Goal: Task Accomplishment & Management: Manage account settings

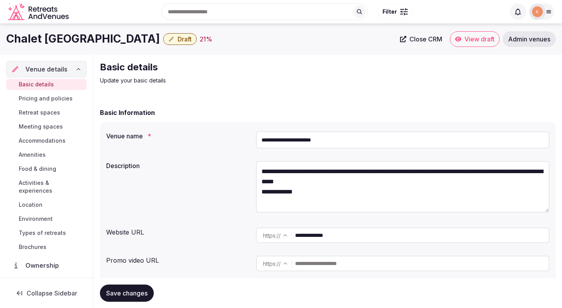
scroll to position [17, 0]
click at [312, 135] on input "**********" at bounding box center [403, 139] width 294 height 17
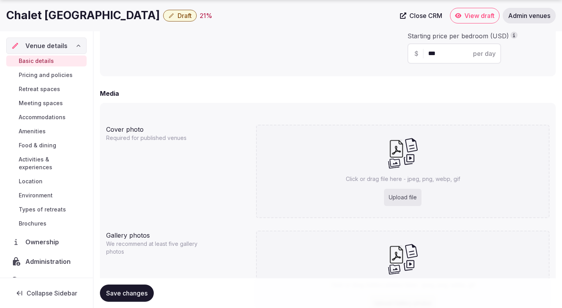
scroll to position [575, 0]
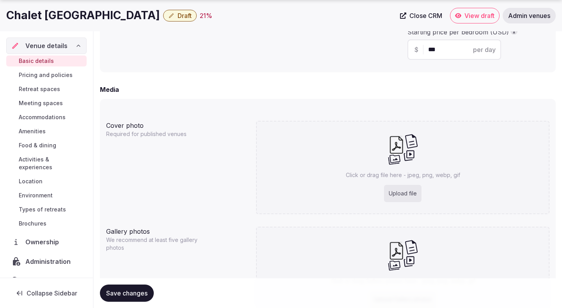
click at [395, 197] on div "Upload file" at bounding box center [402, 193] width 37 height 17
type input "**********"
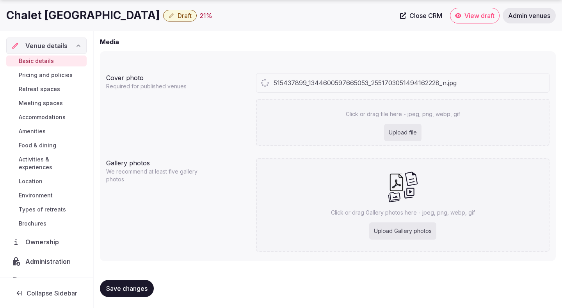
scroll to position [624, 0]
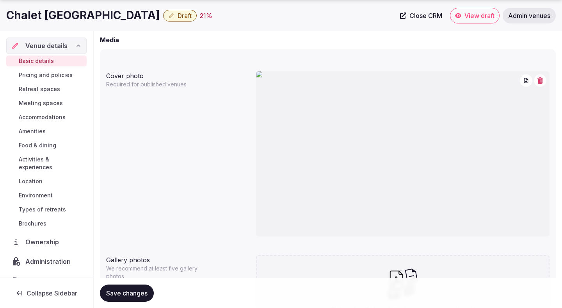
click at [541, 82] on icon "button" at bounding box center [540, 80] width 6 height 6
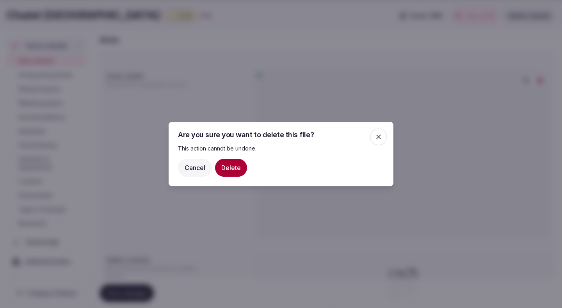
click at [227, 167] on button "Delete" at bounding box center [231, 167] width 32 height 18
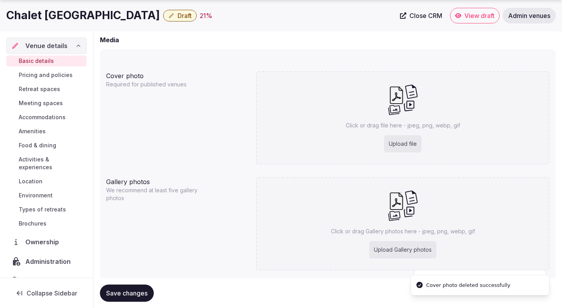
click at [400, 144] on div "Upload file" at bounding box center [402, 143] width 37 height 17
type input "**********"
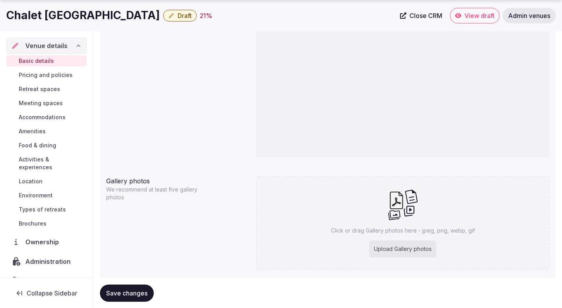
scroll to position [723, 0]
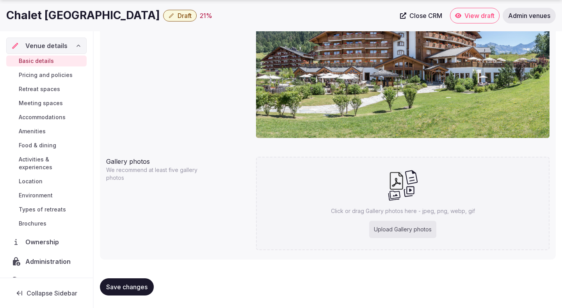
click at [132, 290] on button "Save changes" at bounding box center [127, 286] width 54 height 17
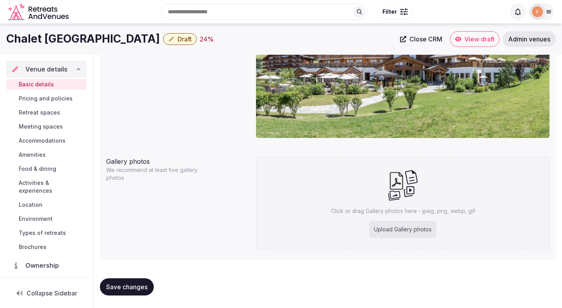
click at [389, 225] on div "Upload Gallery photos" at bounding box center [402, 229] width 67 height 17
type input "**********"
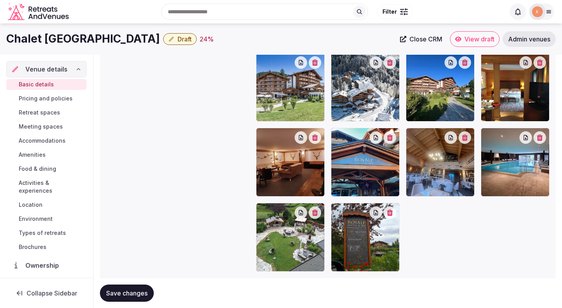
scroll to position [888, 0]
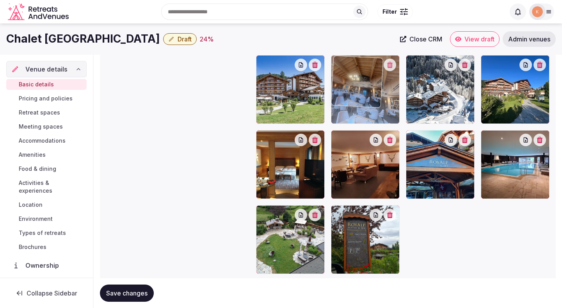
drag, startPoint x: 422, startPoint y: 176, endPoint x: 373, endPoint y: 110, distance: 82.6
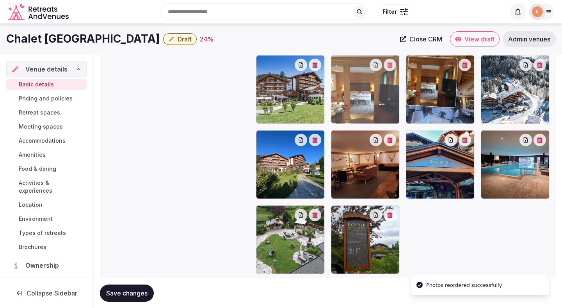
drag, startPoint x: 317, startPoint y: 173, endPoint x: 437, endPoint y: 105, distance: 138.4
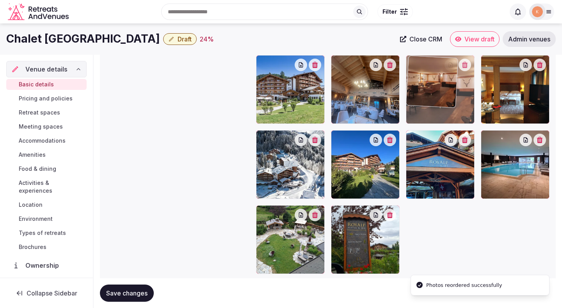
drag, startPoint x: 376, startPoint y: 181, endPoint x: 496, endPoint y: 113, distance: 138.6
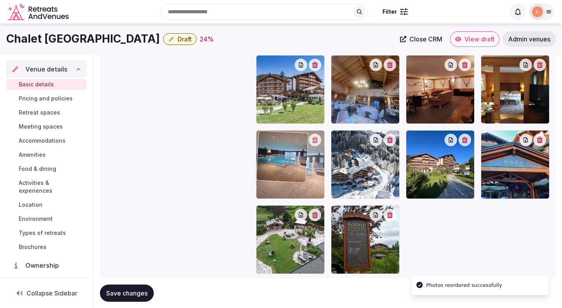
drag, startPoint x: 518, startPoint y: 156, endPoint x: 299, endPoint y: 177, distance: 220.8
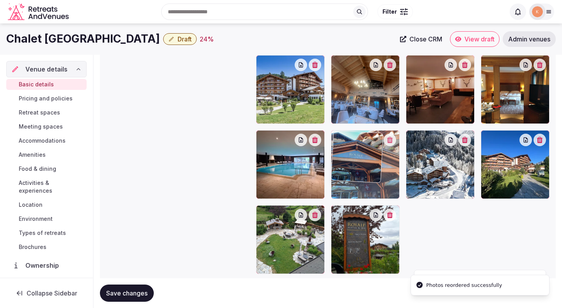
drag, startPoint x: 515, startPoint y: 165, endPoint x: 373, endPoint y: 173, distance: 142.7
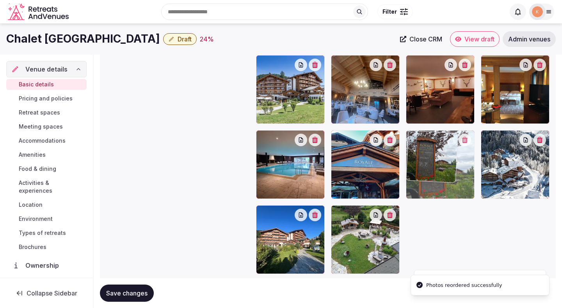
drag, startPoint x: 375, startPoint y: 238, endPoint x: 452, endPoint y: 167, distance: 103.6
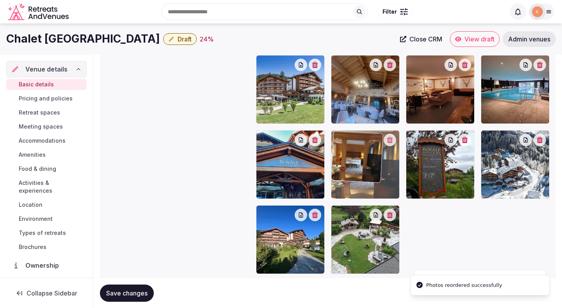
drag, startPoint x: 504, startPoint y: 102, endPoint x: 354, endPoint y: 190, distance: 173.7
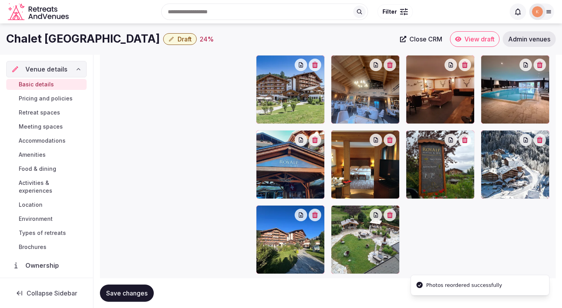
click at [147, 288] on button "Save changes" at bounding box center [127, 292] width 54 height 17
click at [135, 299] on button "Save changes" at bounding box center [127, 292] width 54 height 17
click at [130, 292] on span "Save changes" at bounding box center [126, 293] width 41 height 8
click at [65, 104] on div "Basic details Pricing and policies Retreat spaces Meeting spaces Accommodations…" at bounding box center [46, 165] width 80 height 176
click at [65, 98] on span "Pricing and policies" at bounding box center [46, 98] width 54 height 8
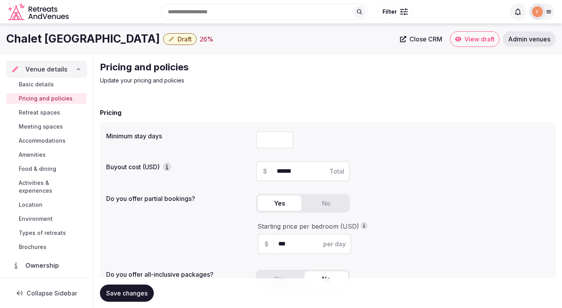
click at [51, 111] on span "Retreat spaces" at bounding box center [39, 113] width 41 height 8
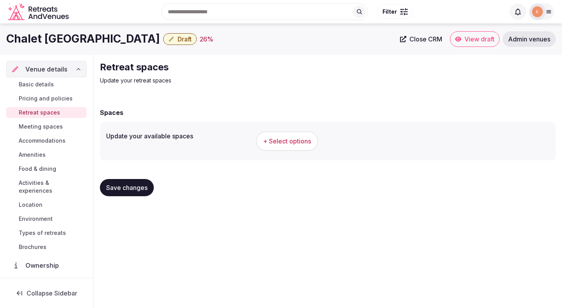
click at [273, 139] on span "+ Select options" at bounding box center [287, 141] width 48 height 9
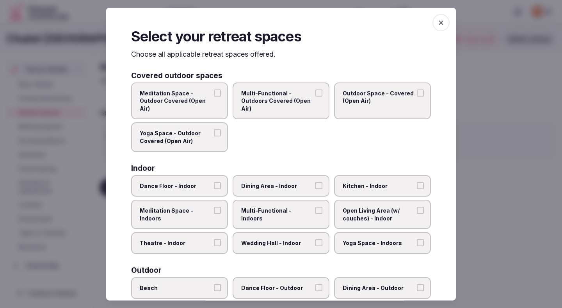
click at [262, 185] on span "Dining Area - Indoor" at bounding box center [277, 185] width 72 height 8
click at [315, 185] on button "Dining Area - Indoor" at bounding box center [318, 184] width 7 height 7
click at [262, 211] on span "Multi-Functional - Indoors" at bounding box center [277, 213] width 72 height 15
click at [315, 211] on button "Multi-Functional - Indoors" at bounding box center [318, 209] width 7 height 7
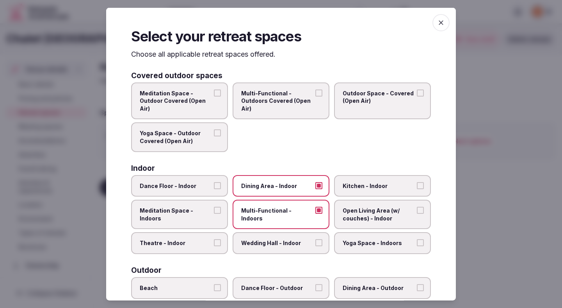
click at [267, 242] on span "Wedding Hall - Indoor" at bounding box center [277, 243] width 72 height 8
click at [315, 242] on button "Wedding Hall - Indoor" at bounding box center [318, 242] width 7 height 7
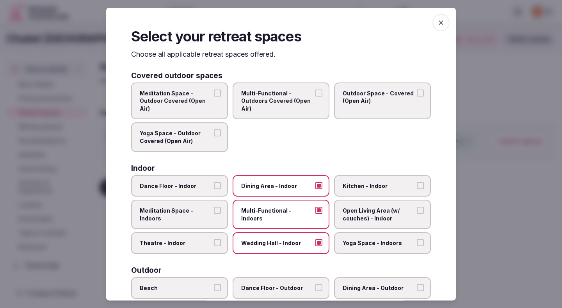
click at [359, 220] on span "Open Living Area (w/ couches) - Indoor" at bounding box center [379, 213] width 72 height 15
click at [417, 213] on button "Open Living Area (w/ couches) - Indoor" at bounding box center [420, 209] width 7 height 7
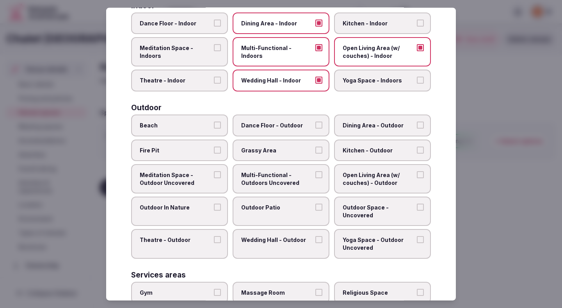
scroll to position [169, 0]
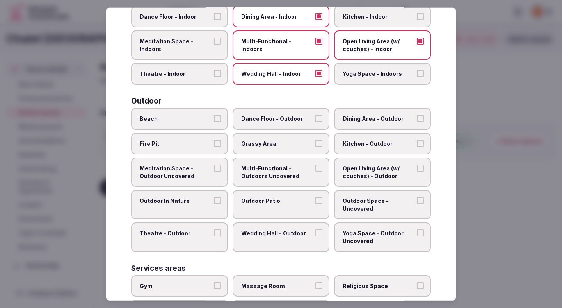
click at [273, 144] on span "Grassy Area" at bounding box center [277, 143] width 72 height 8
click at [315, 144] on button "Grassy Area" at bounding box center [318, 142] width 7 height 7
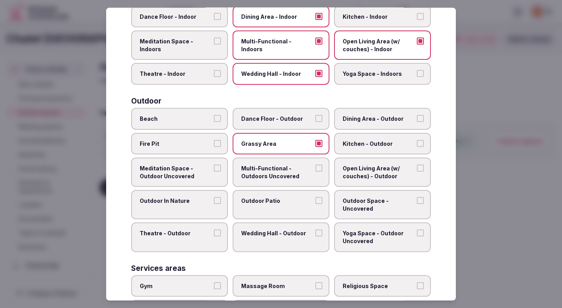
click at [352, 126] on label "Dining Area - Outdoor" at bounding box center [382, 119] width 97 height 22
click at [417, 122] on button "Dining Area - Outdoor" at bounding box center [420, 118] width 7 height 7
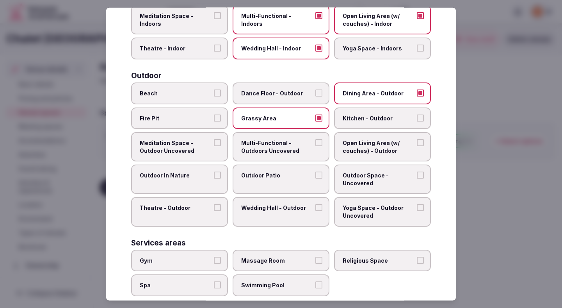
scroll to position [197, 0]
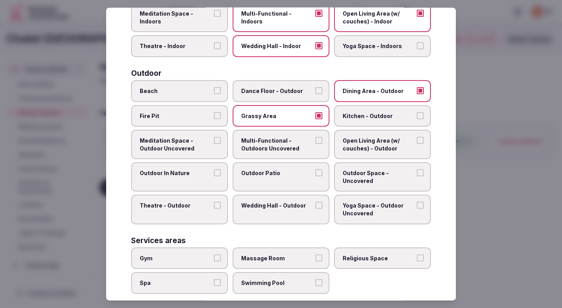
click at [292, 176] on span "Outdoor Patio" at bounding box center [277, 173] width 72 height 8
click at [315, 176] on button "Outdoor Patio" at bounding box center [318, 172] width 7 height 7
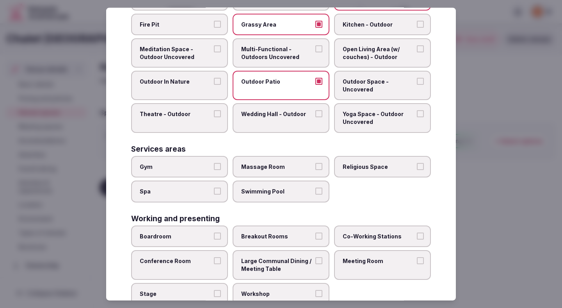
scroll to position [290, 0]
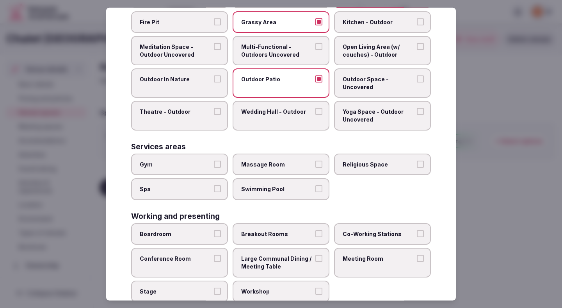
click at [291, 184] on label "Swimming Pool" at bounding box center [281, 189] width 97 height 22
click at [315, 185] on button "Swimming Pool" at bounding box center [318, 188] width 7 height 7
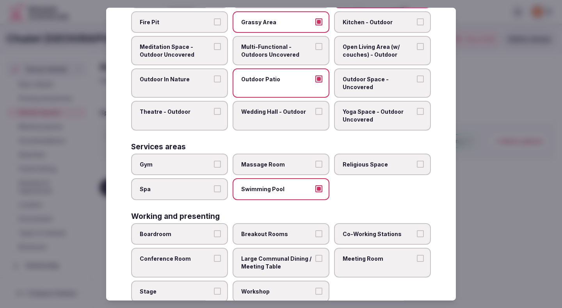
scroll to position [311, 0]
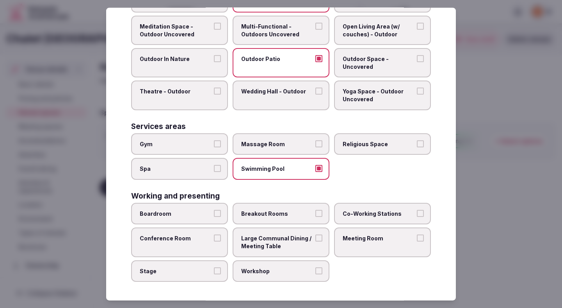
click at [286, 218] on label "Breakout Rooms" at bounding box center [281, 214] width 97 height 22
click at [315, 217] on button "Breakout Rooms" at bounding box center [318, 213] width 7 height 7
click at [210, 219] on label "Boardroom" at bounding box center [179, 214] width 97 height 22
click at [214, 217] on button "Boardroom" at bounding box center [217, 213] width 7 height 7
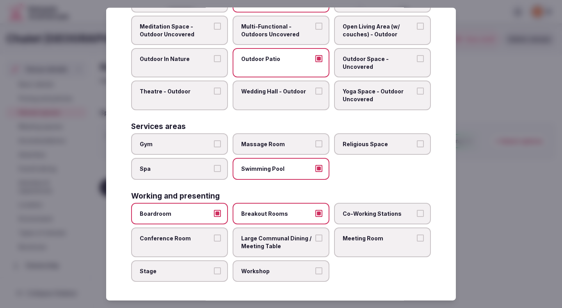
click at [354, 243] on label "Meeting Room" at bounding box center [382, 241] width 97 height 29
click at [417, 241] on button "Meeting Room" at bounding box center [420, 237] width 7 height 7
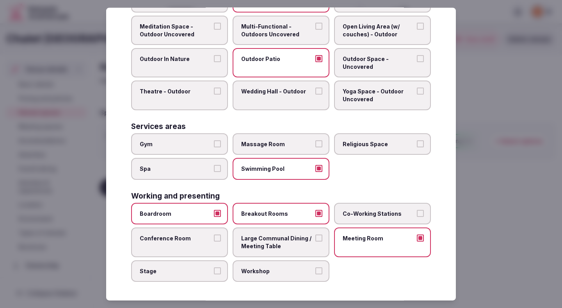
click at [283, 246] on span "Large Communal Dining / Meeting Table" at bounding box center [277, 241] width 72 height 15
click at [315, 241] on button "Large Communal Dining / Meeting Table" at bounding box center [318, 237] width 7 height 7
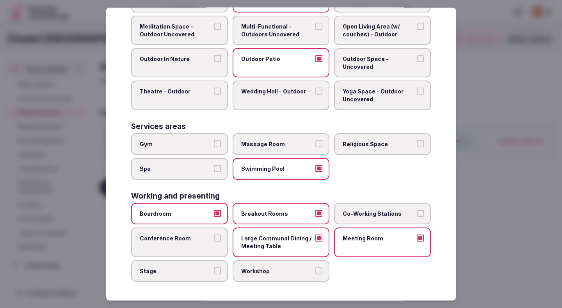
click at [281, 272] on span "Workshop" at bounding box center [277, 271] width 72 height 8
click at [315, 272] on button "Workshop" at bounding box center [318, 270] width 7 height 7
click at [206, 270] on span "Stage" at bounding box center [176, 271] width 72 height 8
click at [214, 270] on button "Stage" at bounding box center [217, 270] width 7 height 7
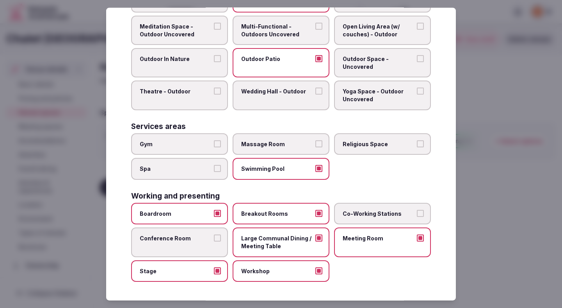
click at [208, 247] on label "Conference Room" at bounding box center [179, 241] width 97 height 29
click at [214, 241] on button "Conference Room" at bounding box center [217, 237] width 7 height 7
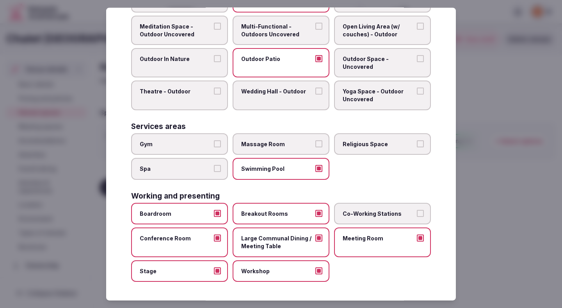
click at [373, 210] on span "Co-Working Stations" at bounding box center [379, 214] width 72 height 8
click at [417, 210] on button "Co-Working Stations" at bounding box center [420, 213] width 7 height 7
click at [507, 157] on div at bounding box center [281, 154] width 562 height 308
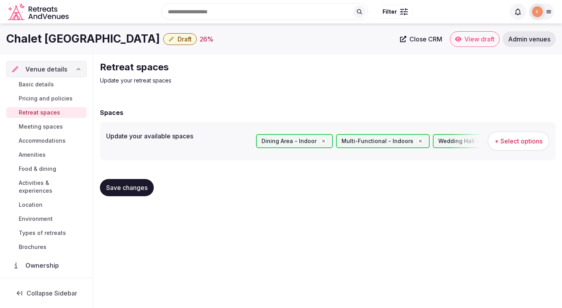
click at [135, 190] on span "Save changes" at bounding box center [126, 187] width 41 height 8
click at [134, 190] on span "Save changes" at bounding box center [126, 187] width 41 height 8
click at [45, 126] on span "Meeting spaces" at bounding box center [41, 127] width 44 height 8
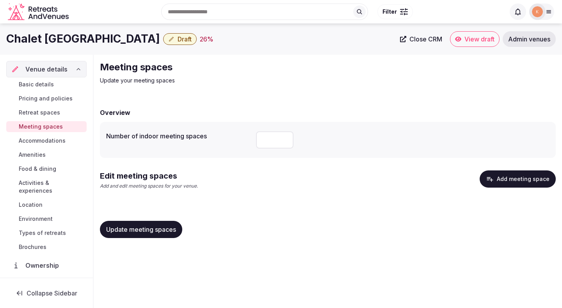
click at [272, 140] on input "number" at bounding box center [274, 139] width 37 height 17
type input "*"
click at [371, 171] on div "Edit meeting spaces Add and edit meeting spaces for your venue. Add meeting spa…" at bounding box center [328, 182] width 456 height 25
click at [526, 179] on button "Add meeting space" at bounding box center [518, 178] width 76 height 17
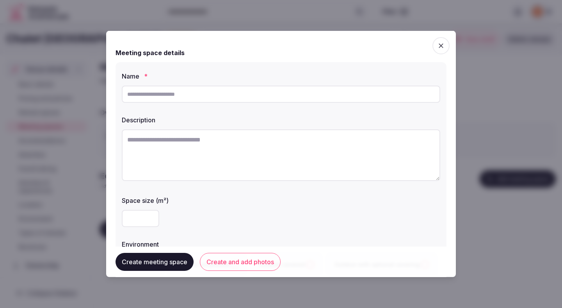
click at [288, 100] on input "text" at bounding box center [281, 93] width 318 height 17
paste input "********"
type input "********"
click at [231, 154] on textarea at bounding box center [281, 155] width 318 height 52
paste textarea "**********"
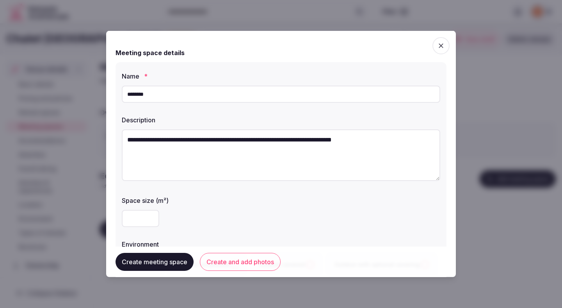
type textarea "**********"
click at [136, 220] on input "number" at bounding box center [140, 218] width 37 height 17
type input "***"
click at [220, 204] on div "Space size (m²) ***" at bounding box center [281, 210] width 318 height 37
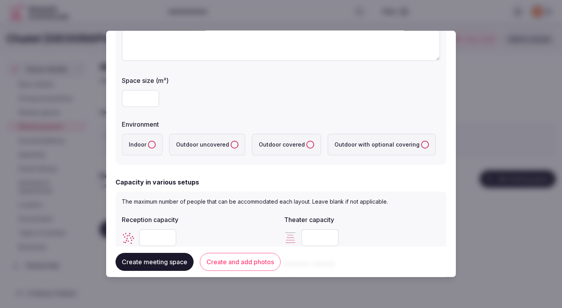
scroll to position [140, 0]
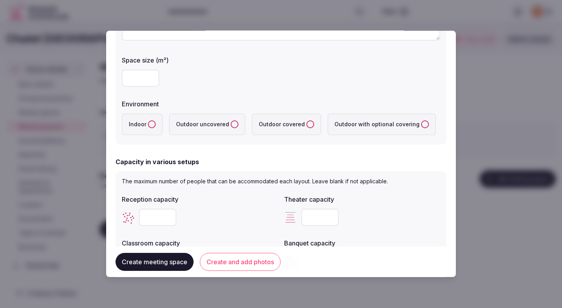
click at [149, 126] on button "Indoor" at bounding box center [152, 124] width 8 height 8
click at [162, 214] on input "number" at bounding box center [157, 216] width 37 height 17
type input "***"
click at [318, 217] on input "number" at bounding box center [319, 216] width 37 height 17
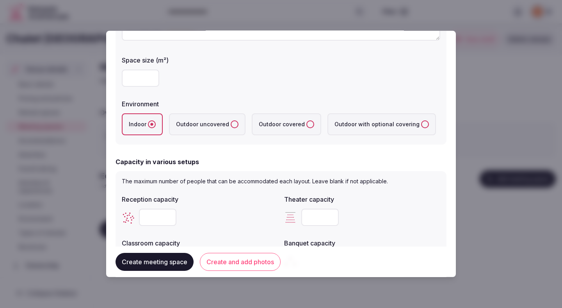
type input "*"
type input "***"
click at [236, 224] on div "***" at bounding box center [200, 216] width 156 height 17
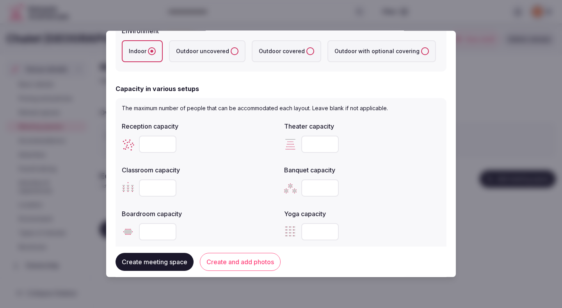
scroll to position [215, 0]
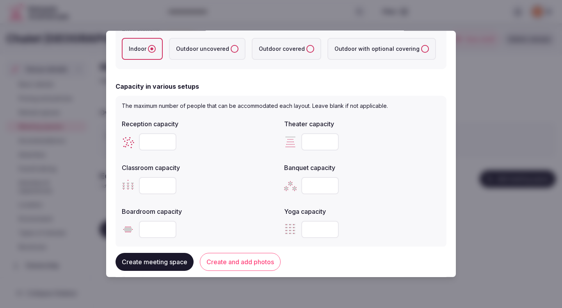
click at [316, 183] on input "number" at bounding box center [319, 185] width 37 height 17
type input "***"
click at [421, 180] on div "***" at bounding box center [362, 185] width 156 height 17
click at [146, 187] on input "number" at bounding box center [157, 185] width 37 height 17
type input "**"
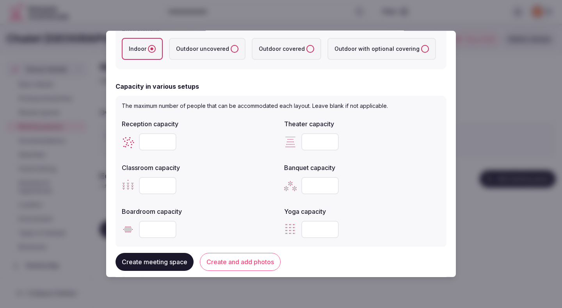
click at [190, 218] on div at bounding box center [200, 228] width 156 height 23
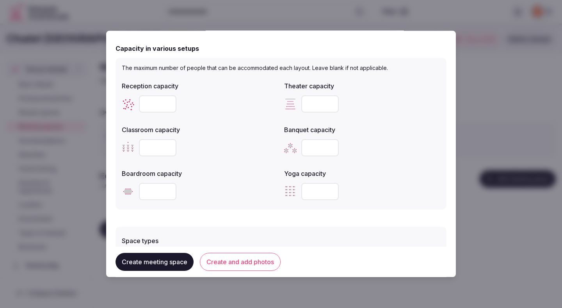
scroll to position [256, 0]
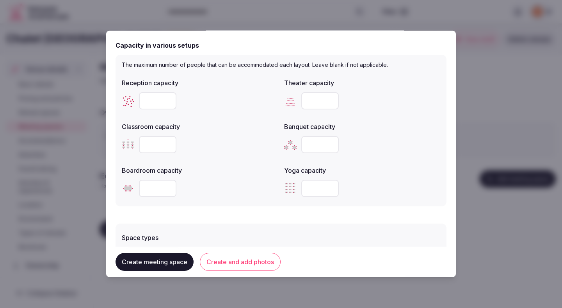
click at [153, 193] on input "number" at bounding box center [157, 188] width 37 height 17
type input "**"
click at [215, 179] on div "**" at bounding box center [200, 187] width 156 height 23
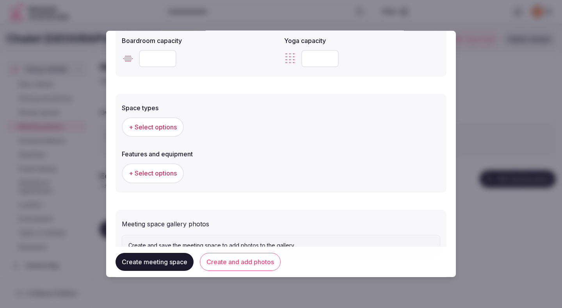
scroll to position [420, 0]
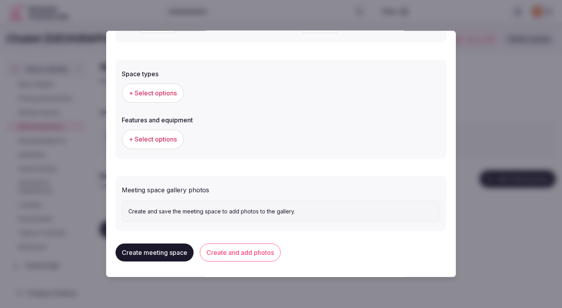
click at [159, 94] on span "+ Select options" at bounding box center [153, 93] width 48 height 9
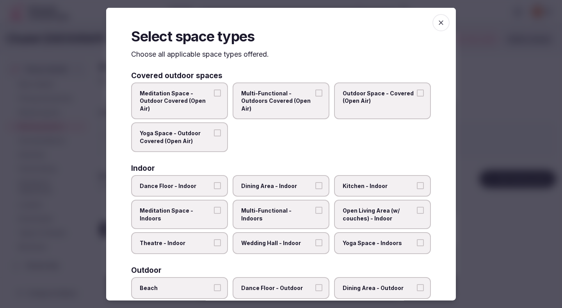
click at [249, 188] on span "Dining Area - Indoor" at bounding box center [277, 185] width 72 height 8
click at [315, 188] on button "Dining Area - Indoor" at bounding box center [318, 184] width 7 height 7
click at [271, 217] on label "Multi-Functional - Indoors" at bounding box center [281, 213] width 97 height 29
click at [315, 213] on button "Multi-Functional - Indoors" at bounding box center [318, 209] width 7 height 7
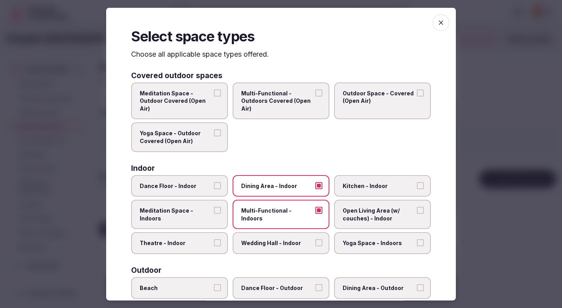
click at [265, 241] on span "Wedding Hall - Indoor" at bounding box center [277, 243] width 72 height 8
click at [315, 241] on button "Wedding Hall - Indoor" at bounding box center [318, 242] width 7 height 7
click at [185, 248] on label "Theatre - Indoor" at bounding box center [179, 243] width 97 height 22
click at [214, 246] on button "Theatre - Indoor" at bounding box center [217, 242] width 7 height 7
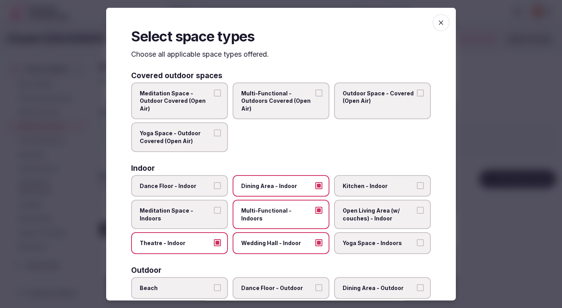
click at [371, 212] on span "Open Living Area (w/ couches) - Indoor" at bounding box center [379, 213] width 72 height 15
click at [417, 212] on button "Open Living Area (w/ couches) - Indoor" at bounding box center [420, 209] width 7 height 7
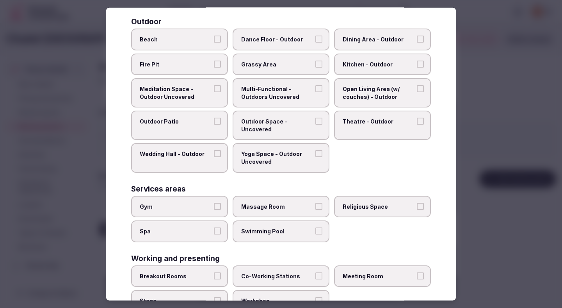
scroll to position [278, 0]
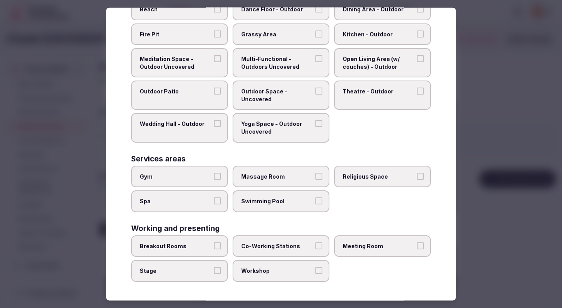
click at [208, 244] on span "Breakout Rooms" at bounding box center [176, 246] width 72 height 8
click at [214, 244] on button "Breakout Rooms" at bounding box center [217, 245] width 7 height 7
click at [208, 275] on label "Stage" at bounding box center [179, 271] width 97 height 22
click at [214, 274] on button "Stage" at bounding box center [217, 270] width 7 height 7
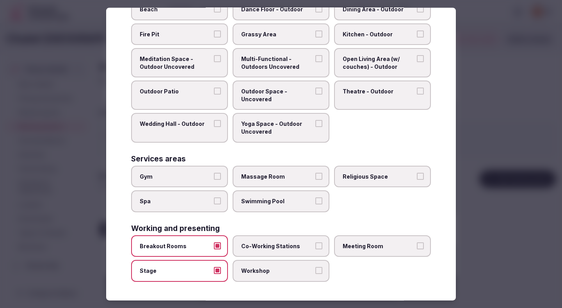
click at [276, 245] on span "Co-Working Stations" at bounding box center [277, 246] width 72 height 8
click at [315, 245] on button "Co-Working Stations" at bounding box center [318, 245] width 7 height 7
click at [276, 273] on span "Workshop" at bounding box center [277, 271] width 72 height 8
click at [315, 273] on button "Workshop" at bounding box center [318, 270] width 7 height 7
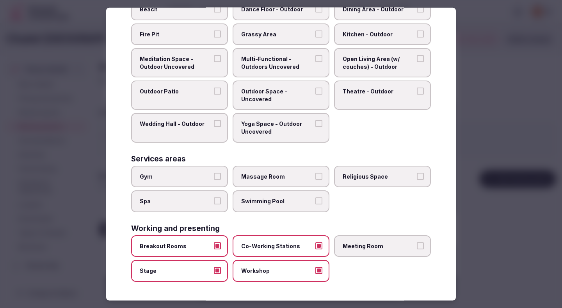
click at [363, 255] on label "Meeting Room" at bounding box center [382, 246] width 97 height 22
click at [417, 249] on button "Meeting Room" at bounding box center [420, 245] width 7 height 7
click at [523, 206] on div at bounding box center [281, 154] width 562 height 308
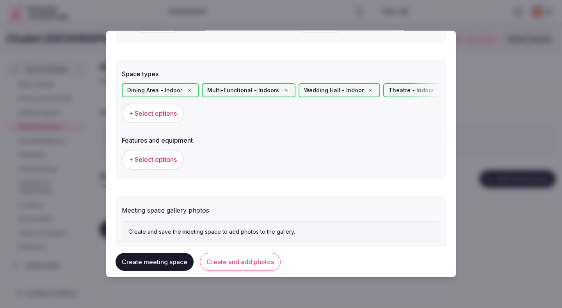
scroll to position [440, 0]
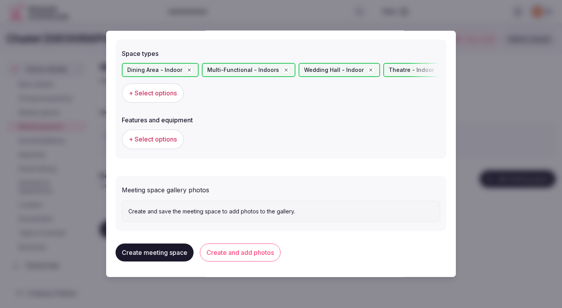
click at [168, 139] on span "+ Select options" at bounding box center [153, 139] width 48 height 9
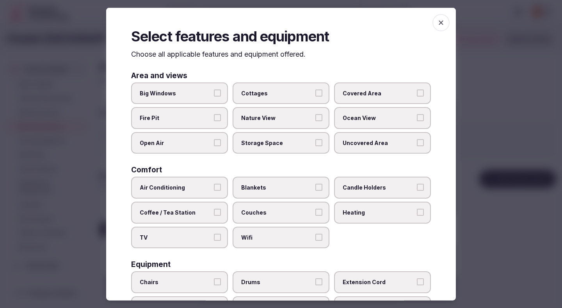
click at [208, 190] on span "Air Conditioning" at bounding box center [176, 187] width 72 height 8
click at [214, 190] on button "Air Conditioning" at bounding box center [217, 186] width 7 height 7
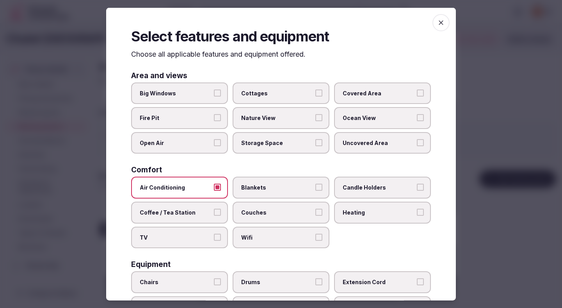
click at [210, 233] on span "TV" at bounding box center [176, 237] width 72 height 8
click at [214, 233] on button "TV" at bounding box center [217, 236] width 7 height 7
click at [268, 208] on span "Couches" at bounding box center [277, 212] width 72 height 8
click at [315, 208] on button "Couches" at bounding box center [318, 211] width 7 height 7
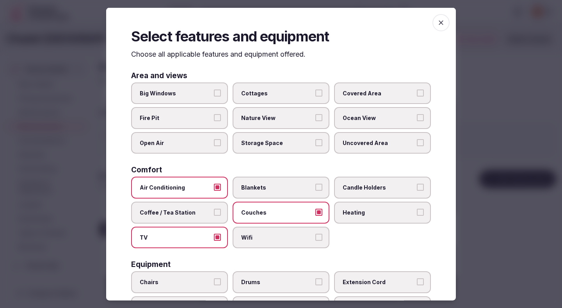
click at [284, 240] on span "Wifi" at bounding box center [277, 237] width 72 height 8
click at [315, 240] on button "Wifi" at bounding box center [318, 236] width 7 height 7
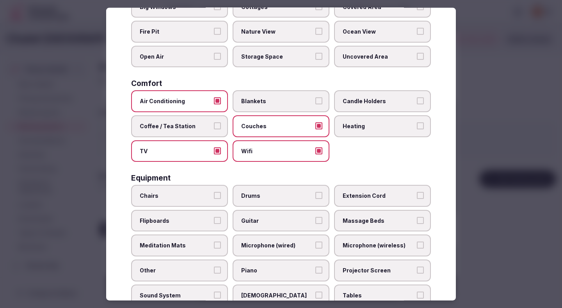
scroll to position [119, 0]
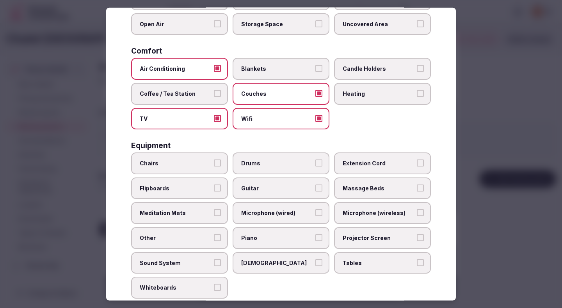
click at [214, 161] on button "Chairs" at bounding box center [217, 162] width 7 height 7
click at [350, 258] on label "Tables" at bounding box center [382, 262] width 97 height 22
click at [417, 258] on button "Tables" at bounding box center [420, 261] width 7 height 7
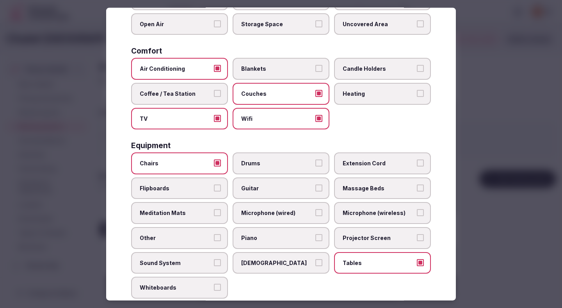
click at [356, 232] on label "Projector Screen" at bounding box center [382, 238] width 97 height 22
click at [417, 234] on button "Projector Screen" at bounding box center [420, 237] width 7 height 7
click at [204, 195] on label "Flipboards" at bounding box center [179, 188] width 97 height 22
click at [214, 191] on button "Flipboards" at bounding box center [217, 187] width 7 height 7
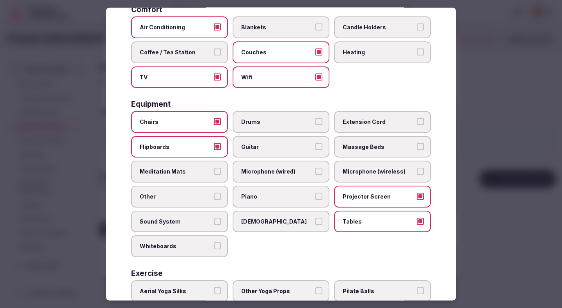
scroll to position [162, 0]
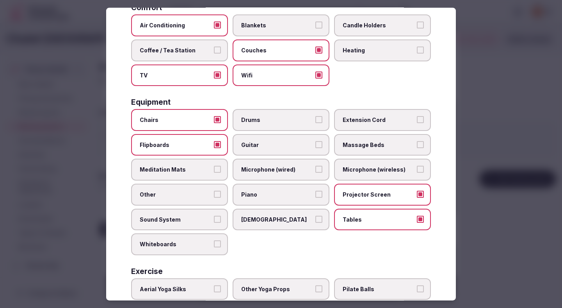
click at [204, 226] on label "Sound System" at bounding box center [179, 219] width 97 height 22
click at [214, 222] on button "Sound System" at bounding box center [217, 218] width 7 height 7
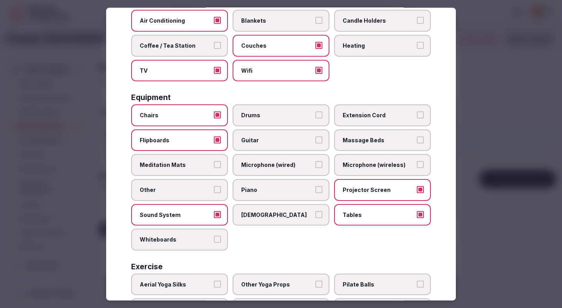
scroll to position [171, 0]
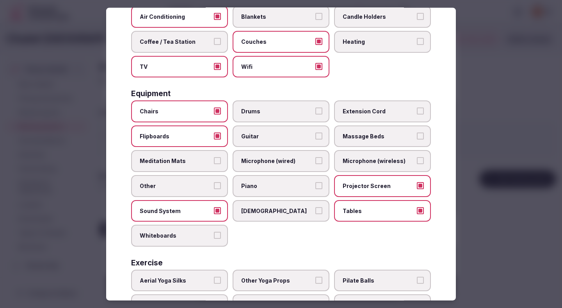
click at [212, 233] on label "Whiteboards" at bounding box center [179, 235] width 97 height 22
click at [214, 233] on button "Whiteboards" at bounding box center [217, 234] width 7 height 7
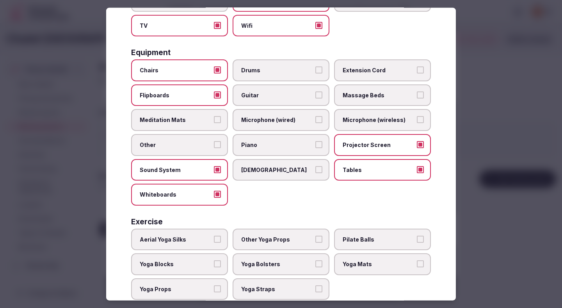
scroll to position [230, 0]
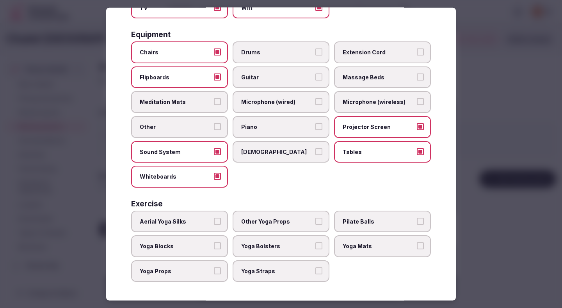
click at [522, 120] on div at bounding box center [281, 154] width 562 height 308
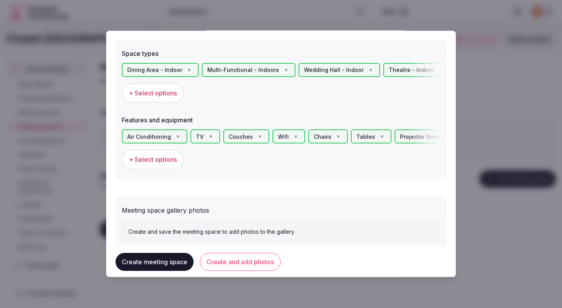
scroll to position [461, 0]
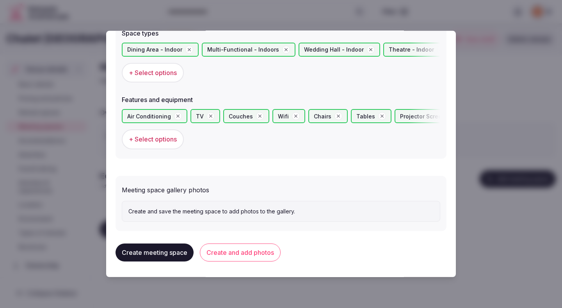
click at [265, 250] on button "Create and add photos" at bounding box center [240, 252] width 81 height 18
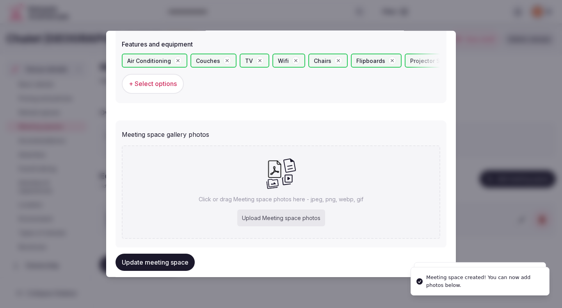
scroll to position [532, 0]
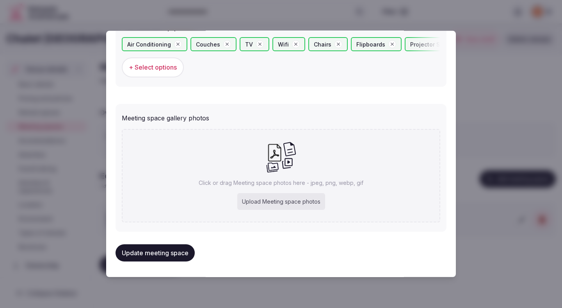
click at [269, 202] on div "Upload Meeting space photos" at bounding box center [281, 201] width 88 height 17
type input "**********"
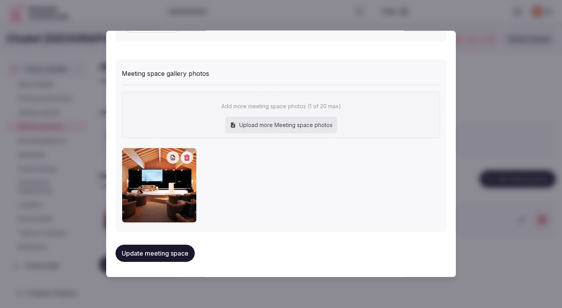
scroll to position [577, 0]
click at [164, 253] on button "Update meeting space" at bounding box center [155, 252] width 79 height 17
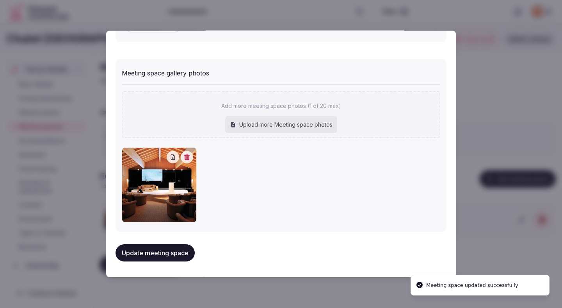
click at [164, 253] on button "Update meeting space" at bounding box center [155, 252] width 79 height 17
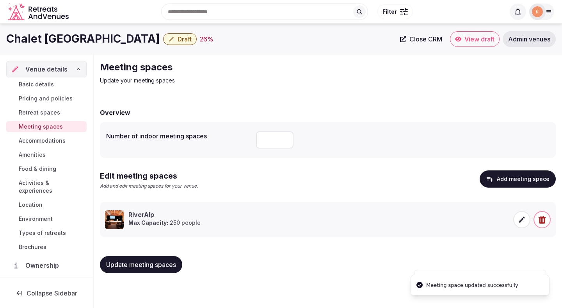
click at [149, 267] on span "Update meeting spaces" at bounding box center [141, 264] width 70 height 8
click at [57, 141] on span "Accommodations" at bounding box center [42, 141] width 47 height 8
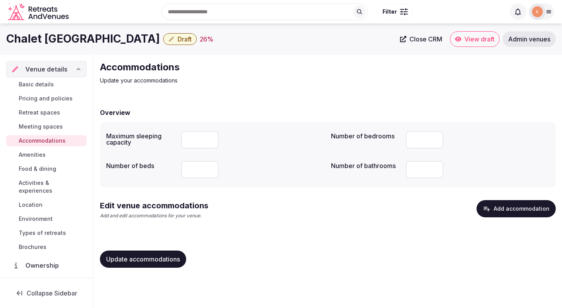
click at [498, 212] on button "Add accommodation" at bounding box center [516, 208] width 79 height 17
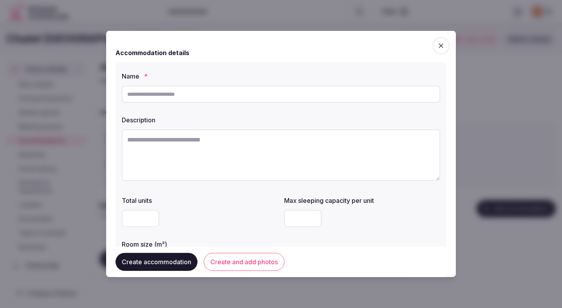
click at [350, 98] on input "text" at bounding box center [281, 93] width 318 height 17
click at [351, 75] on label "Name *" at bounding box center [281, 76] width 318 height 6
click at [342, 87] on input "text" at bounding box center [281, 93] width 318 height 17
click at [356, 142] on textarea at bounding box center [281, 155] width 318 height 52
click at [240, 108] on div "Name * Description Total units Max sleeping capacity per unit Room size (m²)" at bounding box center [281, 171] width 331 height 218
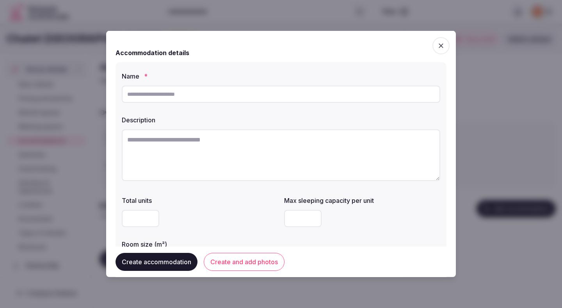
click at [243, 94] on input "text" at bounding box center [281, 93] width 318 height 17
paste input "**********"
type input "**********"
click at [243, 141] on textarea at bounding box center [281, 155] width 318 height 52
paste textarea "**********"
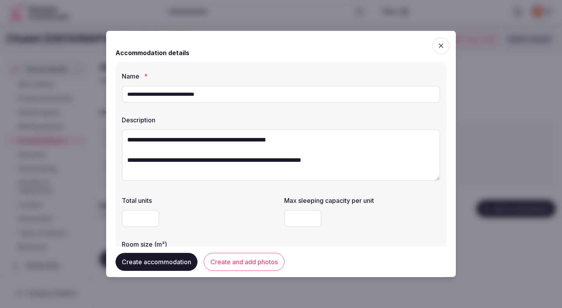
click at [273, 157] on textarea "**********" at bounding box center [281, 155] width 318 height 52
type textarea "**********"
click at [295, 213] on input "number" at bounding box center [302, 218] width 37 height 17
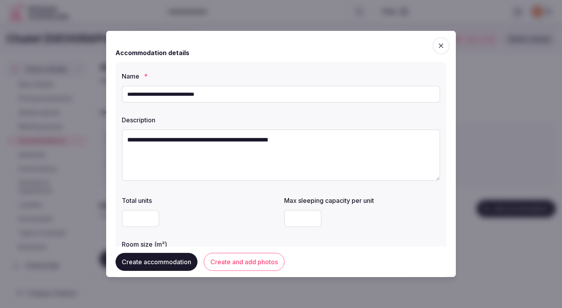
type input "*"
click at [245, 224] on div at bounding box center [200, 218] width 156 height 17
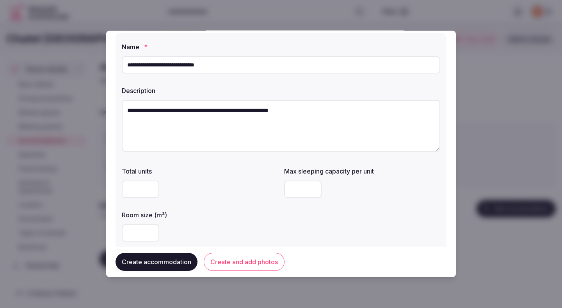
scroll to position [34, 0]
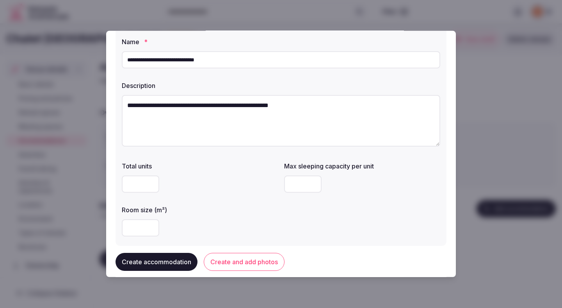
click at [138, 226] on input "number" at bounding box center [140, 227] width 37 height 17
type input "*"
type input "**"
click at [205, 210] on label "Room size (m²)" at bounding box center [200, 209] width 156 height 6
click at [205, 203] on div "Room size (m²)" at bounding box center [200, 207] width 156 height 11
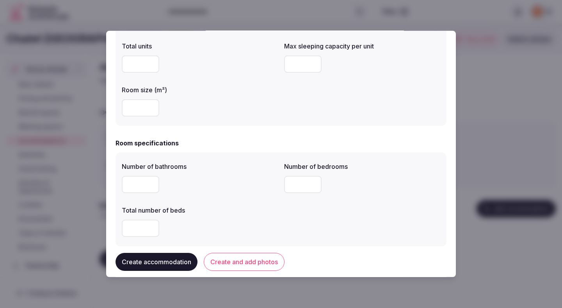
scroll to position [157, 0]
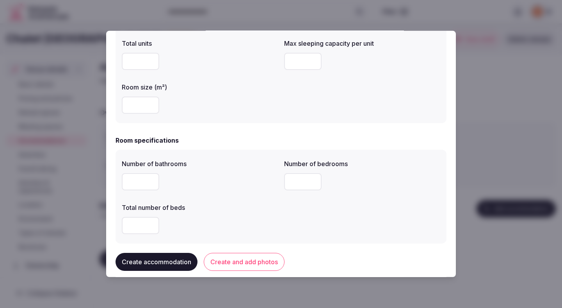
click at [136, 185] on input "number" at bounding box center [140, 181] width 37 height 17
type input "*"
click at [226, 178] on div "*" at bounding box center [200, 181] width 156 height 17
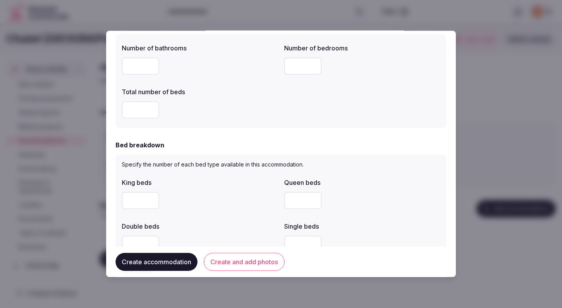
scroll to position [271, 0]
click at [245, 131] on form "**********" at bounding box center [281, 214] width 331 height 890
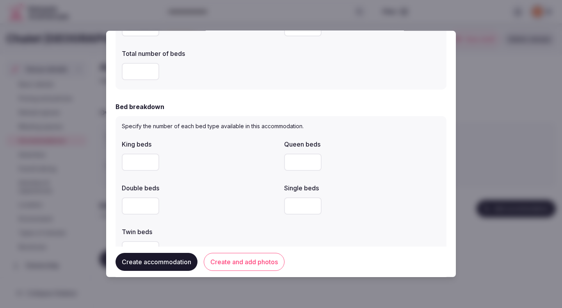
scroll to position [353, 0]
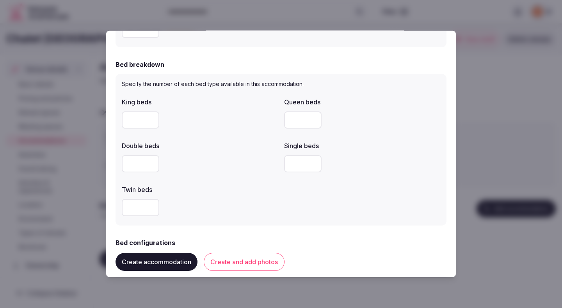
click at [135, 125] on input "number" at bounding box center [140, 119] width 37 height 17
type input "*"
click at [196, 145] on label "Double beds" at bounding box center [200, 145] width 156 height 6
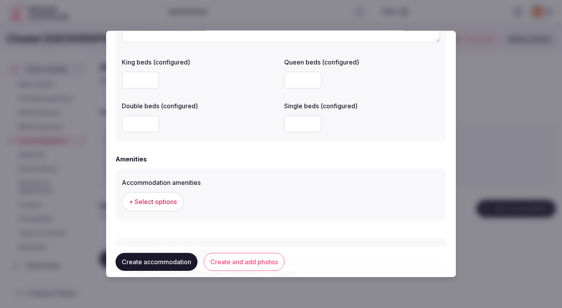
scroll to position [699, 0]
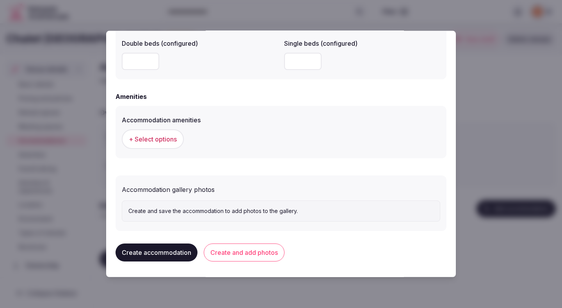
click at [173, 145] on button "+ Select options" at bounding box center [153, 139] width 62 height 20
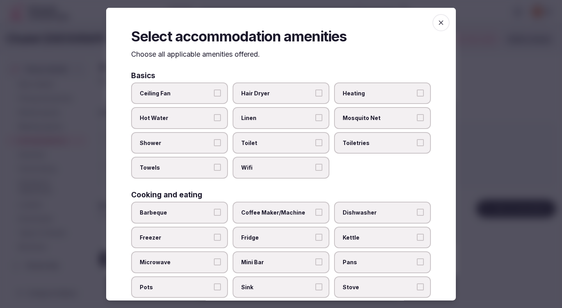
click at [196, 101] on label "Ceiling Fan" at bounding box center [179, 93] width 97 height 22
click at [214, 96] on button "Ceiling Fan" at bounding box center [217, 92] width 7 height 7
click at [196, 115] on span "Hot Water" at bounding box center [176, 118] width 72 height 8
click at [214, 115] on button "Hot Water" at bounding box center [217, 117] width 7 height 7
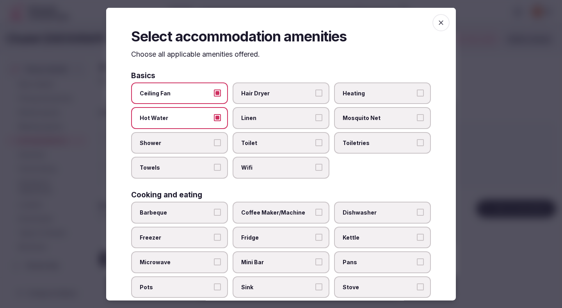
click at [192, 142] on span "Shower" at bounding box center [176, 143] width 72 height 8
click at [214, 142] on button "Shower" at bounding box center [217, 142] width 7 height 7
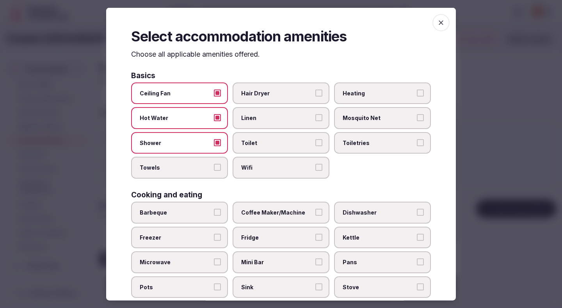
click at [192, 171] on label "Towels" at bounding box center [179, 168] width 97 height 22
click at [214, 171] on button "Towels" at bounding box center [217, 167] width 7 height 7
click at [258, 91] on span "Hair Dryer" at bounding box center [277, 93] width 72 height 8
click at [315, 91] on button "Hair Dryer" at bounding box center [318, 92] width 7 height 7
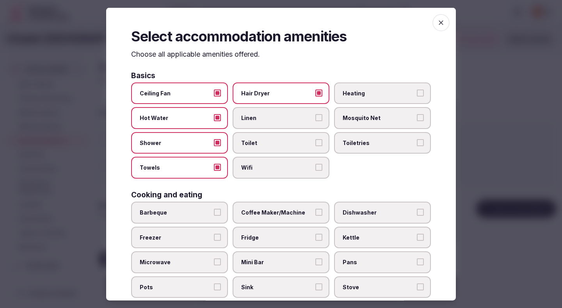
click at [258, 116] on span "Linen" at bounding box center [277, 118] width 72 height 8
click at [315, 116] on button "Linen" at bounding box center [318, 117] width 7 height 7
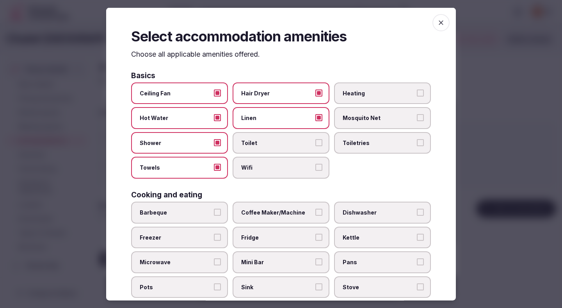
click at [258, 142] on span "Toilet" at bounding box center [277, 143] width 72 height 8
click at [315, 142] on button "Toilet" at bounding box center [318, 142] width 7 height 7
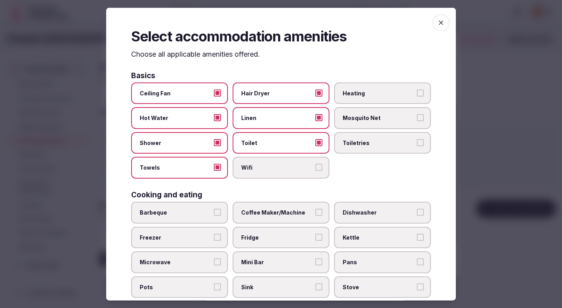
click at [262, 168] on span "Wifi" at bounding box center [277, 168] width 72 height 8
click at [315, 168] on button "Wifi" at bounding box center [318, 167] width 7 height 7
click at [357, 144] on span "Toiletries" at bounding box center [379, 143] width 72 height 8
click at [417, 144] on button "Toiletries" at bounding box center [420, 142] width 7 height 7
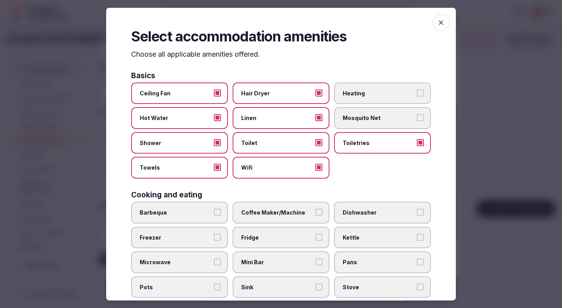
click at [357, 94] on span "Heating" at bounding box center [379, 93] width 72 height 8
click at [417, 94] on button "Heating" at bounding box center [420, 92] width 7 height 7
click at [293, 214] on span "Coffee Maker/Machine" at bounding box center [277, 212] width 72 height 8
click at [315, 214] on button "Coffee Maker/Machine" at bounding box center [318, 211] width 7 height 7
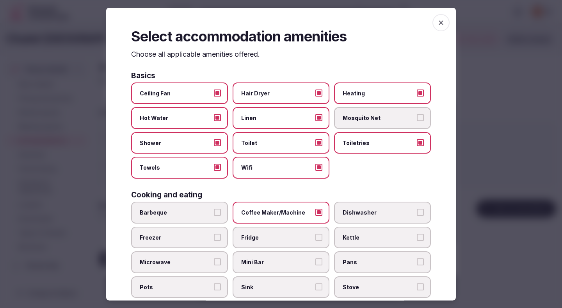
click at [291, 234] on span "Fridge" at bounding box center [277, 237] width 72 height 8
click at [315, 234] on button "Fridge" at bounding box center [318, 236] width 7 height 7
click at [289, 256] on label "Mini Bar" at bounding box center [281, 262] width 97 height 22
click at [315, 258] on button "Mini Bar" at bounding box center [318, 261] width 7 height 7
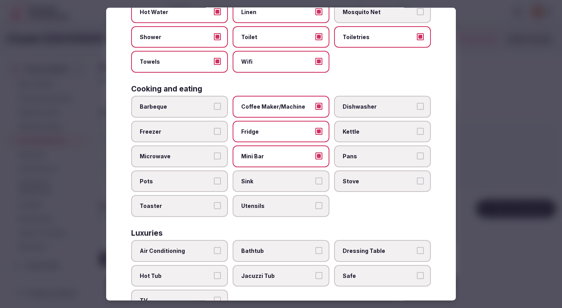
scroll to position [106, 0]
click at [291, 187] on label "Sink" at bounding box center [281, 180] width 97 height 22
click at [315, 183] on button "Sink" at bounding box center [318, 179] width 7 height 7
click at [190, 251] on span "Air Conditioning" at bounding box center [176, 250] width 72 height 8
click at [214, 251] on button "Air Conditioning" at bounding box center [217, 249] width 7 height 7
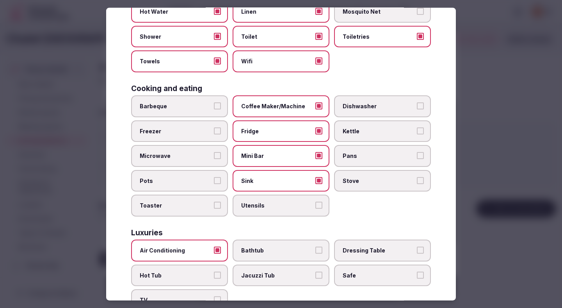
click at [277, 256] on label "Bathtub" at bounding box center [281, 250] width 97 height 22
click at [315, 253] on button "Bathtub" at bounding box center [318, 249] width 7 height 7
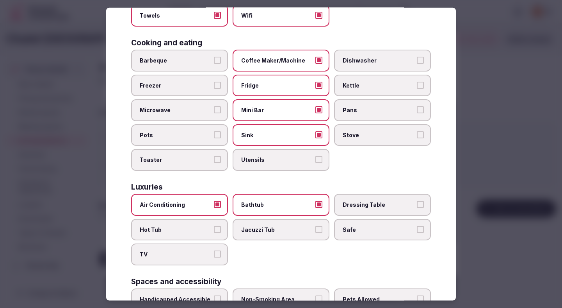
scroll to position [158, 0]
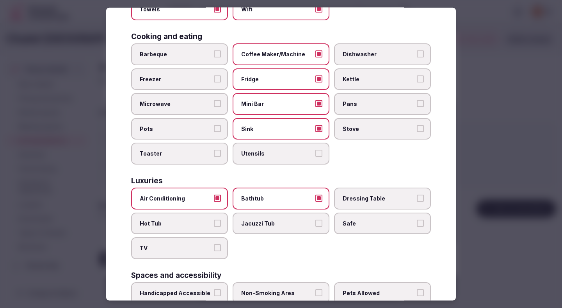
click at [358, 222] on span "Safe" at bounding box center [379, 223] width 72 height 8
click at [417, 222] on button "Safe" at bounding box center [420, 222] width 7 height 7
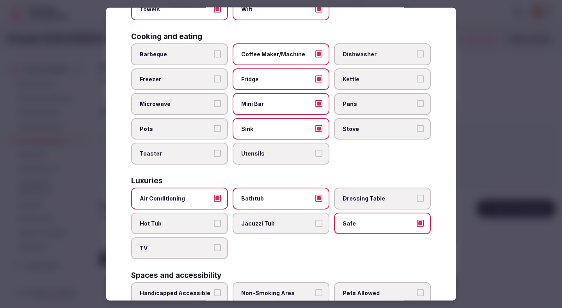
click at [197, 244] on span "TV" at bounding box center [176, 248] width 72 height 8
click at [214, 244] on button "TV" at bounding box center [217, 247] width 7 height 7
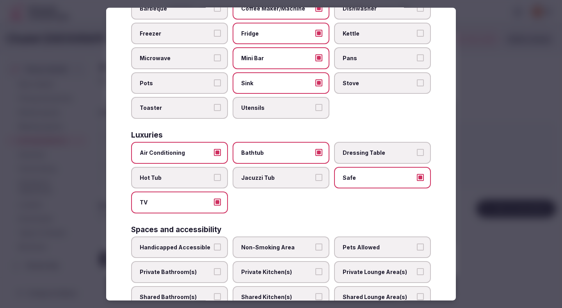
scroll to position [238, 0]
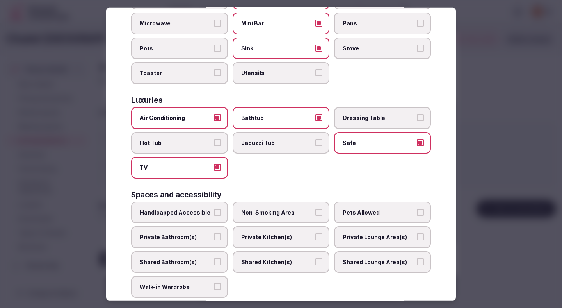
click at [258, 216] on label "Non-Smoking Area" at bounding box center [281, 212] width 97 height 22
click at [315, 215] on button "Non-Smoking Area" at bounding box center [318, 211] width 7 height 7
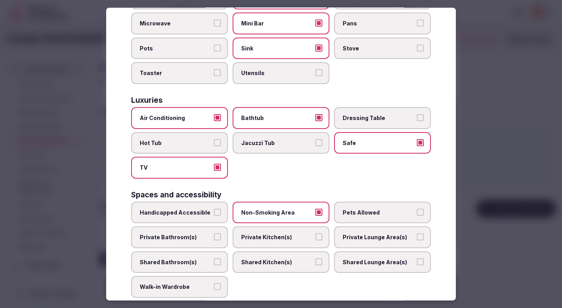
click at [201, 233] on span "Private Bathroom(s)" at bounding box center [176, 237] width 72 height 8
click at [214, 233] on button "Private Bathroom(s)" at bounding box center [217, 236] width 7 height 7
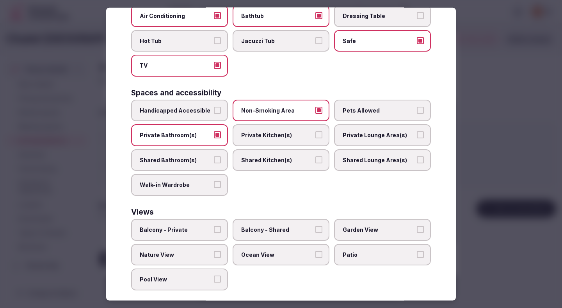
scroll to position [349, 0]
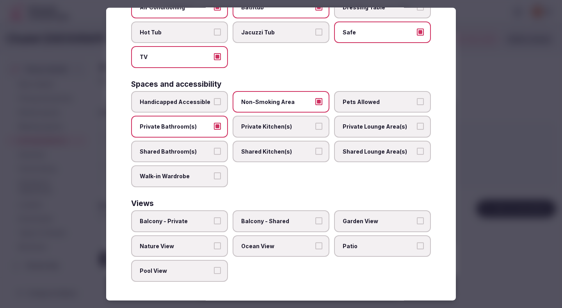
click at [200, 222] on span "Balcony - Private" at bounding box center [176, 221] width 72 height 8
click at [214, 222] on button "Balcony - Private" at bounding box center [217, 220] width 7 height 7
click at [479, 174] on div at bounding box center [281, 154] width 562 height 308
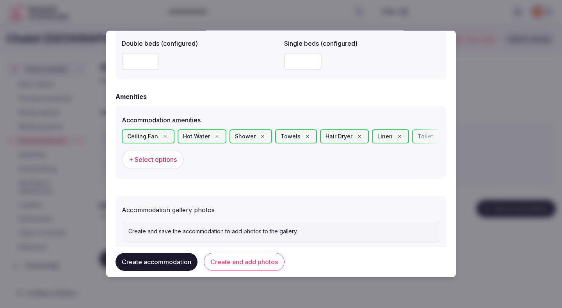
scroll to position [720, 0]
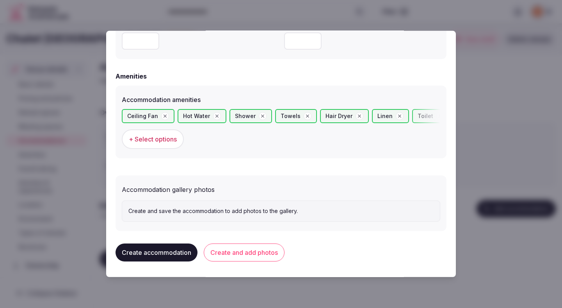
click at [270, 248] on button "Create and add photos" at bounding box center [244, 252] width 81 height 18
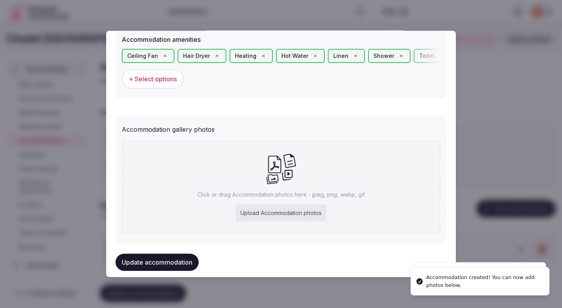
scroll to position [792, 0]
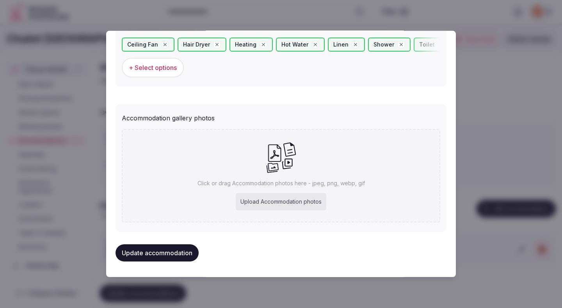
click at [263, 197] on div "Upload Accommodation photos" at bounding box center [281, 201] width 91 height 17
type input "**********"
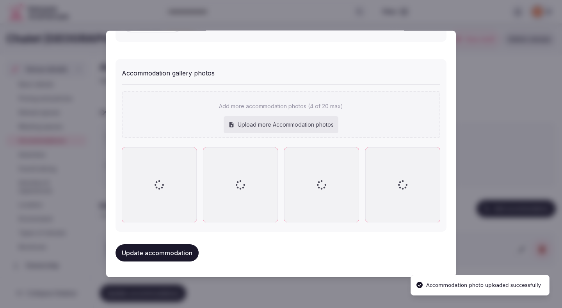
scroll to position [836, 0]
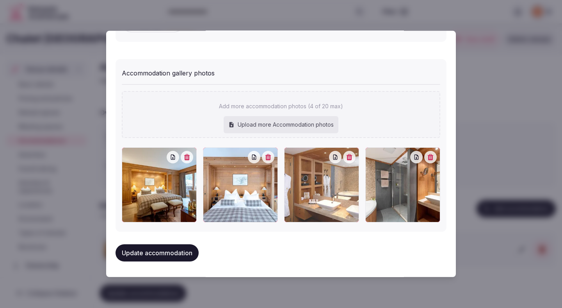
click at [180, 253] on button "Update accommodation" at bounding box center [157, 252] width 83 height 17
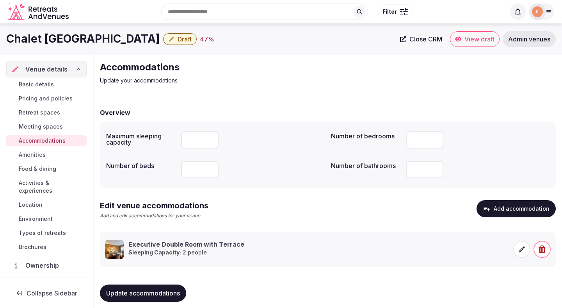
scroll to position [7, 0]
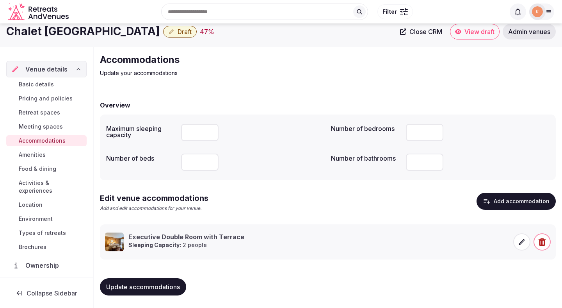
click at [139, 282] on button "Update accommodations" at bounding box center [143, 286] width 86 height 17
click at [38, 155] on span "Amenities" at bounding box center [32, 155] width 27 height 8
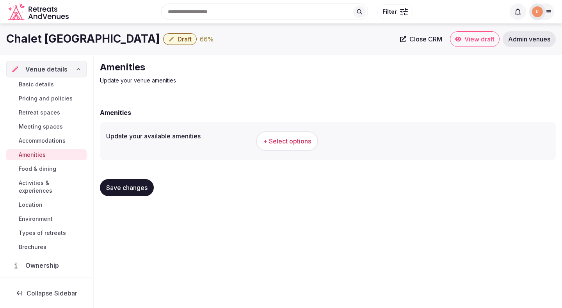
click at [284, 143] on span "+ Select options" at bounding box center [287, 141] width 48 height 9
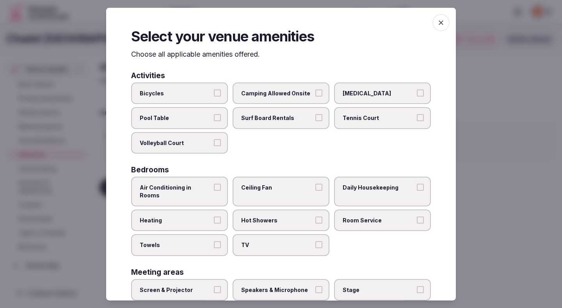
click at [189, 188] on span "Air Conditioning in Rooms" at bounding box center [176, 190] width 72 height 15
click at [214, 188] on button "Air Conditioning in Rooms" at bounding box center [217, 186] width 7 height 7
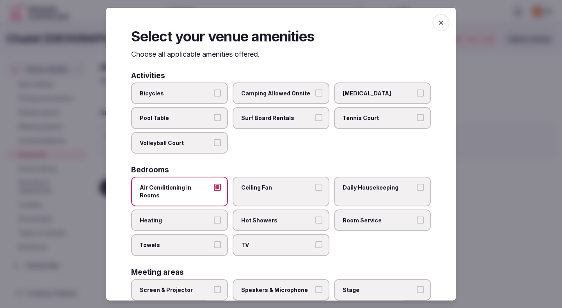
click at [185, 216] on span "Heating" at bounding box center [176, 220] width 72 height 8
click at [214, 216] on button "Heating" at bounding box center [217, 219] width 7 height 7
click at [188, 241] on span "Towels" at bounding box center [176, 245] width 72 height 8
click at [214, 241] on button "Towels" at bounding box center [217, 244] width 7 height 7
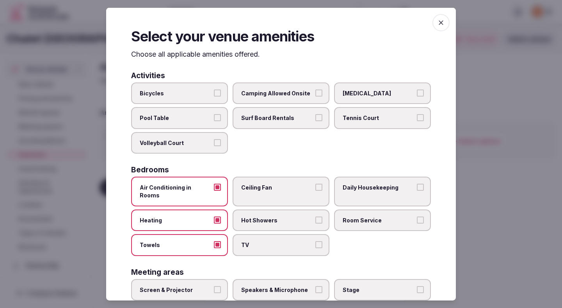
click at [295, 187] on span "Ceiling Fan" at bounding box center [277, 187] width 72 height 8
click at [315, 187] on button "Ceiling Fan" at bounding box center [318, 186] width 7 height 7
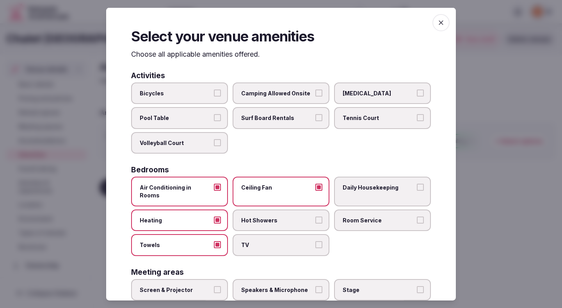
click at [292, 216] on span "Hot Showers" at bounding box center [277, 220] width 72 height 8
click at [315, 216] on button "Hot Showers" at bounding box center [318, 219] width 7 height 7
click at [290, 241] on span "TV" at bounding box center [277, 245] width 72 height 8
click at [315, 241] on button "TV" at bounding box center [318, 244] width 7 height 7
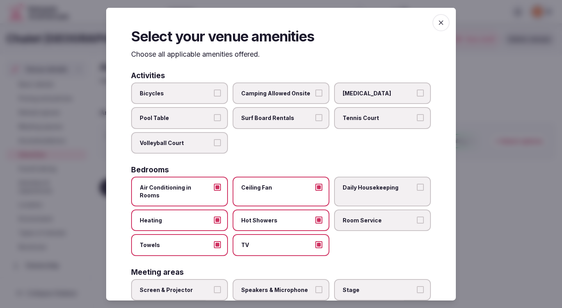
click at [360, 216] on span "Room Service" at bounding box center [379, 220] width 72 height 8
click at [417, 216] on button "Room Service" at bounding box center [420, 219] width 7 height 7
click at [362, 181] on label "Daily Housekeeping" at bounding box center [382, 190] width 97 height 29
click at [417, 183] on button "Daily Housekeeping" at bounding box center [420, 186] width 7 height 7
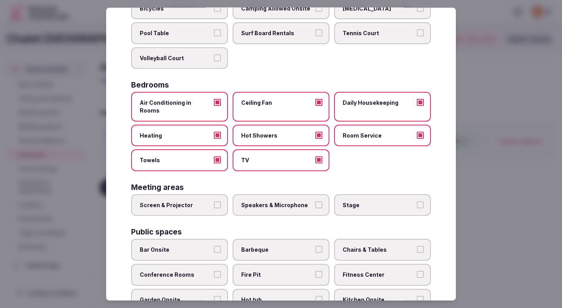
scroll to position [109, 0]
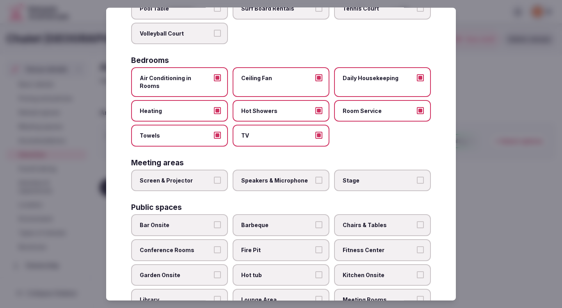
click at [213, 176] on label "Screen & Projector" at bounding box center [179, 180] width 97 height 22
click at [214, 176] on button "Screen & Projector" at bounding box center [217, 179] width 7 height 7
click at [256, 176] on label "Speakers & Microphone" at bounding box center [281, 180] width 97 height 22
click at [315, 176] on button "Speakers & Microphone" at bounding box center [318, 179] width 7 height 7
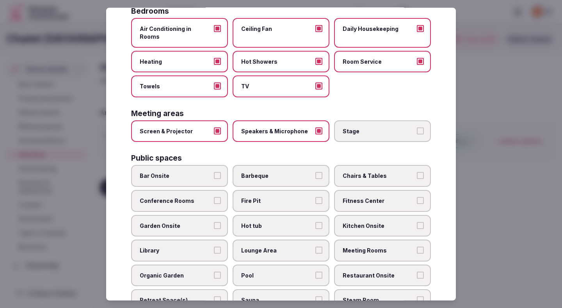
scroll to position [160, 0]
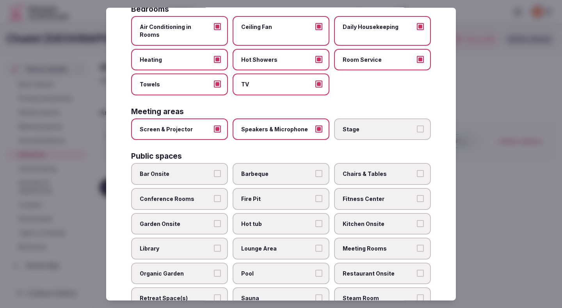
click at [386, 170] on span "Chairs & Tables" at bounding box center [379, 174] width 72 height 8
click at [417, 170] on button "Chairs & Tables" at bounding box center [420, 173] width 7 height 7
click at [201, 196] on label "Conference Rooms" at bounding box center [179, 199] width 97 height 22
click at [214, 196] on button "Conference Rooms" at bounding box center [217, 198] width 7 height 7
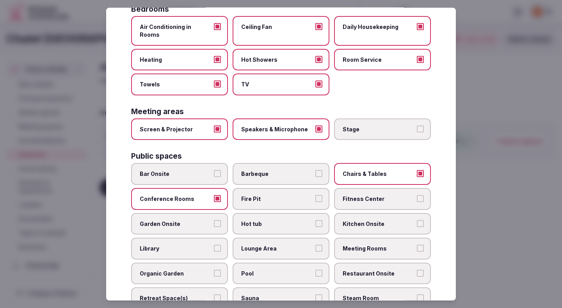
click at [359, 195] on span "Fitness Center" at bounding box center [379, 199] width 72 height 8
click at [417, 195] on button "Fitness Center" at bounding box center [420, 198] width 7 height 7
click at [285, 219] on span "Hot tub" at bounding box center [277, 223] width 72 height 8
click at [315, 219] on button "Hot tub" at bounding box center [318, 222] width 7 height 7
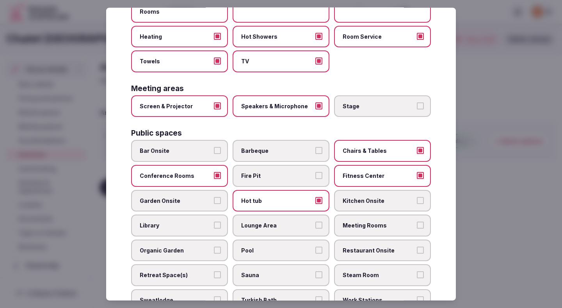
scroll to position [185, 0]
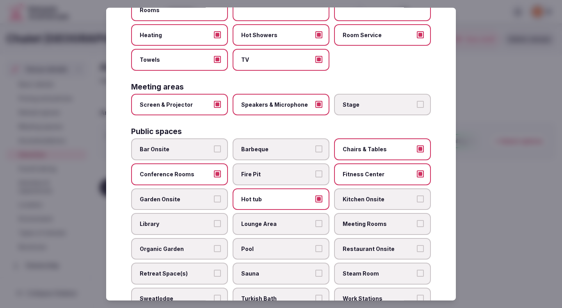
click at [285, 220] on span "Lounge Area" at bounding box center [277, 224] width 72 height 8
click at [315, 220] on button "Lounge Area" at bounding box center [318, 223] width 7 height 7
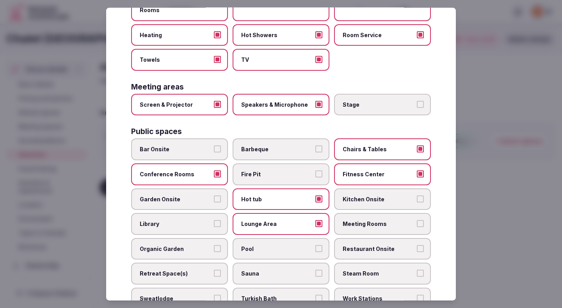
click at [358, 220] on span "Meeting Rooms" at bounding box center [379, 224] width 72 height 8
click at [417, 220] on button "Meeting Rooms" at bounding box center [420, 223] width 7 height 7
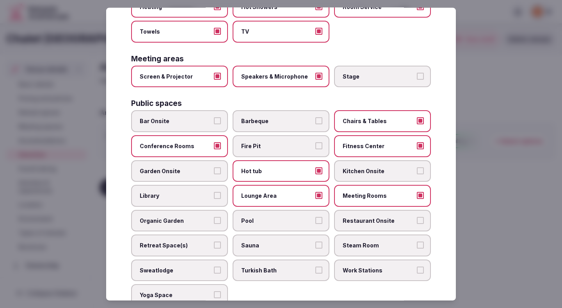
scroll to position [214, 0]
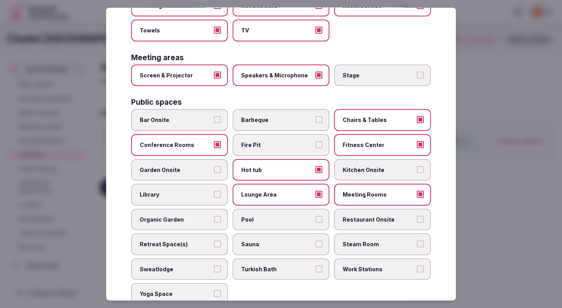
click at [306, 215] on span "Pool" at bounding box center [277, 219] width 72 height 8
click at [315, 215] on button "Pool" at bounding box center [318, 218] width 7 height 7
click at [356, 215] on label "Restaurant Onsite" at bounding box center [382, 219] width 97 height 22
click at [417, 215] on button "Restaurant Onsite" at bounding box center [420, 218] width 7 height 7
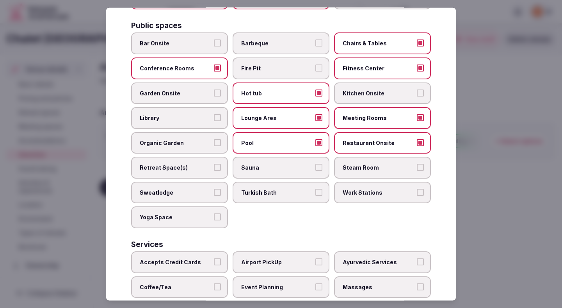
scroll to position [292, 0]
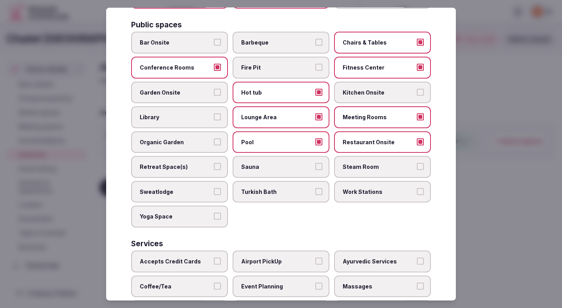
click at [368, 188] on span "Work Stations" at bounding box center [379, 192] width 72 height 8
click at [417, 188] on button "Work Stations" at bounding box center [420, 191] width 7 height 7
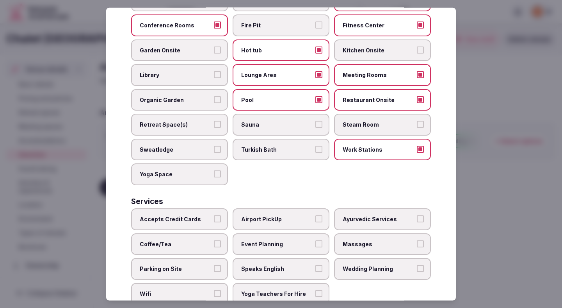
scroll to position [349, 0]
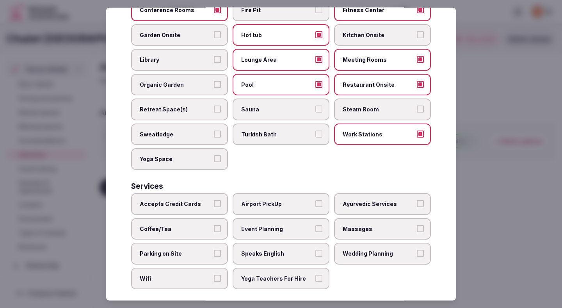
click at [188, 200] on span "Accepts Credit Cards" at bounding box center [176, 204] width 72 height 8
click at [214, 200] on button "Accepts Credit Cards" at bounding box center [217, 203] width 7 height 7
click at [187, 226] on label "Coffee/Tea" at bounding box center [179, 228] width 97 height 22
click at [214, 226] on button "Coffee/Tea" at bounding box center [217, 227] width 7 height 7
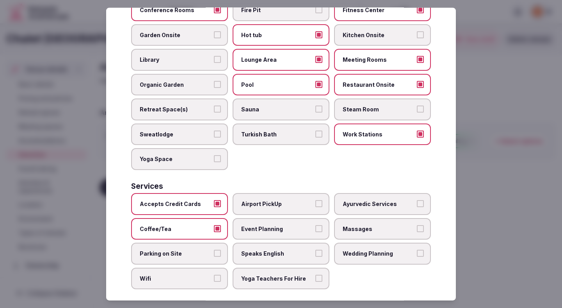
click at [186, 249] on span "Parking on Site" at bounding box center [176, 253] width 72 height 8
click at [214, 249] on button "Parking on Site" at bounding box center [217, 252] width 7 height 7
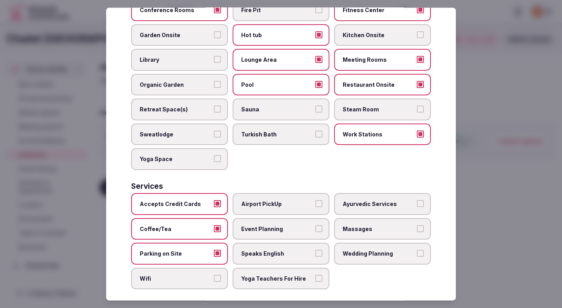
click at [186, 274] on span "Wifi" at bounding box center [176, 278] width 72 height 8
click at [214, 274] on button "Wifi" at bounding box center [217, 277] width 7 height 7
click at [283, 200] on span "Airport PickUp" at bounding box center [277, 204] width 72 height 8
click at [315, 200] on button "Airport PickUp" at bounding box center [318, 203] width 7 height 7
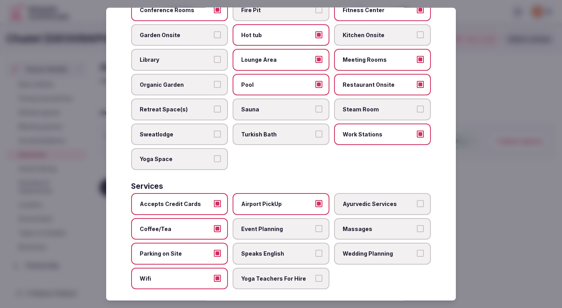
click at [279, 224] on label "Event Planning" at bounding box center [281, 228] width 97 height 22
click at [315, 224] on button "Event Planning" at bounding box center [318, 227] width 7 height 7
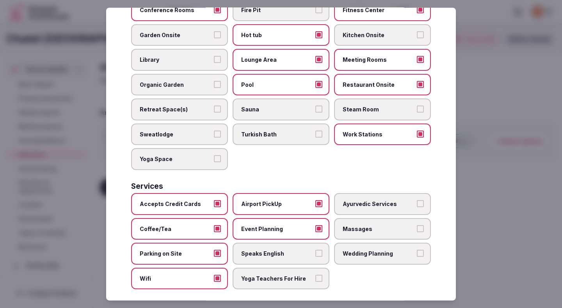
click at [278, 249] on span "Speaks English" at bounding box center [277, 253] width 72 height 8
click at [315, 249] on button "Speaks English" at bounding box center [318, 252] width 7 height 7
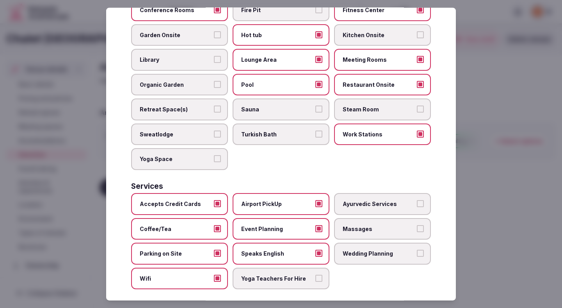
click at [278, 274] on span "Yoga Teachers For Hire" at bounding box center [277, 278] width 72 height 8
click at [315, 274] on button "Yoga Teachers For Hire" at bounding box center [318, 277] width 7 height 7
click at [369, 200] on span "Ayurvedic Services" at bounding box center [379, 204] width 72 height 8
click at [417, 200] on button "Ayurvedic Services" at bounding box center [420, 203] width 7 height 7
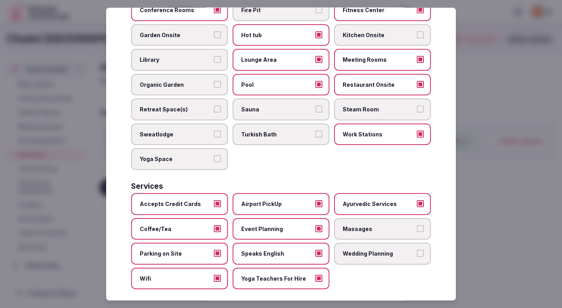
click at [365, 249] on span "Wedding Planning" at bounding box center [379, 253] width 72 height 8
click at [417, 249] on button "Wedding Planning" at bounding box center [420, 252] width 7 height 7
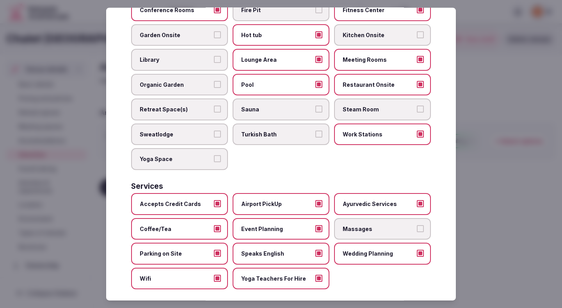
click at [494, 167] on div at bounding box center [281, 154] width 562 height 308
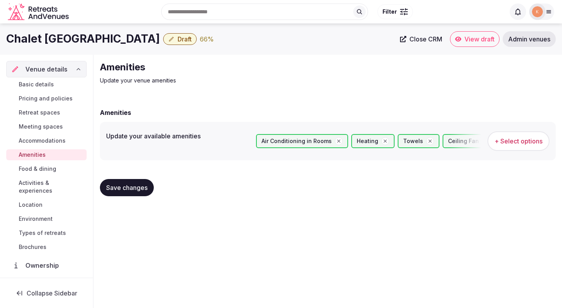
click at [134, 180] on button "Save changes" at bounding box center [127, 187] width 54 height 17
click at [52, 167] on span "Food & dining" at bounding box center [37, 169] width 37 height 8
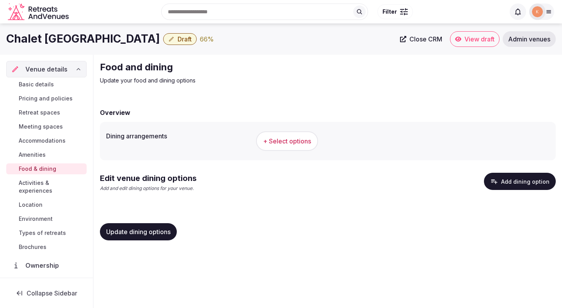
click at [286, 147] on button "+ Select options" at bounding box center [287, 141] width 62 height 20
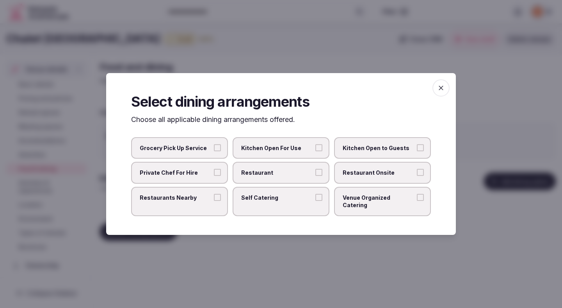
click at [296, 175] on span "Restaurant" at bounding box center [277, 173] width 72 height 8
click at [315, 175] on button "Restaurant" at bounding box center [318, 172] width 7 height 7
click at [360, 176] on span "Restaurant Onsite" at bounding box center [379, 173] width 72 height 8
click at [417, 176] on button "Restaurant Onsite" at bounding box center [420, 172] width 7 height 7
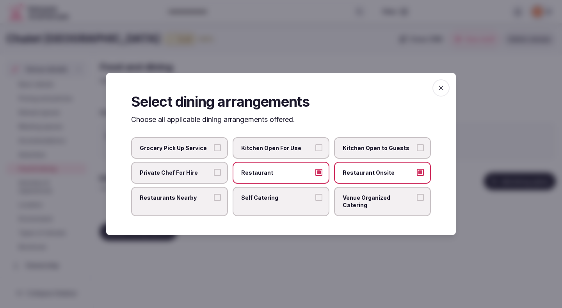
click at [305, 270] on div at bounding box center [281, 154] width 562 height 308
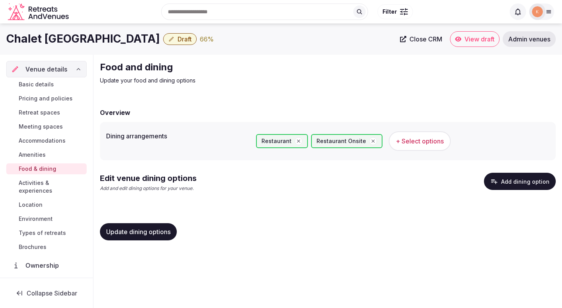
click at [135, 235] on button "Update dining options" at bounding box center [138, 231] width 77 height 17
click at [515, 195] on div "Edit venue dining options Add and edit dining options for your venue. Add dinin…" at bounding box center [328, 185] width 456 height 25
click at [514, 182] on button "Add dining option" at bounding box center [520, 181] width 72 height 17
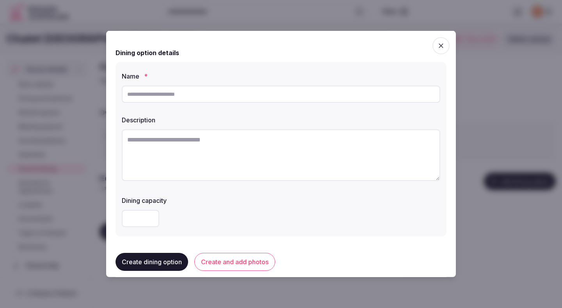
click at [267, 140] on textarea at bounding box center [281, 155] width 318 height 52
paste textarea "**********"
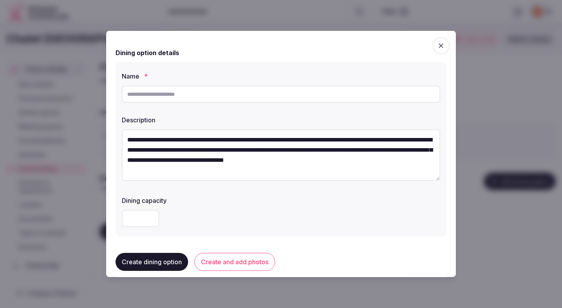
drag, startPoint x: 183, startPoint y: 139, endPoint x: 226, endPoint y: 142, distance: 43.0
click at [226, 142] on textarea "**********" at bounding box center [281, 155] width 318 height 52
type textarea "**********"
click at [206, 94] on input "text" at bounding box center [281, 93] width 318 height 17
paste input "**********"
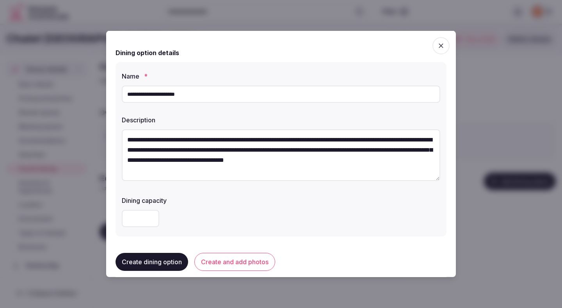
type input "**********"
click at [247, 119] on label "Description" at bounding box center [281, 120] width 318 height 6
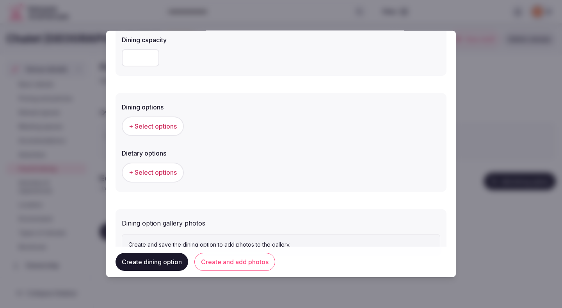
scroll to position [164, 0]
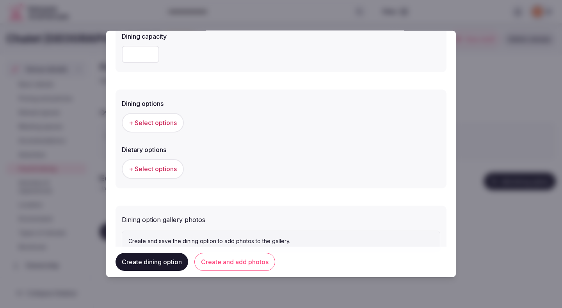
click at [160, 126] on span "+ Select options" at bounding box center [153, 122] width 48 height 9
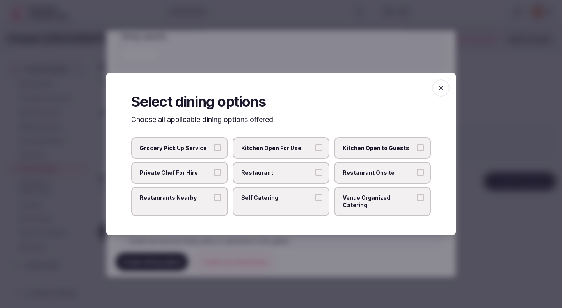
click at [278, 176] on span "Restaurant" at bounding box center [277, 173] width 72 height 8
click at [315, 176] on button "Restaurant" at bounding box center [318, 172] width 7 height 7
click at [331, 179] on div "Grocery Pick Up Service Kitchen Open For Use Kitchen Open to Guests Private Che…" at bounding box center [281, 176] width 300 height 79
click at [357, 176] on span "Restaurant Onsite" at bounding box center [379, 173] width 72 height 8
click at [417, 176] on button "Restaurant Onsite" at bounding box center [420, 172] width 7 height 7
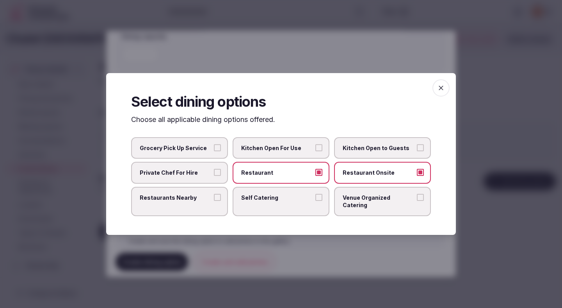
click at [365, 62] on div at bounding box center [281, 154] width 562 height 308
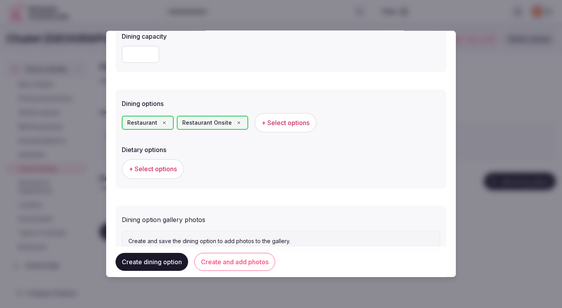
scroll to position [194, 0]
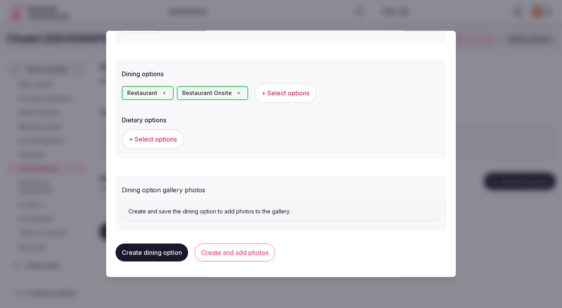
click at [166, 141] on span "+ Select options" at bounding box center [153, 139] width 48 height 9
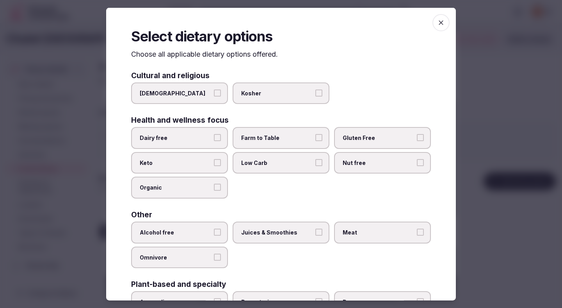
click at [197, 138] on span "Dairy free" at bounding box center [176, 138] width 72 height 8
click at [214, 138] on button "Dairy free" at bounding box center [217, 137] width 7 height 7
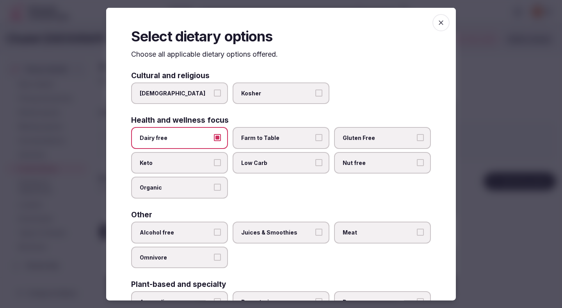
click at [260, 141] on span "Farm to Table" at bounding box center [277, 138] width 72 height 8
click at [315, 141] on button "Farm to Table" at bounding box center [318, 137] width 7 height 7
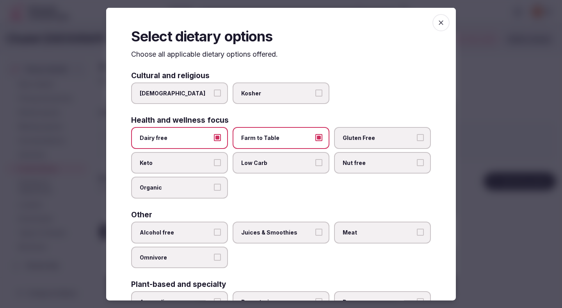
click at [358, 137] on span "Gluten Free" at bounding box center [379, 138] width 72 height 8
click at [417, 137] on button "Gluten Free" at bounding box center [420, 137] width 7 height 7
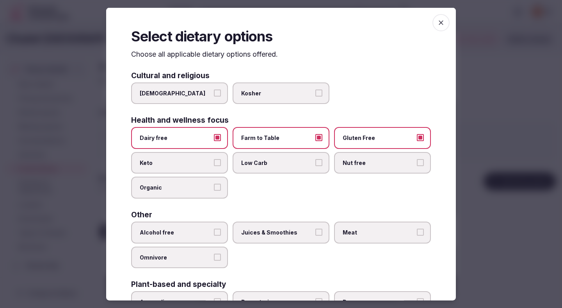
click at [196, 224] on label "Alcohol free" at bounding box center [179, 232] width 97 height 22
click at [214, 228] on button "Alcohol free" at bounding box center [217, 231] width 7 height 7
click at [275, 229] on span "Juices & Smoothies" at bounding box center [277, 232] width 72 height 8
click at [315, 229] on button "Juices & Smoothies" at bounding box center [318, 231] width 7 height 7
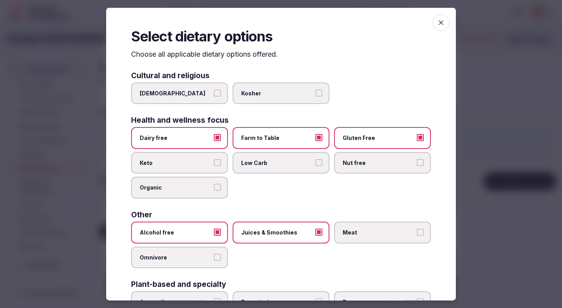
click at [379, 224] on label "Meat" at bounding box center [382, 232] width 97 height 22
click at [417, 228] on button "Meat" at bounding box center [420, 231] width 7 height 7
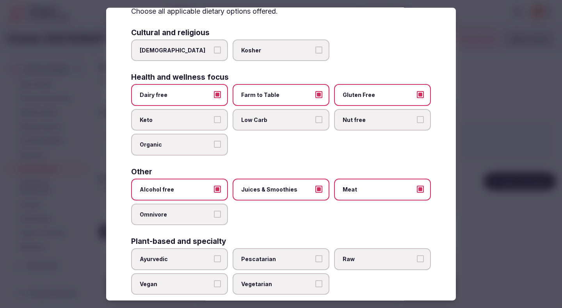
scroll to position [56, 0]
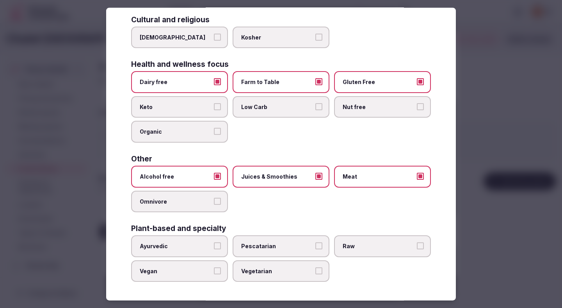
click at [522, 161] on div at bounding box center [281, 154] width 562 height 308
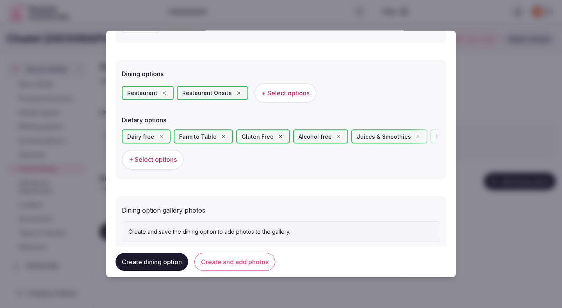
scroll to position [214, 0]
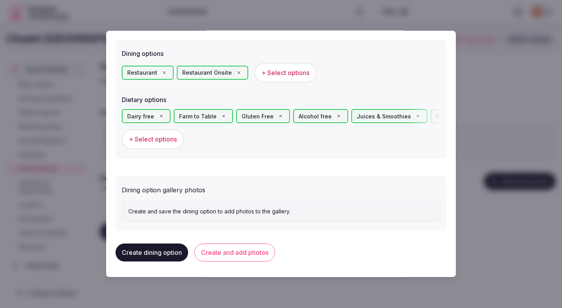
click at [245, 253] on button "Create and add photos" at bounding box center [234, 252] width 81 height 18
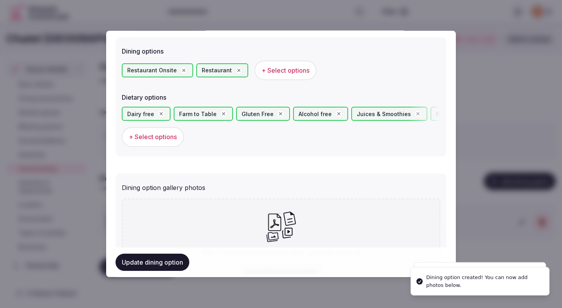
scroll to position [286, 0]
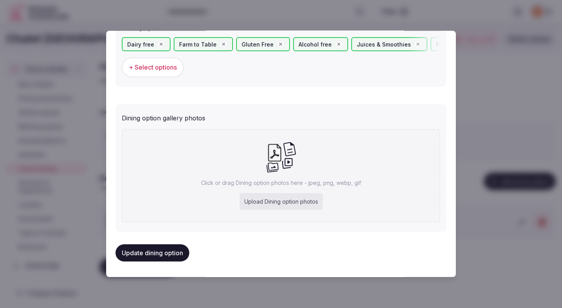
click at [276, 200] on div "Upload Dining option photos" at bounding box center [281, 201] width 83 height 17
type input "**********"
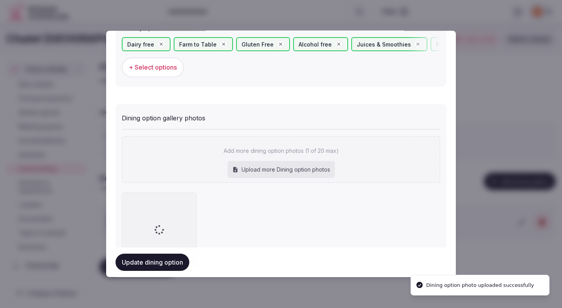
scroll to position [331, 0]
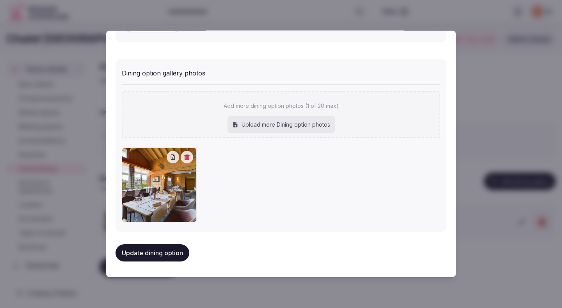
click at [155, 251] on button "Update dining option" at bounding box center [153, 252] width 74 height 17
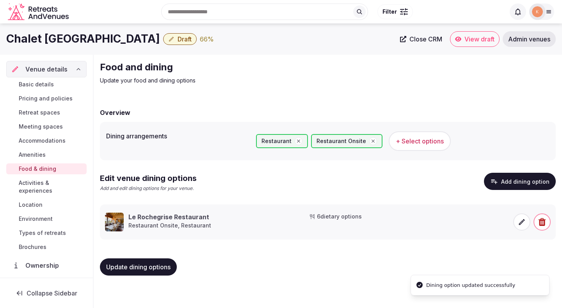
click at [151, 269] on span "Update dining options" at bounding box center [138, 267] width 64 height 8
click at [155, 270] on button "Update dining options" at bounding box center [138, 266] width 77 height 17
click at [67, 182] on span "Activities & experiences" at bounding box center [51, 187] width 65 height 16
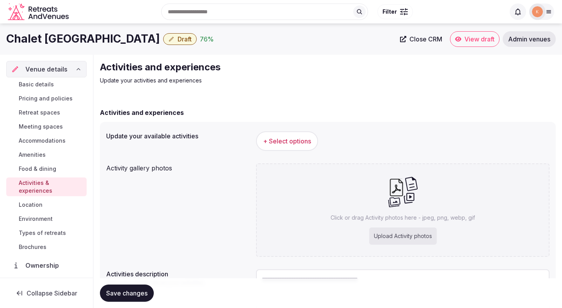
drag, startPoint x: 144, startPoint y: 43, endPoint x: 12, endPoint y: 39, distance: 132.0
click at [12, 39] on h1 "Chalet RoyAlp Hotel & Spa" at bounding box center [83, 38] width 154 height 15
copy h1 "Chalet RoyAlp Hotel & Spa"
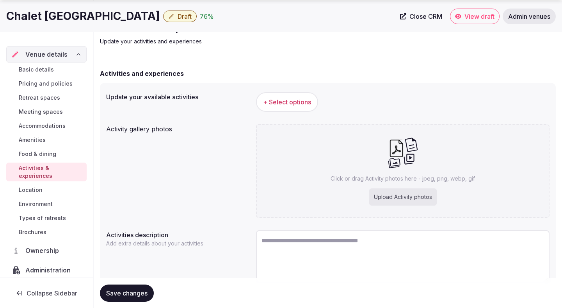
scroll to position [73, 0]
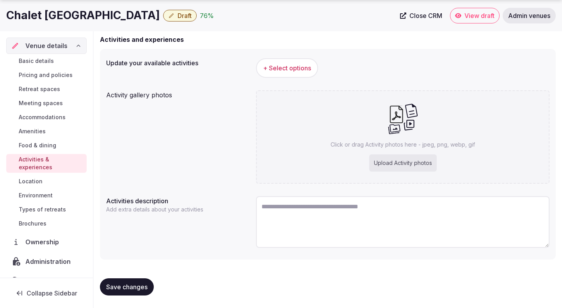
click at [322, 213] on textarea at bounding box center [403, 222] width 294 height 52
paste textarea "**********"
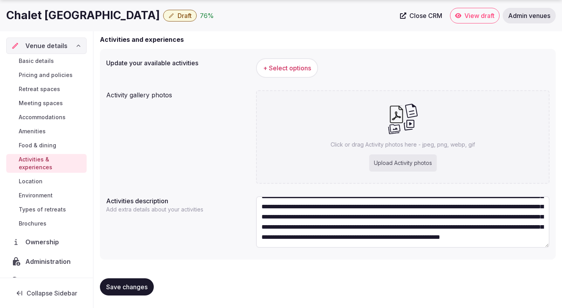
scroll to position [0, 0]
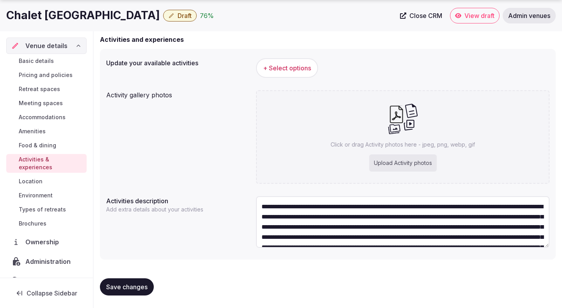
type textarea "**********"
click at [137, 284] on span "Save changes" at bounding box center [126, 287] width 41 height 8
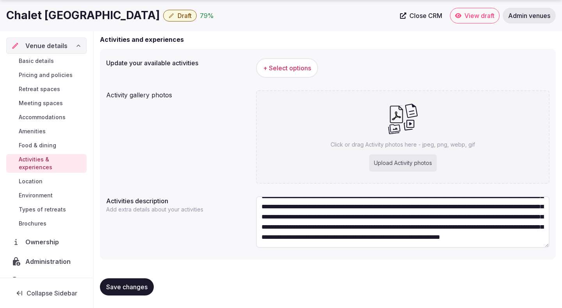
scroll to position [41, 0]
click at [411, 164] on div "Upload Activity photos" at bounding box center [403, 162] width 68 height 17
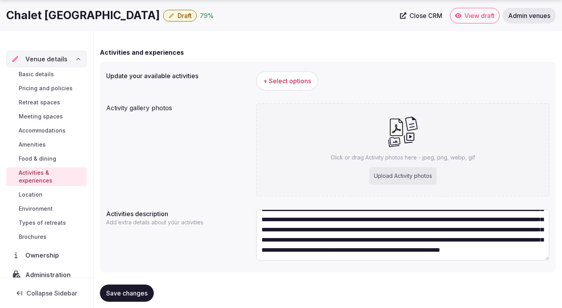
scroll to position [73, 0]
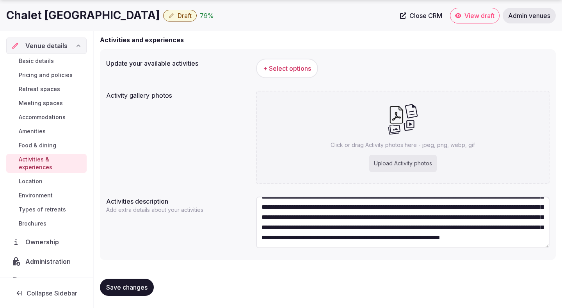
click at [127, 286] on span "Save changes" at bounding box center [126, 287] width 41 height 8
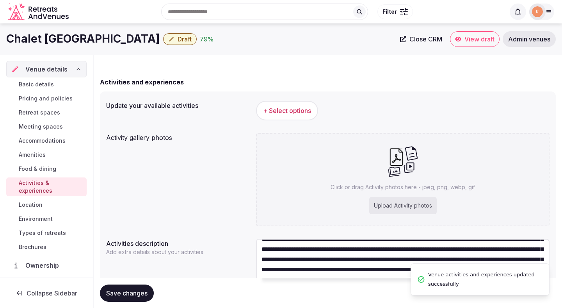
scroll to position [25, 0]
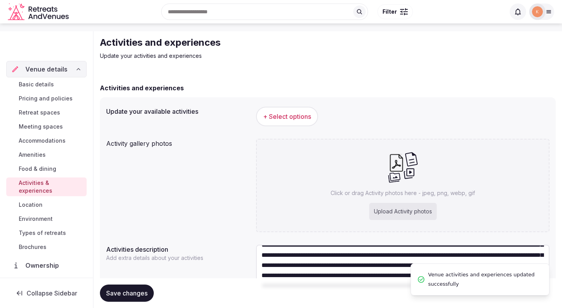
click at [296, 116] on span "+ Select options" at bounding box center [287, 116] width 48 height 9
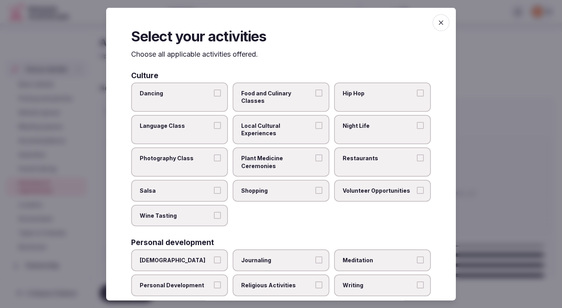
click at [293, 98] on label "Food and Culinary Classes" at bounding box center [281, 96] width 97 height 29
click at [315, 96] on button "Food and Culinary Classes" at bounding box center [318, 92] width 7 height 7
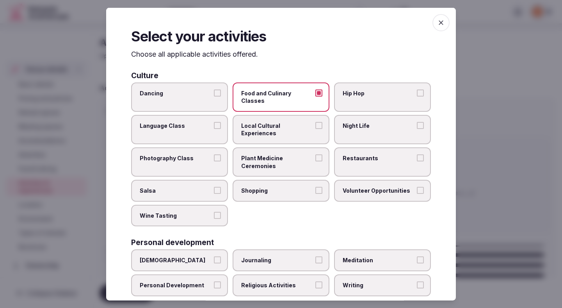
click at [295, 121] on span "Local Cultural Experiences" at bounding box center [277, 128] width 72 height 15
click at [315, 121] on button "Local Cultural Experiences" at bounding box center [318, 124] width 7 height 7
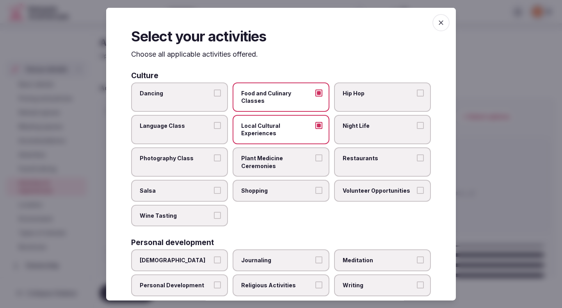
click at [361, 154] on span "Restaurants" at bounding box center [379, 158] width 72 height 8
click at [417, 154] on button "Restaurants" at bounding box center [420, 157] width 7 height 7
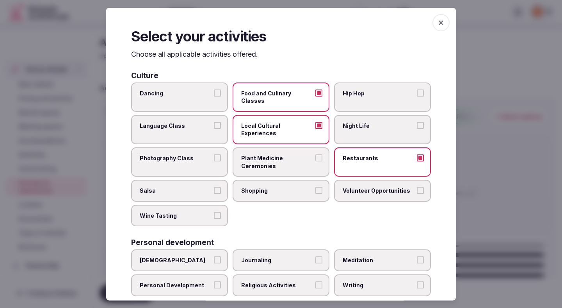
click at [309, 187] on span "Shopping" at bounding box center [277, 191] width 72 height 8
click at [315, 187] on button "Shopping" at bounding box center [318, 190] width 7 height 7
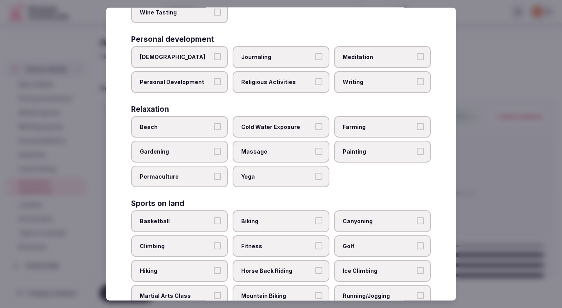
scroll to position [235, 0]
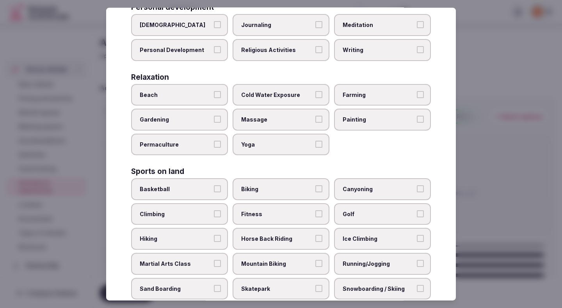
click at [199, 235] on span "Hiking" at bounding box center [176, 239] width 72 height 8
click at [214, 235] on button "Hiking" at bounding box center [217, 238] width 7 height 7
click at [262, 203] on label "Fitness" at bounding box center [281, 214] width 97 height 22
click at [315, 210] on button "Fitness" at bounding box center [318, 213] width 7 height 7
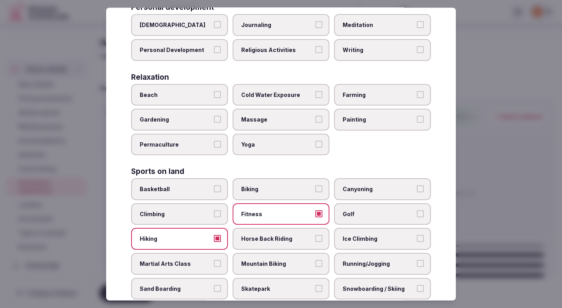
click at [344, 210] on span "Golf" at bounding box center [379, 214] width 72 height 8
click at [417, 210] on button "Golf" at bounding box center [420, 213] width 7 height 7
click at [350, 235] on span "Ice Climbing" at bounding box center [379, 239] width 72 height 8
click at [417, 235] on button "Ice Climbing" at bounding box center [420, 238] width 7 height 7
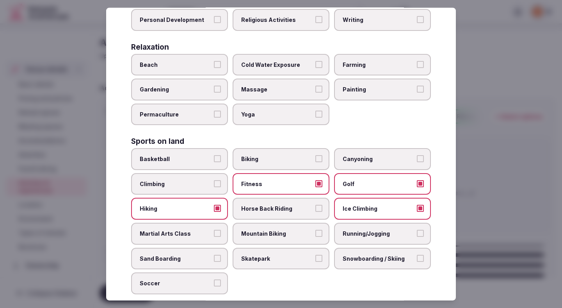
scroll to position [274, 0]
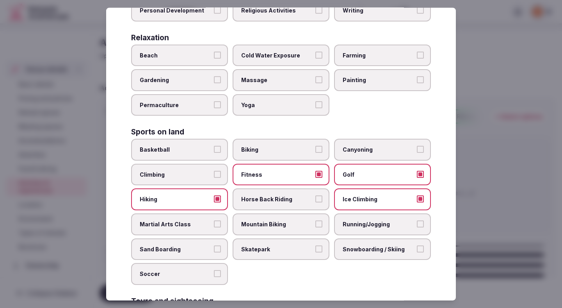
click at [298, 245] on span "Skatepark" at bounding box center [277, 249] width 72 height 8
click at [315, 245] on button "Skatepark" at bounding box center [318, 248] width 7 height 7
click at [347, 238] on label "Snowboarding / Skiing" at bounding box center [382, 249] width 97 height 22
click at [417, 245] on button "Snowboarding / Skiing" at bounding box center [420, 248] width 7 height 7
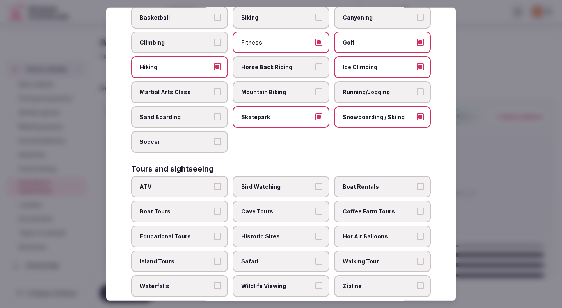
scroll to position [407, 0]
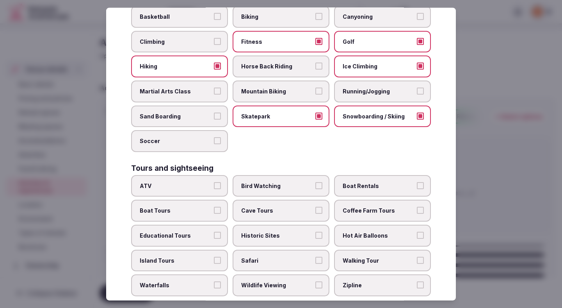
click at [351, 256] on span "Walking Tour" at bounding box center [379, 260] width 72 height 8
click at [417, 256] on button "Walking Tour" at bounding box center [420, 259] width 7 height 7
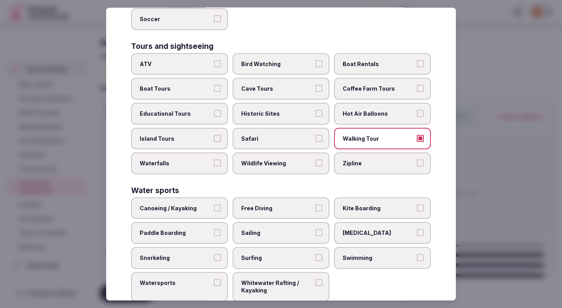
scroll to position [533, 0]
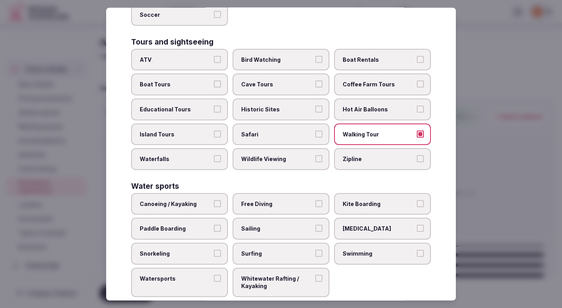
click at [380, 246] on label "Swimming" at bounding box center [382, 253] width 97 height 22
click at [417, 249] on button "Swimming" at bounding box center [420, 252] width 7 height 7
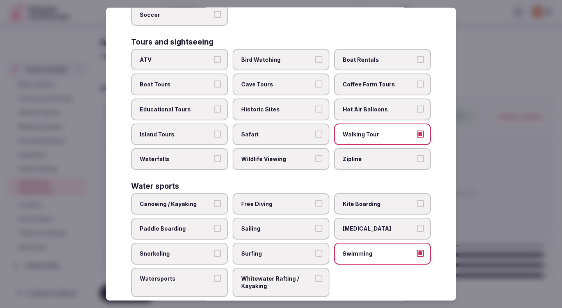
click at [482, 190] on div at bounding box center [281, 154] width 562 height 308
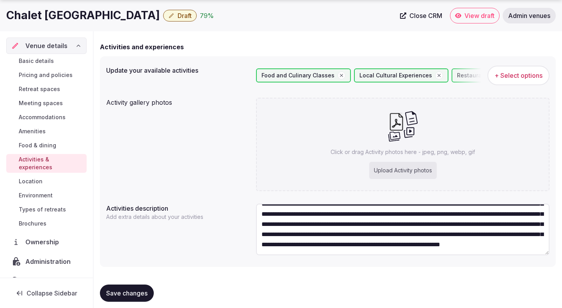
scroll to position [73, 0]
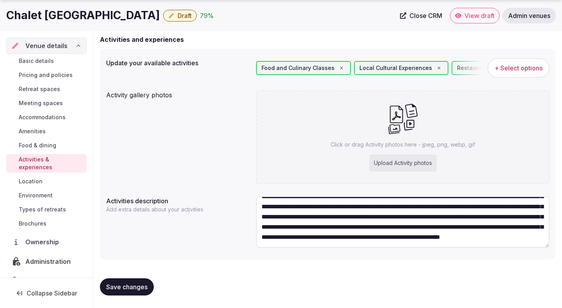
click at [143, 281] on button "Save changes" at bounding box center [127, 286] width 54 height 17
click at [136, 290] on button "Save changes" at bounding box center [127, 286] width 54 height 17
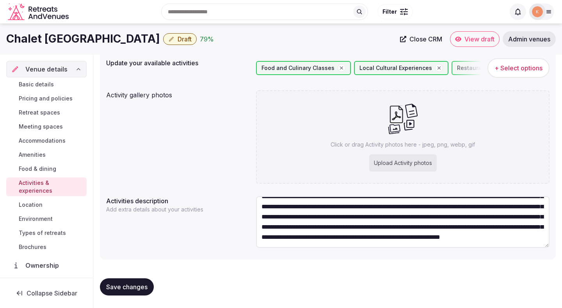
scroll to position [66, 0]
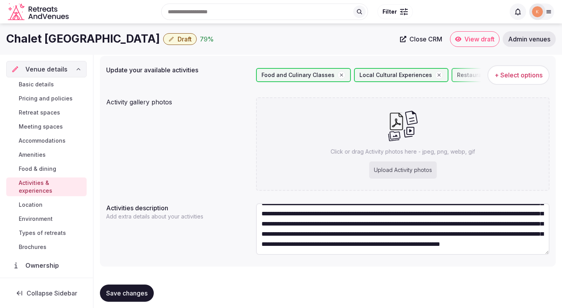
click at [504, 76] on span "+ Select options" at bounding box center [519, 75] width 48 height 9
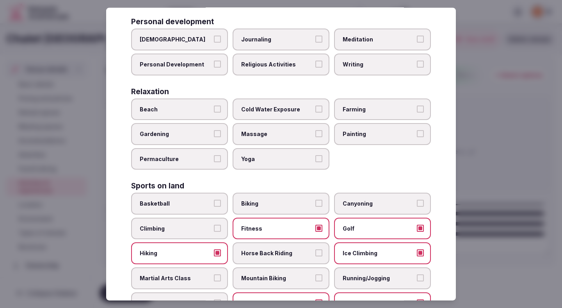
scroll to position [223, 0]
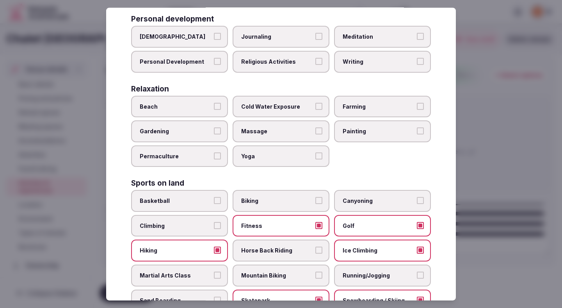
click at [313, 190] on label "Biking" at bounding box center [281, 201] width 97 height 22
click at [315, 197] on button "Biking" at bounding box center [318, 200] width 7 height 7
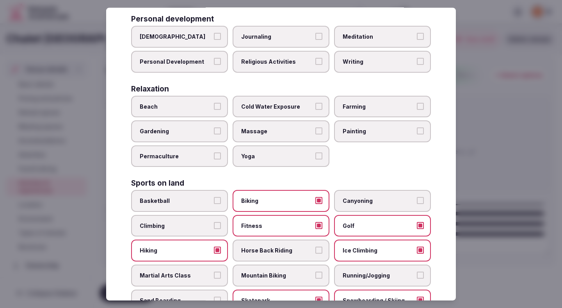
click at [498, 113] on div at bounding box center [281, 154] width 562 height 308
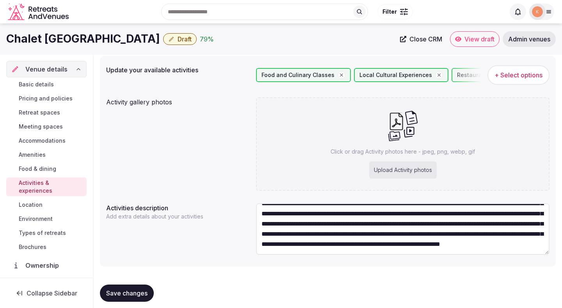
click at [135, 294] on span "Save changes" at bounding box center [126, 293] width 41 height 8
click at [396, 171] on div "Upload Activity photos" at bounding box center [403, 169] width 68 height 17
type input "**********"
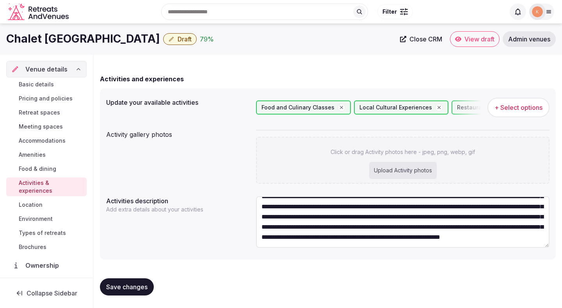
scroll to position [41, 0]
click at [139, 285] on span "Save changes" at bounding box center [126, 287] width 41 height 8
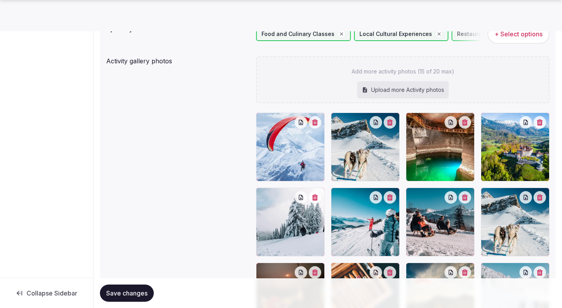
scroll to position [116, 0]
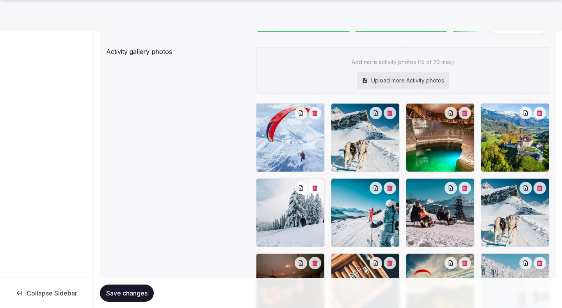
click at [543, 191] on button "button" at bounding box center [540, 187] width 12 height 12
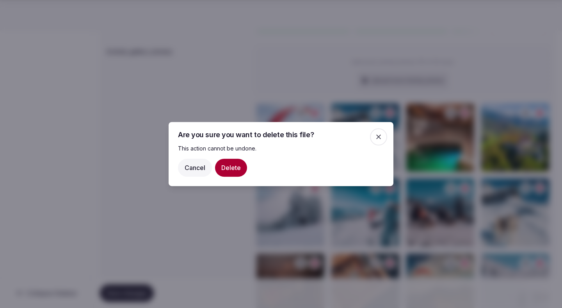
click at [237, 164] on button "Delete" at bounding box center [231, 167] width 32 height 18
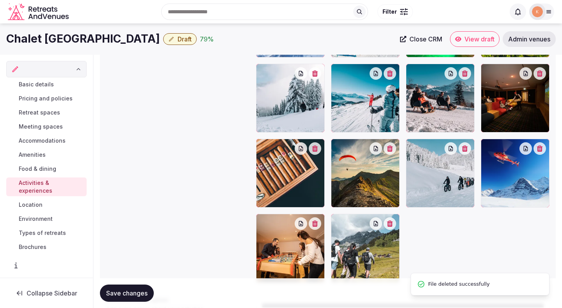
scroll to position [135, 0]
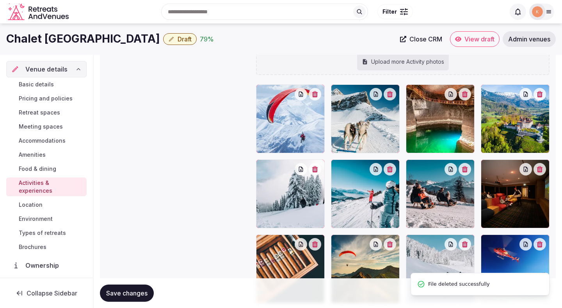
click at [142, 290] on span "Save changes" at bounding box center [126, 293] width 41 height 8
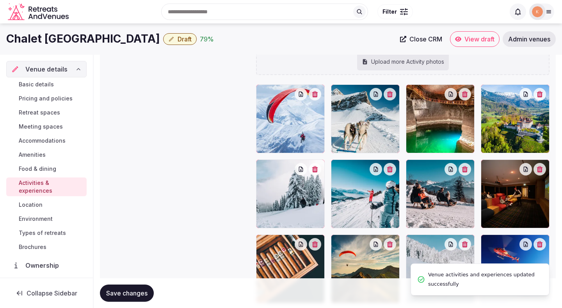
click at [142, 290] on span "Save changes" at bounding box center [126, 293] width 41 height 8
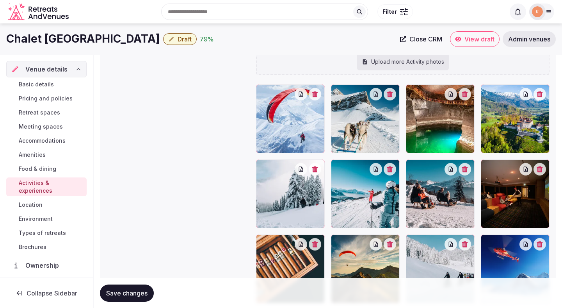
click at [121, 289] on span "Save changes" at bounding box center [126, 293] width 41 height 8
click at [37, 201] on span "Location" at bounding box center [31, 205] width 24 height 8
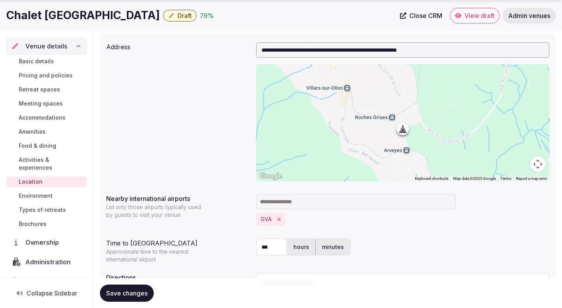
scroll to position [165, 0]
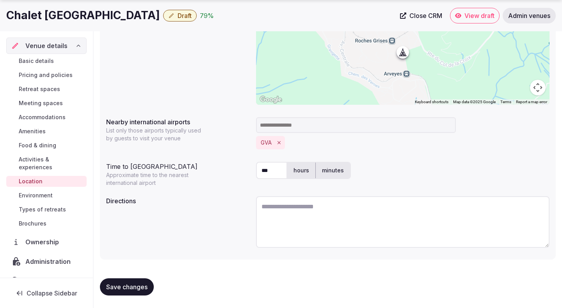
click at [280, 165] on input "***" at bounding box center [271, 170] width 31 height 17
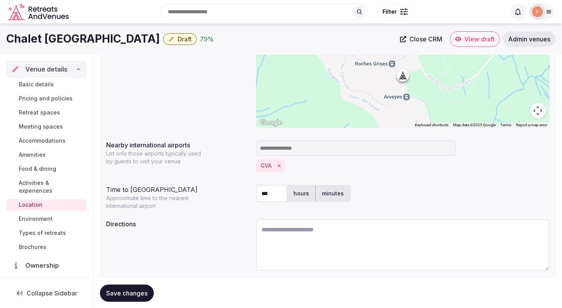
scroll to position [110, 0]
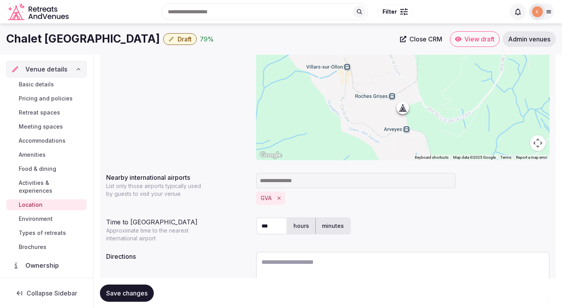
drag, startPoint x: 144, startPoint y: 38, endPoint x: 4, endPoint y: 39, distance: 140.1
click at [4, 39] on div "Chalet RoyAlp Hotel & Spa Draft 79 % Close CRM View draft Admin venues" at bounding box center [281, 39] width 562 height 16
copy h1 "Chalet [GEOGRAPHIC_DATA]"
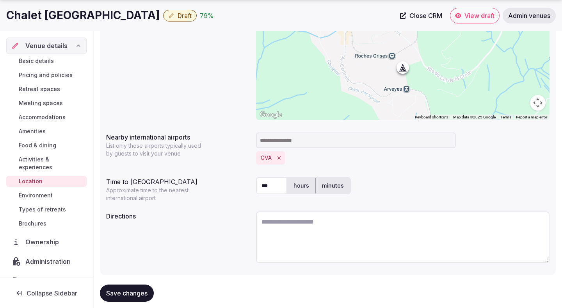
scroll to position [165, 0]
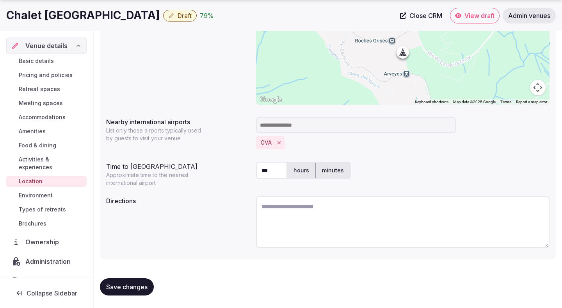
click at [318, 227] on textarea at bounding box center [403, 222] width 294 height 52
paste textarea "**********"
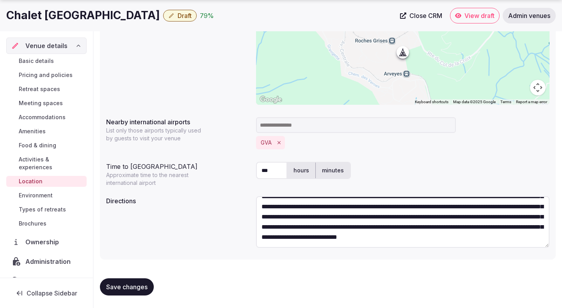
scroll to position [30, 0]
type textarea "**********"
click at [126, 293] on button "Save changes" at bounding box center [127, 286] width 54 height 17
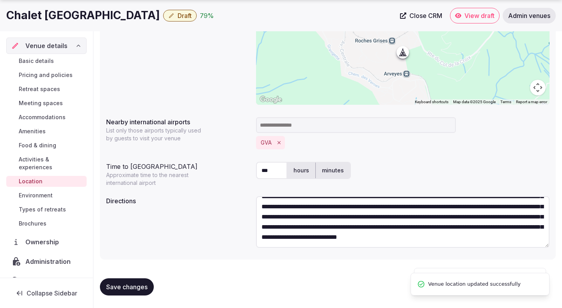
click at [123, 291] on button "Save changes" at bounding box center [127, 286] width 54 height 17
click at [43, 191] on span "Environment" at bounding box center [36, 195] width 34 height 8
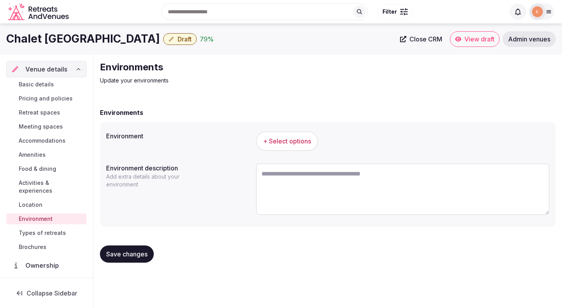
click at [278, 144] on span "+ Select options" at bounding box center [287, 141] width 48 height 9
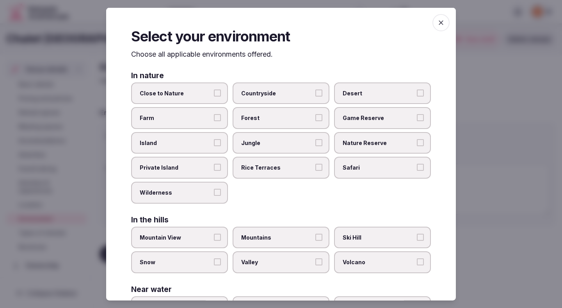
click at [496, 63] on div at bounding box center [281, 154] width 562 height 308
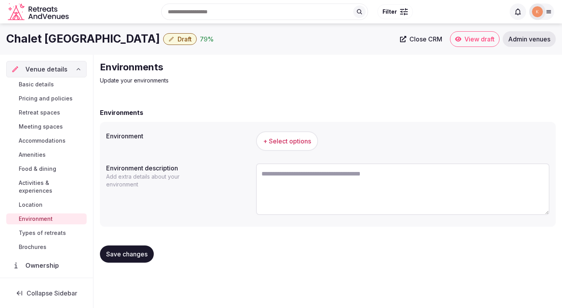
drag, startPoint x: 144, startPoint y: 39, endPoint x: 4, endPoint y: 42, distance: 139.7
click at [4, 42] on div "Chalet RoyAlp Hotel & Spa Draft 79 % Close CRM View draft Admin venues" at bounding box center [281, 39] width 562 height 16
copy h1 "Chalet [GEOGRAPHIC_DATA]"
click at [286, 178] on textarea at bounding box center [403, 189] width 294 height 52
paste textarea "**********"
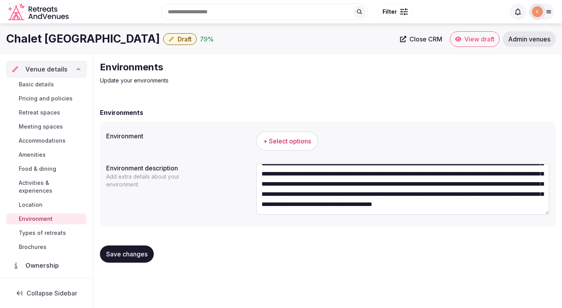
scroll to position [41, 0]
type textarea "**********"
click at [292, 141] on span "+ Select options" at bounding box center [287, 141] width 48 height 9
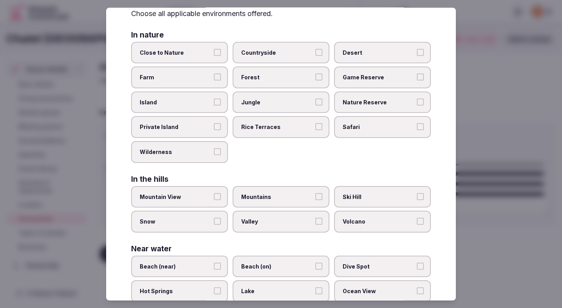
click at [359, 190] on label "Ski Hill" at bounding box center [382, 196] width 97 height 22
click at [417, 192] on button "Ski Hill" at bounding box center [420, 195] width 7 height 7
click at [203, 222] on span "Snow" at bounding box center [176, 221] width 72 height 8
click at [214, 222] on button "Snow" at bounding box center [217, 220] width 7 height 7
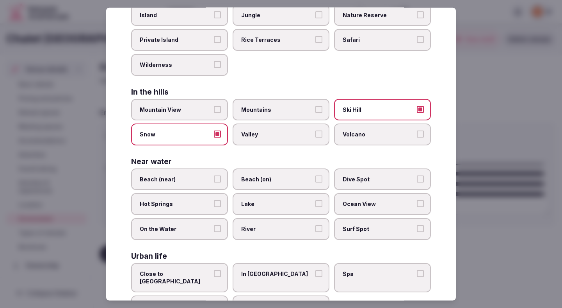
scroll to position [155, 0]
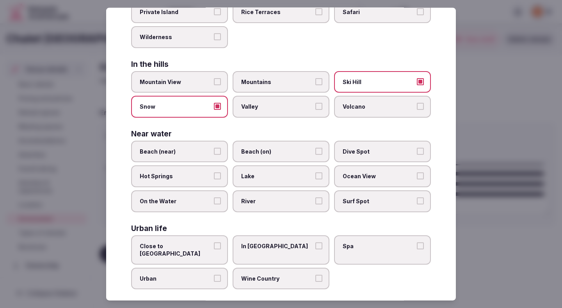
click at [484, 151] on div at bounding box center [281, 154] width 562 height 308
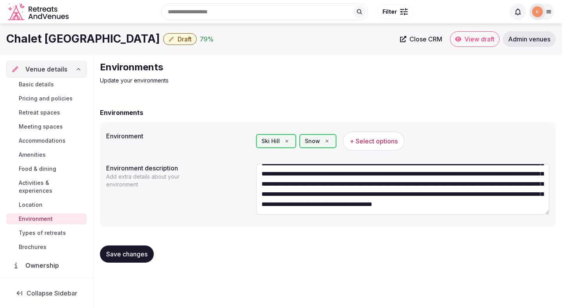
click at [141, 256] on span "Save changes" at bounding box center [126, 254] width 41 height 8
click at [58, 229] on span "Types of retreats" at bounding box center [42, 233] width 47 height 8
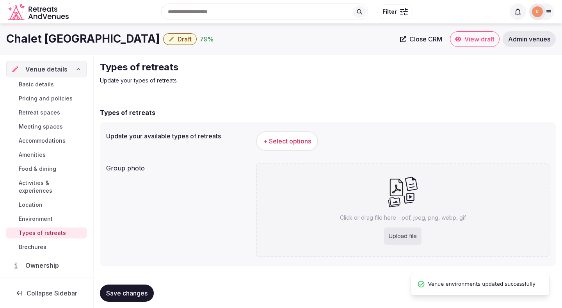
click at [275, 147] on button "+ Select options" at bounding box center [287, 141] width 62 height 20
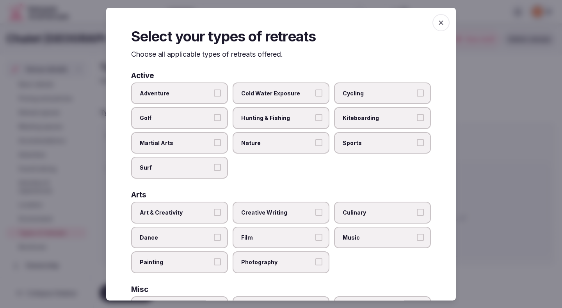
click at [201, 89] on label "Adventure" at bounding box center [179, 93] width 97 height 22
click at [214, 89] on button "Adventure" at bounding box center [217, 92] width 7 height 7
click at [199, 108] on label "Golf" at bounding box center [179, 118] width 97 height 22
click at [214, 114] on button "Golf" at bounding box center [217, 117] width 7 height 7
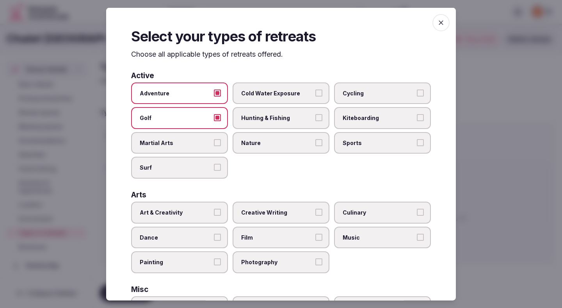
click at [259, 95] on span "Cold Water Exposure" at bounding box center [277, 93] width 72 height 8
click at [315, 95] on button "Cold Water Exposure" at bounding box center [318, 92] width 7 height 7
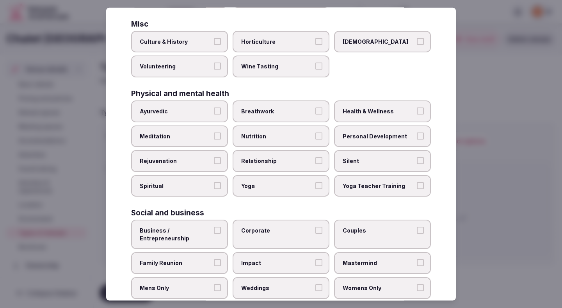
scroll to position [278, 0]
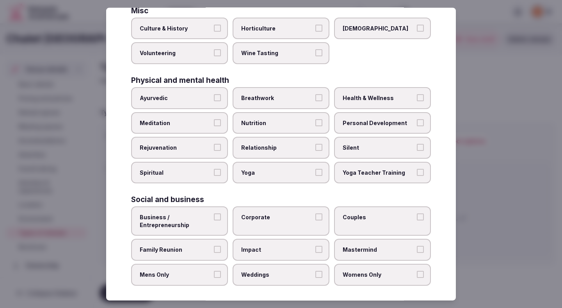
click at [268, 220] on span "Corporate" at bounding box center [277, 217] width 72 height 8
click at [315, 220] on button "Corporate" at bounding box center [318, 216] width 7 height 7
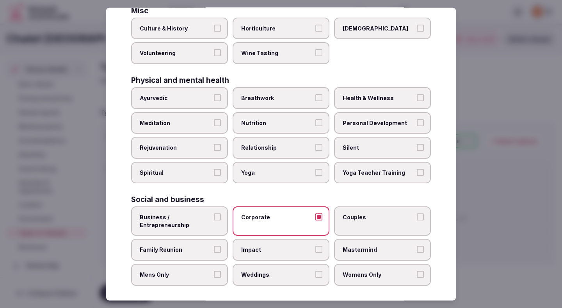
click at [200, 219] on span "Business / Entrepreneurship" at bounding box center [176, 220] width 72 height 15
click at [214, 219] on button "Business / Entrepreneurship" at bounding box center [217, 216] width 7 height 7
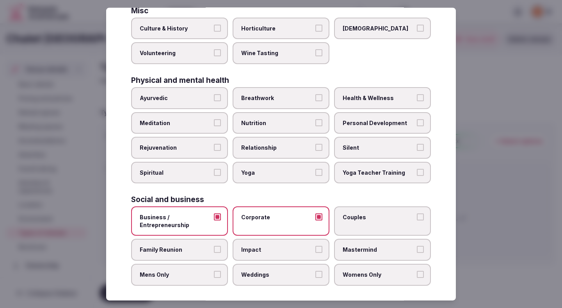
click at [200, 262] on div "Business / Entrepreneurship Corporate Couples Family Reunion Impact Mastermind …" at bounding box center [281, 245] width 300 height 79
click at [197, 262] on div "Business / Entrepreneurship Corporate Couples Family Reunion Impact Mastermind …" at bounding box center [281, 245] width 300 height 79
click at [197, 275] on span "Mens Only" at bounding box center [176, 274] width 72 height 8
click at [214, 275] on button "Mens Only" at bounding box center [217, 273] width 7 height 7
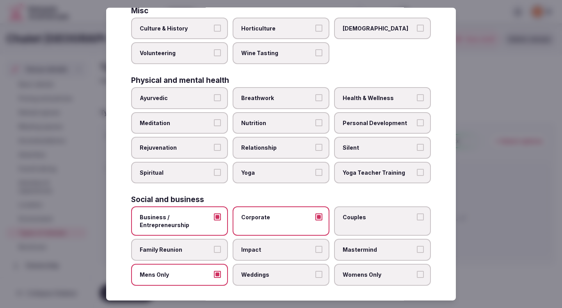
click at [203, 256] on label "Family Reunion" at bounding box center [179, 249] width 97 height 22
click at [214, 253] on button "Family Reunion" at bounding box center [217, 249] width 7 height 7
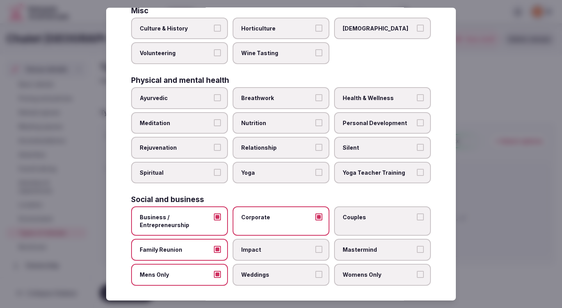
click at [246, 251] on span "Impact" at bounding box center [277, 250] width 72 height 8
click at [315, 251] on button "Impact" at bounding box center [318, 249] width 7 height 7
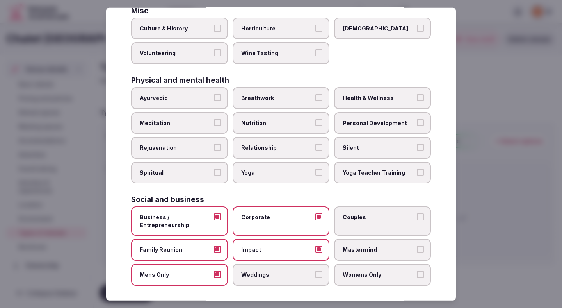
click at [249, 272] on span "Weddings" at bounding box center [277, 274] width 72 height 8
click at [315, 272] on button "Weddings" at bounding box center [318, 273] width 7 height 7
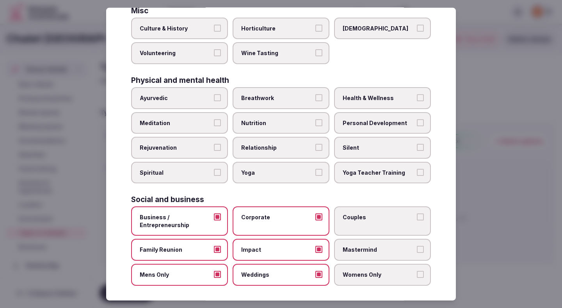
click at [356, 270] on span "Womens Only" at bounding box center [379, 274] width 72 height 8
click at [417, 270] on button "Womens Only" at bounding box center [420, 273] width 7 height 7
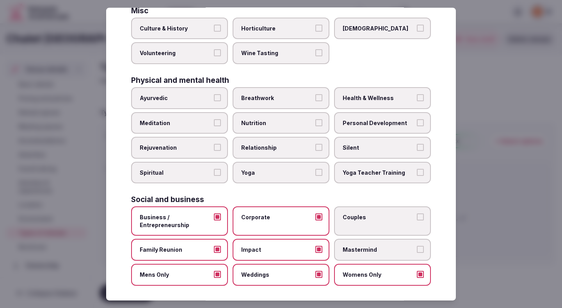
click at [356, 243] on label "Mastermind" at bounding box center [382, 249] width 97 height 22
click at [417, 246] on button "Mastermind" at bounding box center [420, 249] width 7 height 7
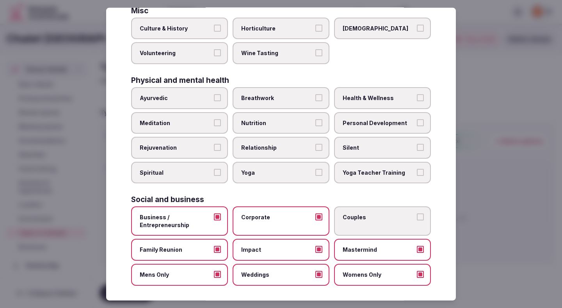
click at [359, 218] on span "Couples" at bounding box center [379, 217] width 72 height 8
click at [417, 218] on button "Couples" at bounding box center [420, 216] width 7 height 7
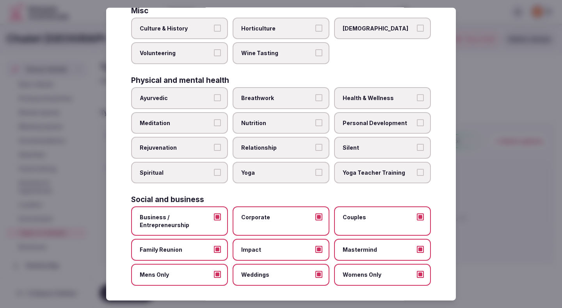
scroll to position [282, 0]
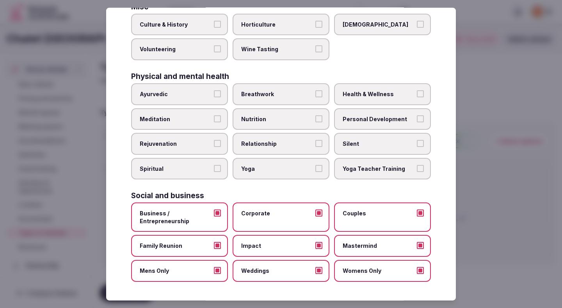
click at [482, 174] on div at bounding box center [281, 154] width 562 height 308
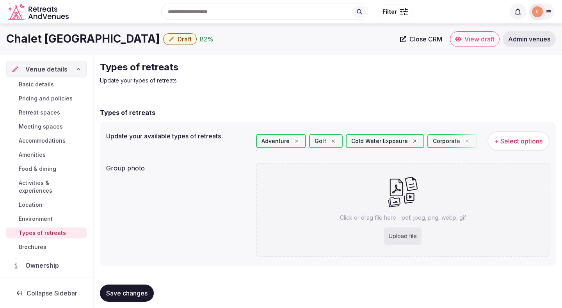
click at [139, 292] on span "Save changes" at bounding box center [126, 293] width 41 height 8
click at [403, 239] on div "Upload file" at bounding box center [402, 235] width 37 height 17
type input "**********"
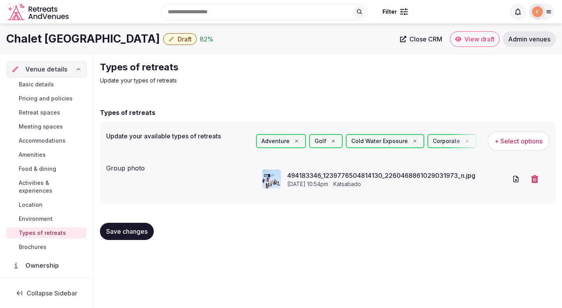
click at [136, 234] on span "Save changes" at bounding box center [126, 231] width 41 height 8
click at [135, 234] on span "Save changes" at bounding box center [126, 231] width 41 height 8
click at [140, 234] on span "Save changes" at bounding box center [126, 231] width 41 height 8
click at [178, 41] on span "Draft" at bounding box center [185, 39] width 14 height 8
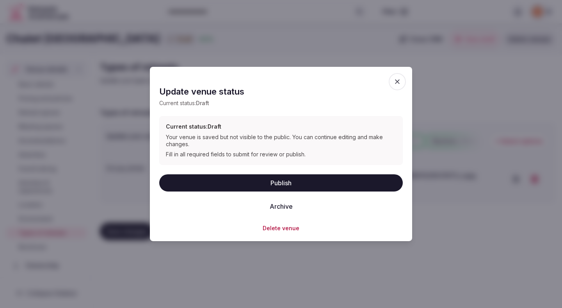
click at [195, 187] on button "Publish" at bounding box center [281, 182] width 244 height 17
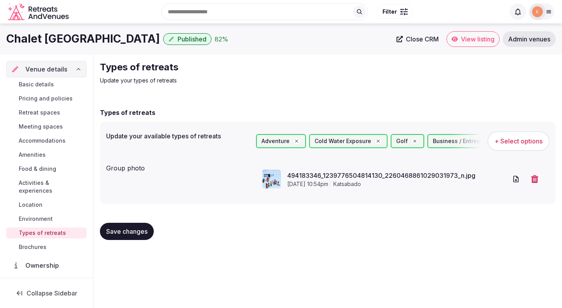
click at [456, 38] on icon at bounding box center [455, 39] width 6 height 5
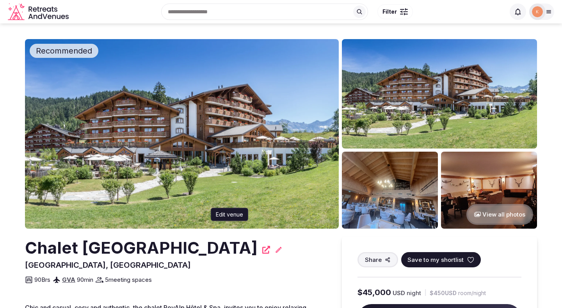
click at [275, 249] on icon at bounding box center [279, 250] width 8 height 8
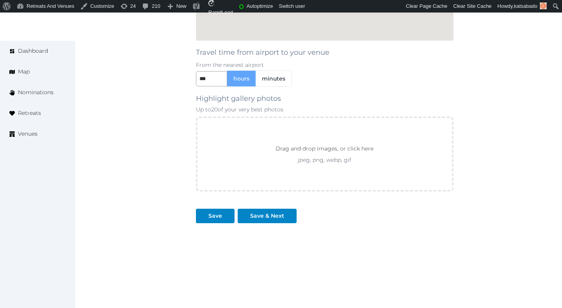
scroll to position [719, 0]
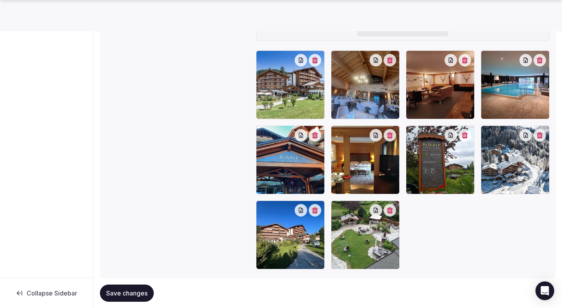
scroll to position [887, 0]
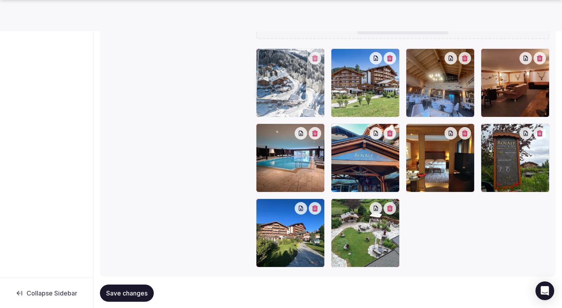
drag, startPoint x: 513, startPoint y: 160, endPoint x: 299, endPoint y: 100, distance: 222.0
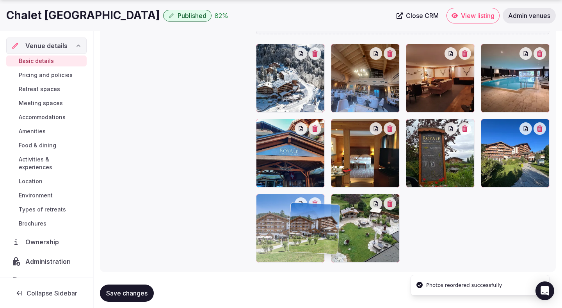
scroll to position [897, 0]
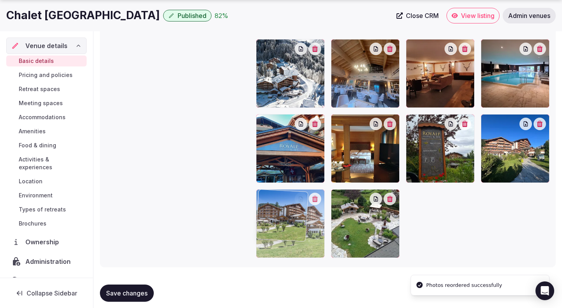
drag, startPoint x: 358, startPoint y: 94, endPoint x: 312, endPoint y: 249, distance: 161.1
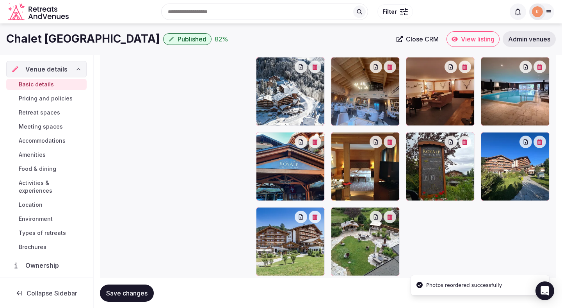
scroll to position [877, 0]
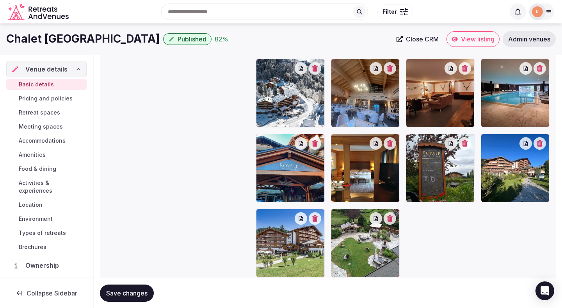
click at [139, 295] on span "Save changes" at bounding box center [126, 293] width 41 height 8
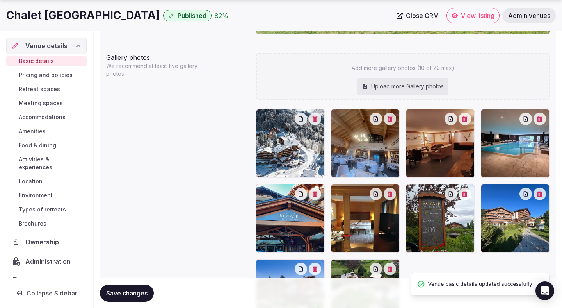
scroll to position [830, 0]
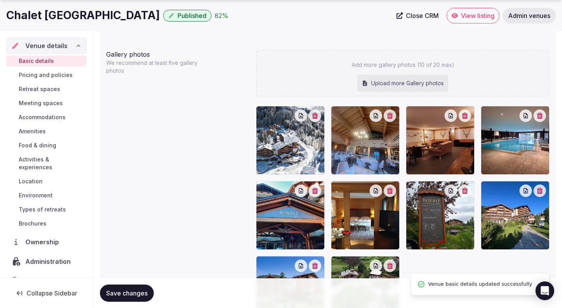
click at [376, 82] on div "Upload more Gallery photos" at bounding box center [402, 83] width 91 height 17
type input "**********"
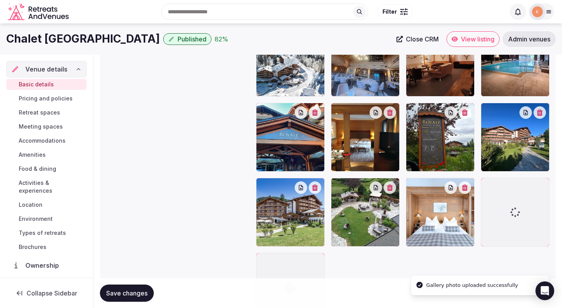
scroll to position [896, 0]
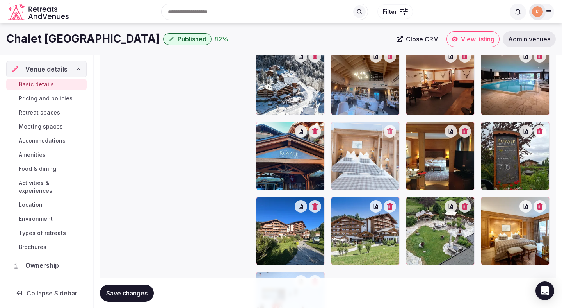
drag, startPoint x: 413, startPoint y: 252, endPoint x: 352, endPoint y: 159, distance: 110.3
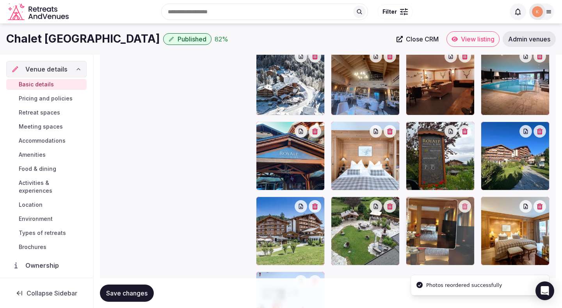
drag, startPoint x: 419, startPoint y: 169, endPoint x: 428, endPoint y: 236, distance: 67.7
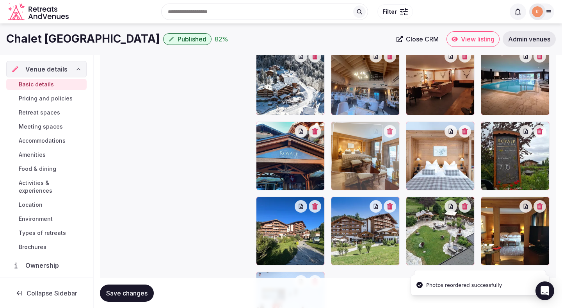
drag, startPoint x: 498, startPoint y: 239, endPoint x: 360, endPoint y: 146, distance: 166.9
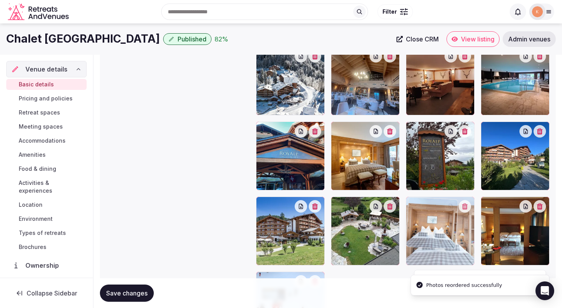
drag, startPoint x: 433, startPoint y: 164, endPoint x: 452, endPoint y: 238, distance: 76.6
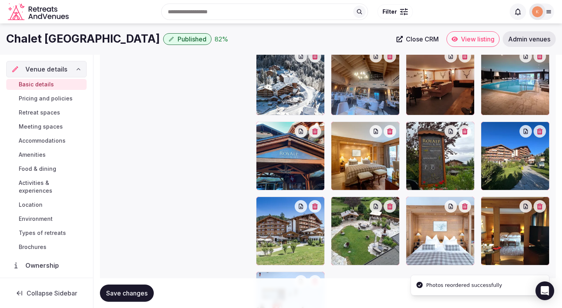
click at [137, 292] on span "Save changes" at bounding box center [126, 293] width 41 height 8
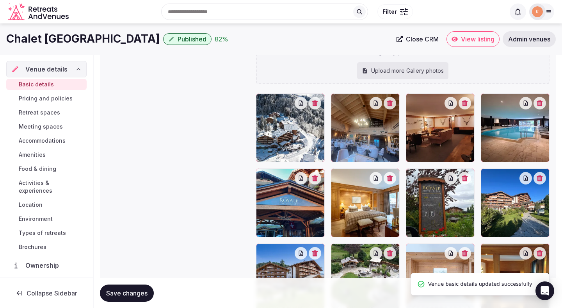
scroll to position [848, 0]
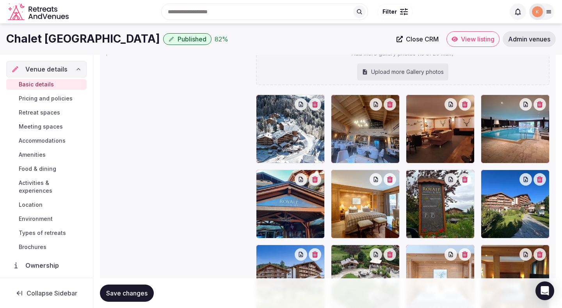
click at [427, 67] on div "Upload more Gallery photos" at bounding box center [402, 71] width 91 height 17
type input "**********"
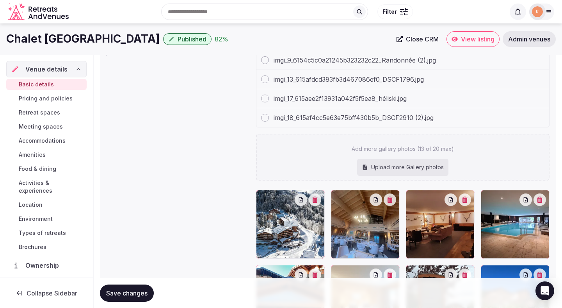
click at [402, 158] on div "Add more gallery photos (13 of 20 max) Upload more Gallery photos" at bounding box center [403, 156] width 294 height 47
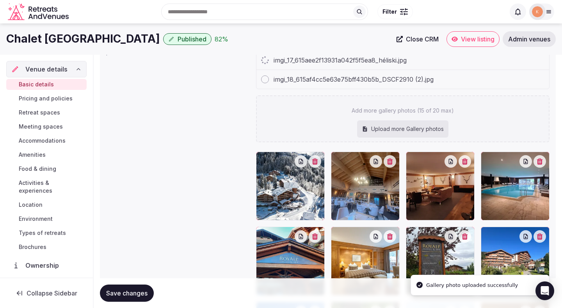
type input "**********"
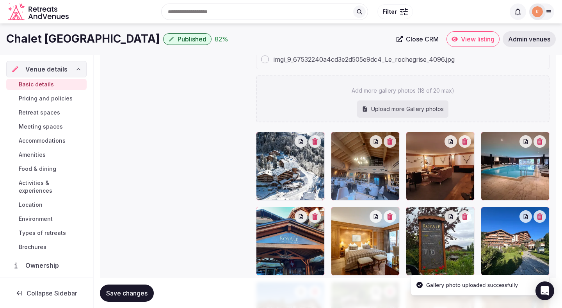
scroll to position [843, 0]
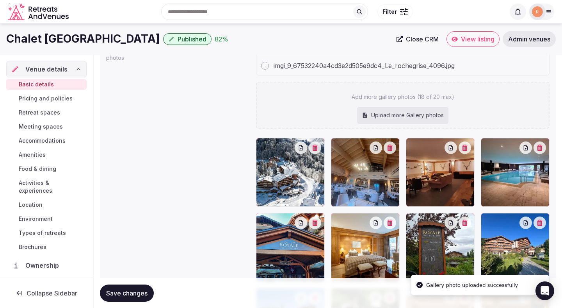
click at [436, 112] on div "Upload more Gallery photos" at bounding box center [402, 115] width 91 height 17
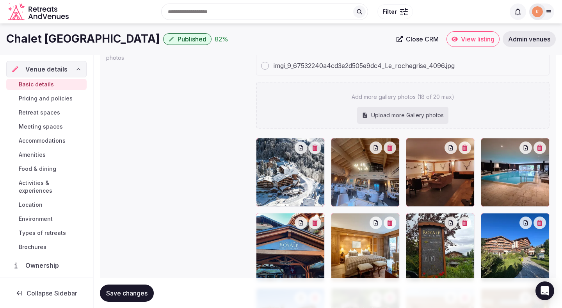
type input "**********"
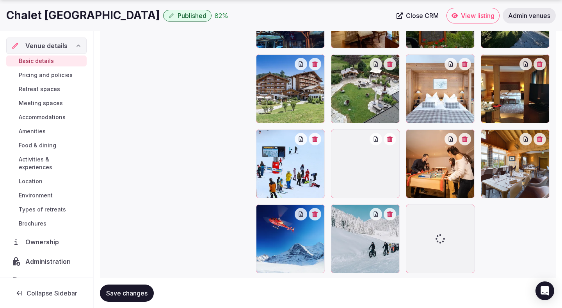
scroll to position [1119, 0]
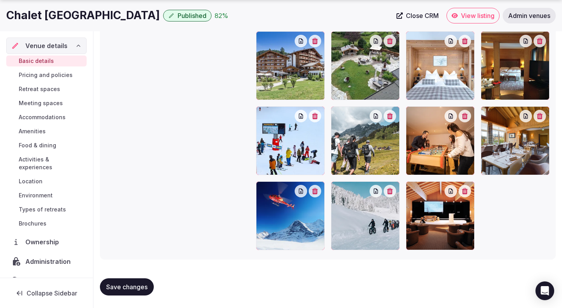
click at [446, 198] on div at bounding box center [440, 215] width 69 height 69
click at [141, 284] on span "Save changes" at bounding box center [126, 287] width 41 height 8
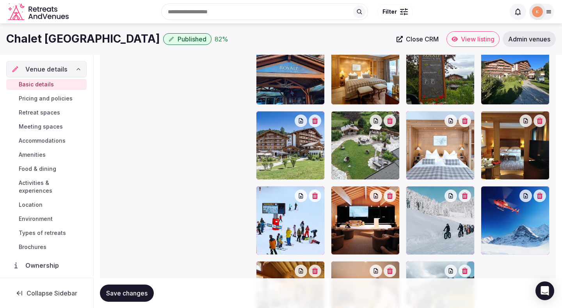
scroll to position [1027, 0]
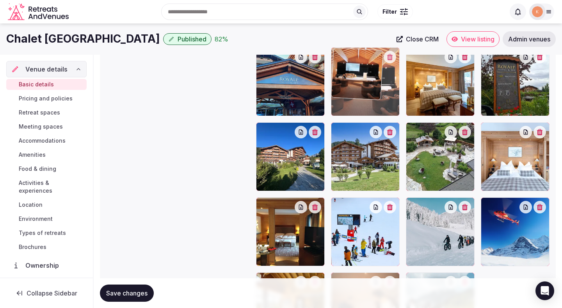
drag, startPoint x: 375, startPoint y: 236, endPoint x: 376, endPoint y: 127, distance: 109.3
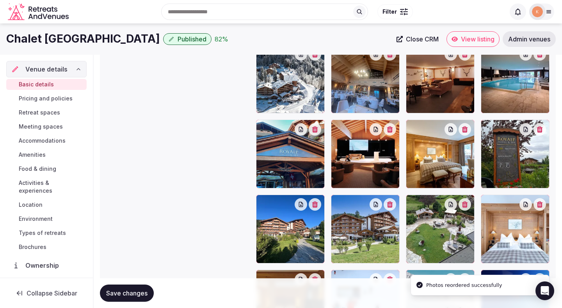
scroll to position [927, 0]
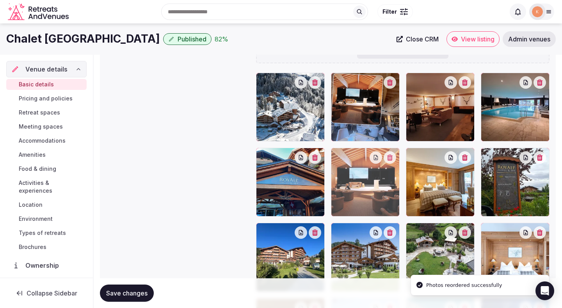
drag, startPoint x: 365, startPoint y: 167, endPoint x: 365, endPoint y: 116, distance: 51.1
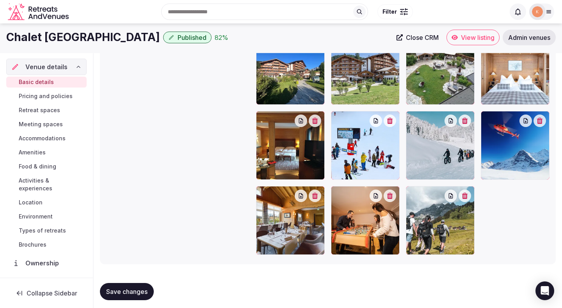
scroll to position [1108, 0]
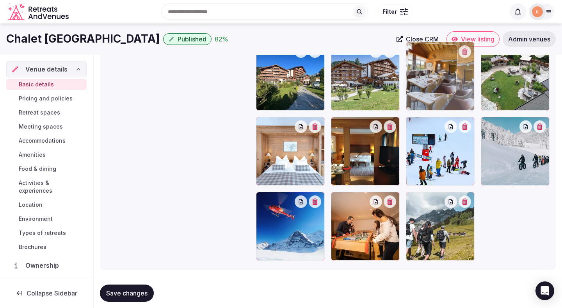
drag, startPoint x: 291, startPoint y: 237, endPoint x: 423, endPoint y: 95, distance: 193.9
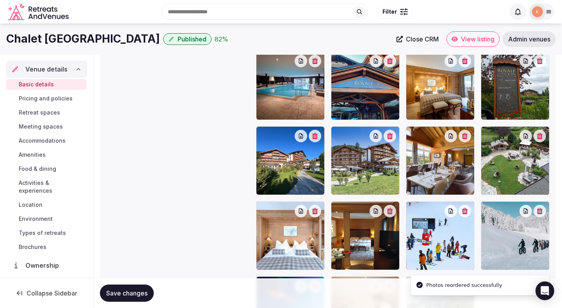
scroll to position [1020, 0]
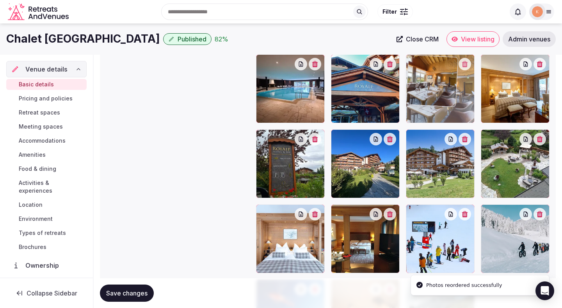
drag, startPoint x: 431, startPoint y: 166, endPoint x: 420, endPoint y: 93, distance: 73.9
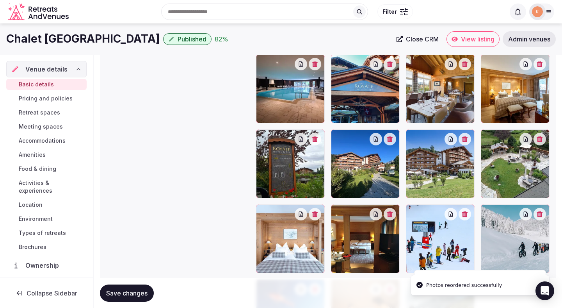
scroll to position [946, 0]
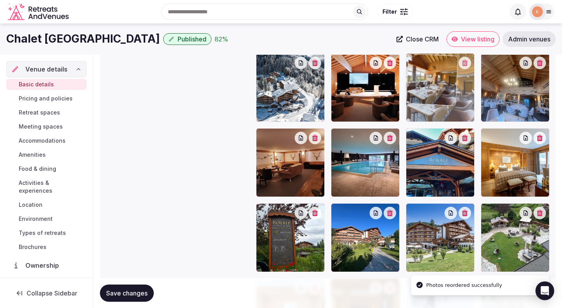
drag, startPoint x: 425, startPoint y: 156, endPoint x: 427, endPoint y: 96, distance: 59.7
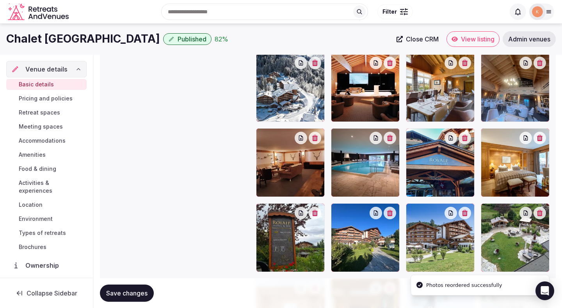
click at [392, 137] on icon "button" at bounding box center [390, 138] width 6 height 6
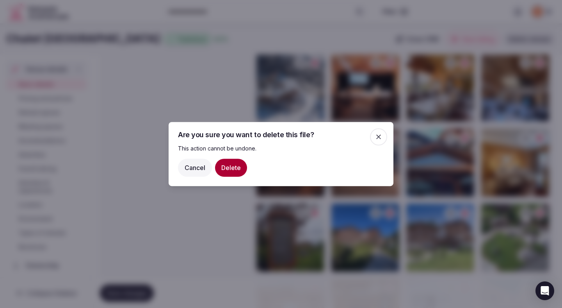
click at [230, 166] on button "Delete" at bounding box center [231, 167] width 32 height 18
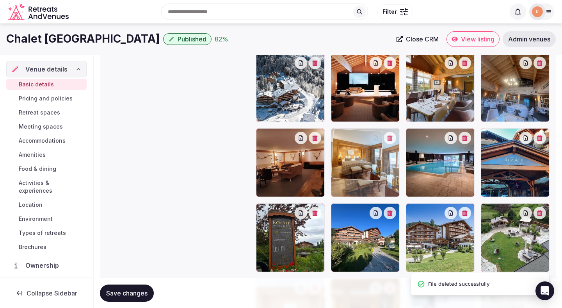
drag, startPoint x: 511, startPoint y: 160, endPoint x: 368, endPoint y: 161, distance: 142.5
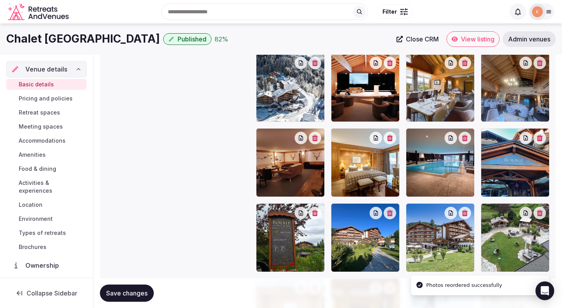
click at [116, 290] on span "Save changes" at bounding box center [126, 293] width 41 height 8
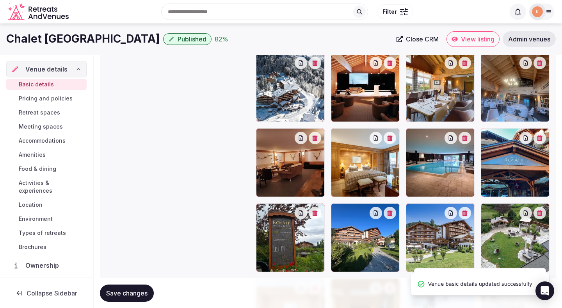
click at [116, 290] on span "Save changes" at bounding box center [126, 293] width 41 height 8
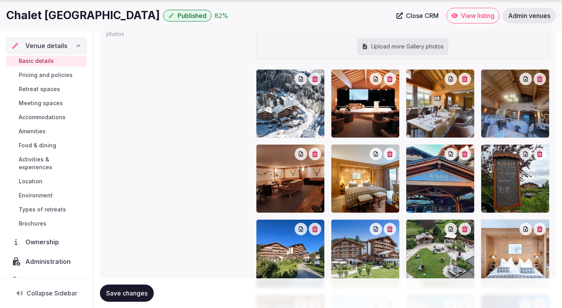
scroll to position [867, 0]
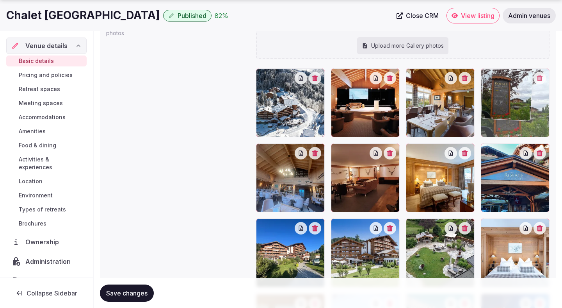
drag, startPoint x: 485, startPoint y: 181, endPoint x: 491, endPoint y: 105, distance: 76.3
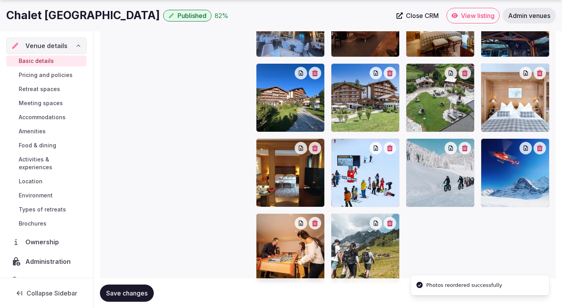
scroll to position [1044, 0]
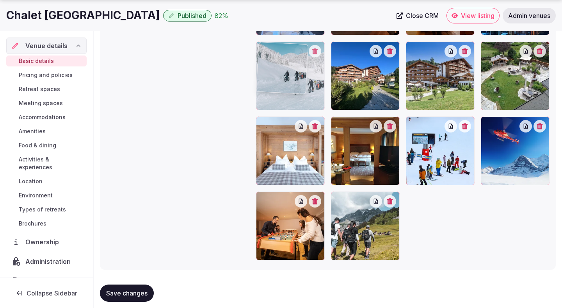
drag, startPoint x: 443, startPoint y: 153, endPoint x: 319, endPoint y: 92, distance: 138.6
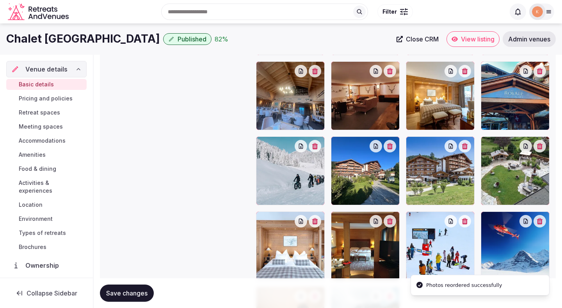
scroll to position [945, 0]
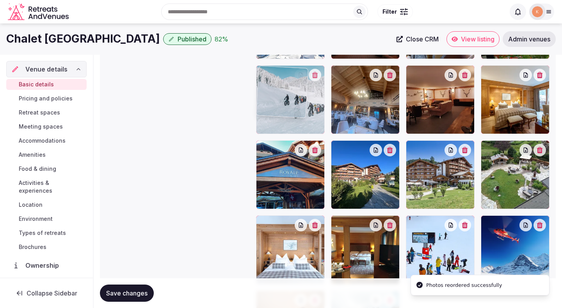
drag, startPoint x: 305, startPoint y: 168, endPoint x: 304, endPoint y: 94, distance: 73.4
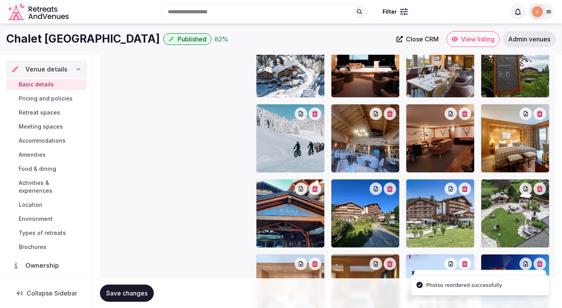
scroll to position [899, 0]
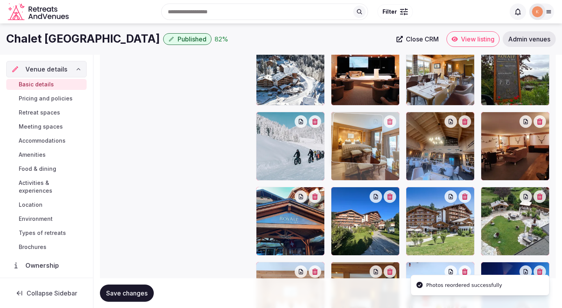
drag, startPoint x: 506, startPoint y: 151, endPoint x: 375, endPoint y: 148, distance: 130.8
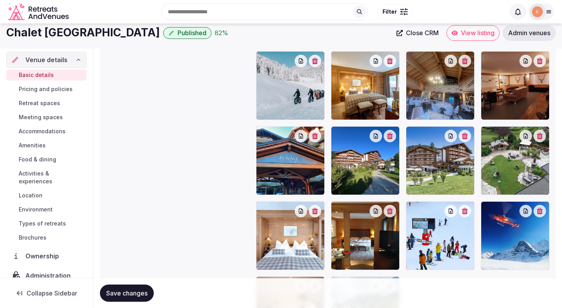
scroll to position [956, 0]
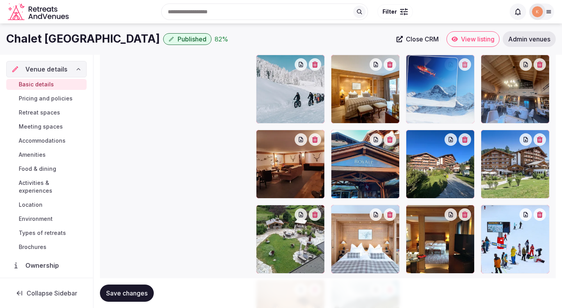
drag, startPoint x: 515, startPoint y: 238, endPoint x: 444, endPoint y: 116, distance: 141.3
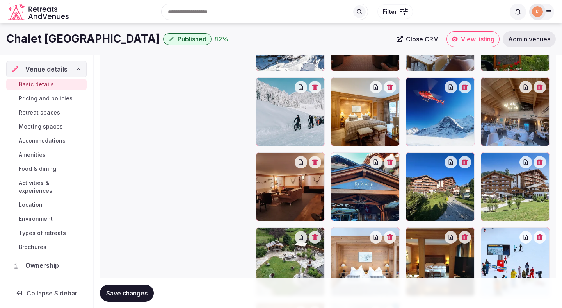
scroll to position [933, 0]
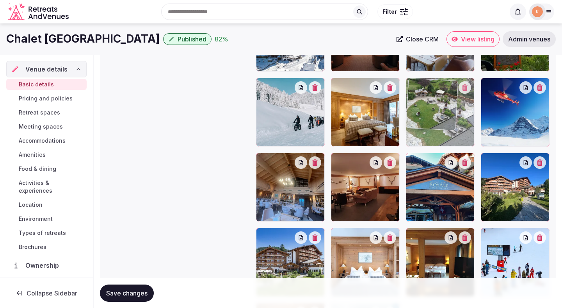
drag, startPoint x: 284, startPoint y: 261, endPoint x: 446, endPoint y: 132, distance: 207.4
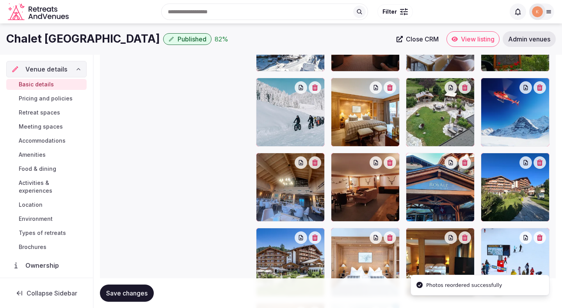
click at [129, 288] on button "Save changes" at bounding box center [127, 292] width 54 height 17
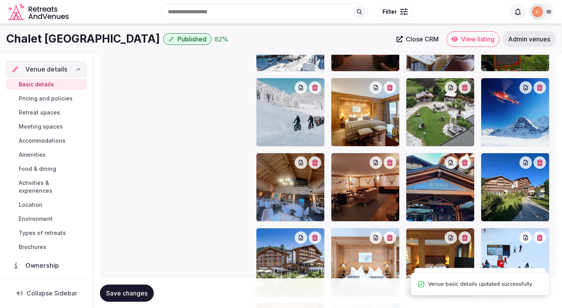
click at [129, 288] on button "Save changes" at bounding box center [127, 292] width 54 height 17
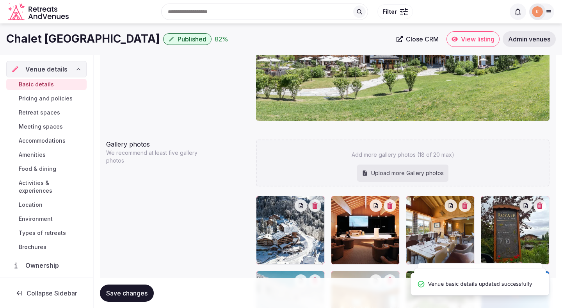
scroll to position [731, 0]
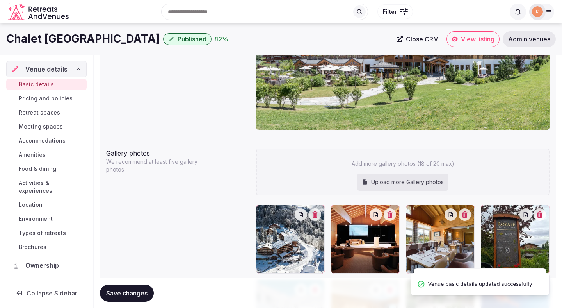
click at [144, 290] on span "Save changes" at bounding box center [126, 293] width 41 height 8
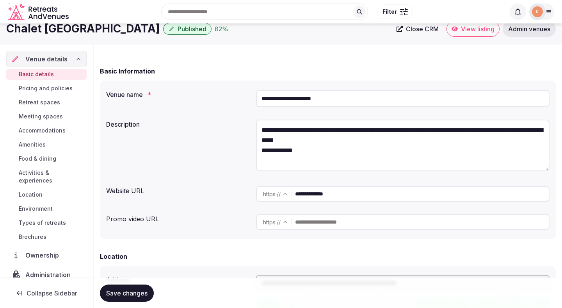
scroll to position [0, 0]
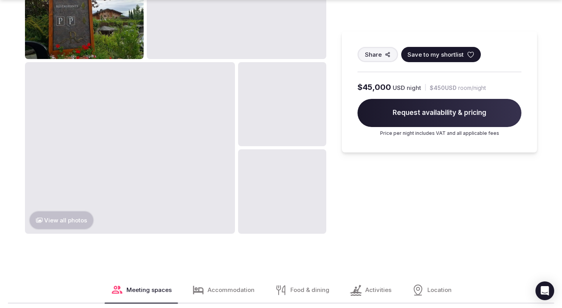
scroll to position [574, 0]
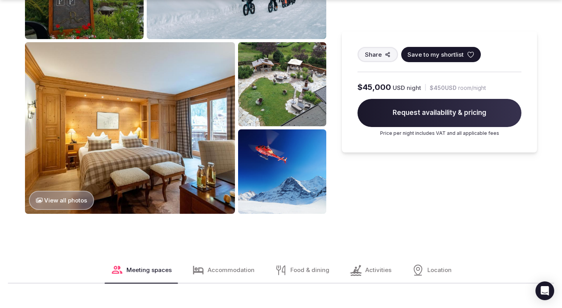
click at [274, 76] on img at bounding box center [282, 84] width 88 height 84
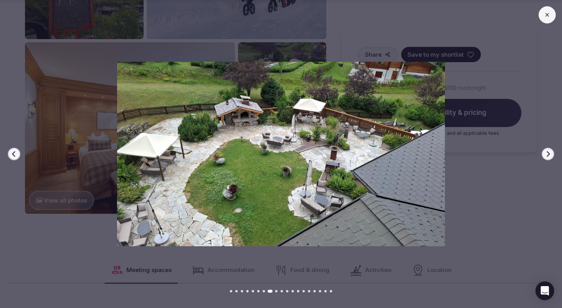
click at [85, 225] on img at bounding box center [280, 154] width 393 height 185
click at [84, 235] on img at bounding box center [280, 154] width 393 height 185
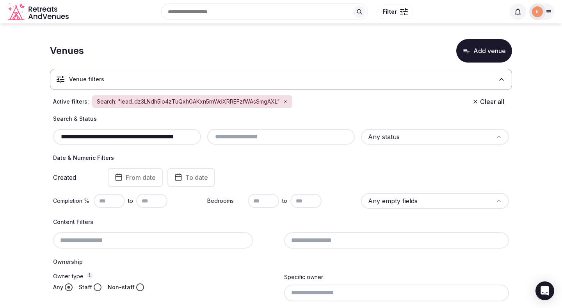
scroll to position [5, 0]
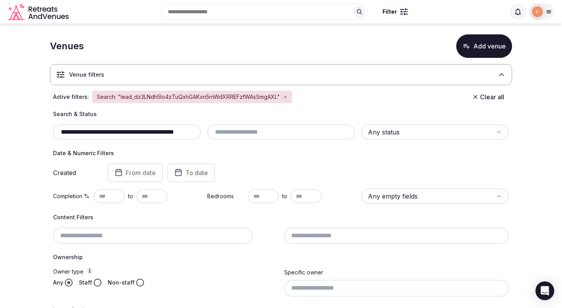
click at [186, 135] on input "**********" at bounding box center [127, 131] width 142 height 9
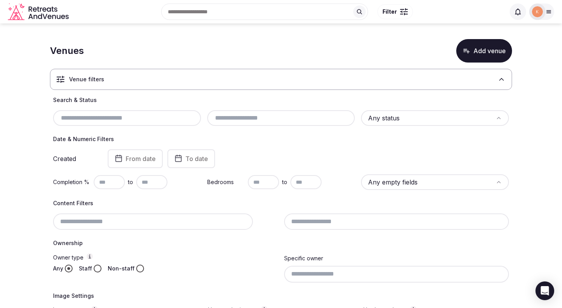
click at [387, 119] on html "Search Popular Destinations Toscana, Italy Riviera Maya, Mexico Indonesia, Bali…" at bounding box center [281, 154] width 562 height 308
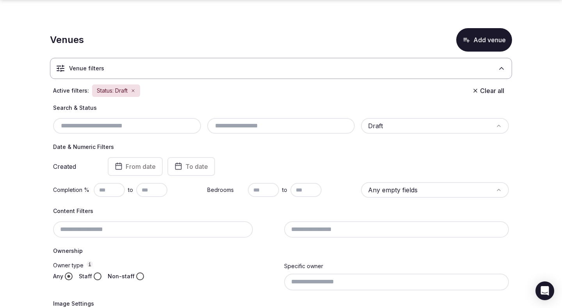
scroll to position [50, 0]
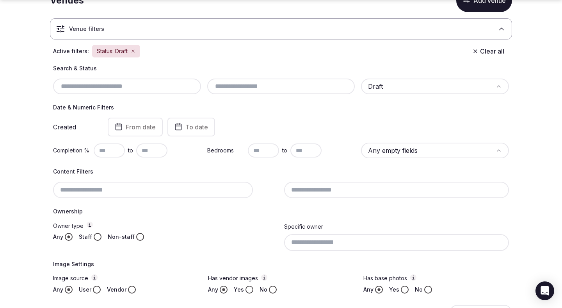
click at [112, 151] on input "text" at bounding box center [109, 150] width 31 height 14
type input "**"
click at [173, 167] on div "Search & Status Draft Date & Numeric Filters Created From date To date Completi…" at bounding box center [281, 178] width 462 height 229
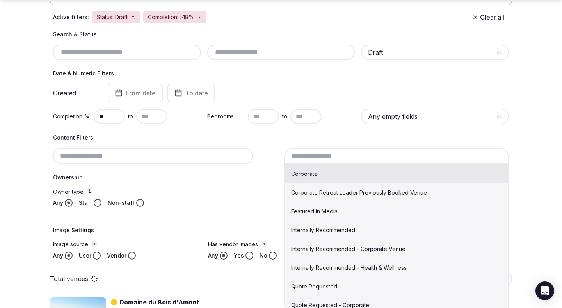
click at [316, 151] on input at bounding box center [396, 156] width 225 height 16
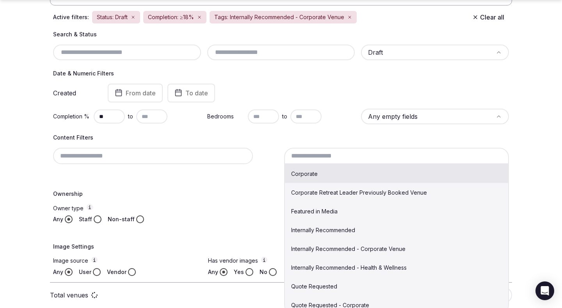
click at [356, 158] on input at bounding box center [396, 156] width 225 height 16
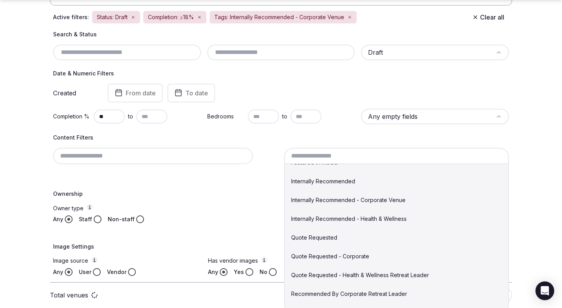
scroll to position [50, 0]
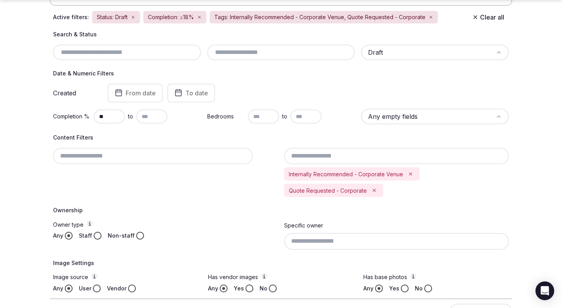
click at [265, 221] on label "Owner type" at bounding box center [165, 224] width 225 height 8
click at [93, 221] on button "Owner type" at bounding box center [90, 223] width 6 height 6
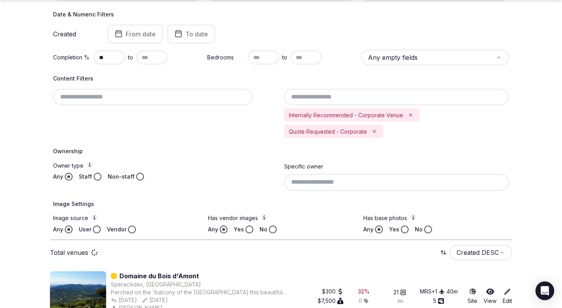
scroll to position [151, 0]
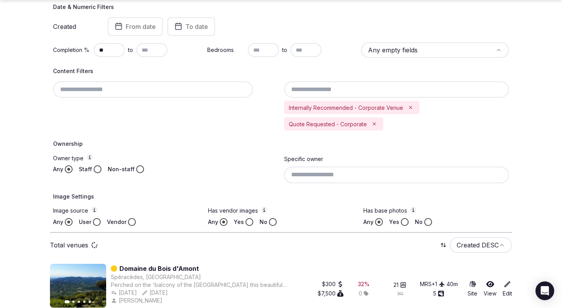
click at [91, 171] on label "Staff" at bounding box center [85, 169] width 13 height 8
click at [94, 171] on button "Staff" at bounding box center [98, 169] width 8 height 8
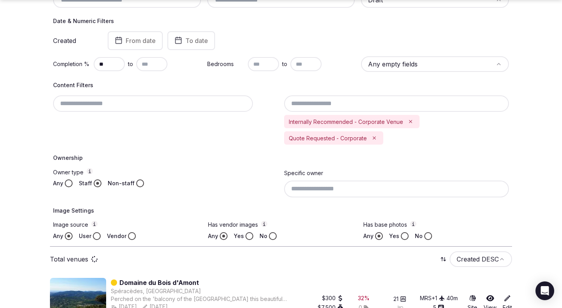
scroll to position [165, 0]
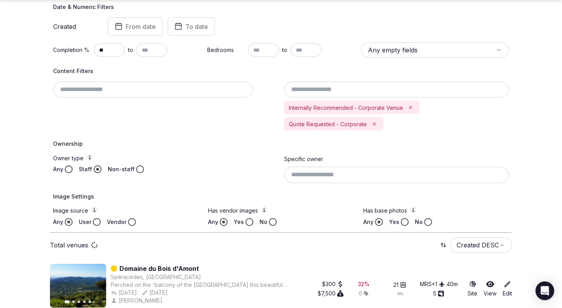
click at [98, 222] on button "User" at bounding box center [97, 222] width 8 height 8
click at [272, 221] on button "No" at bounding box center [273, 222] width 8 height 8
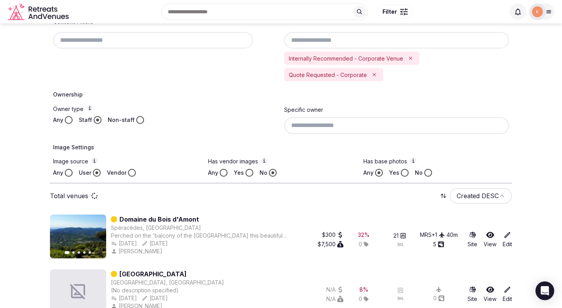
scroll to position [210, 0]
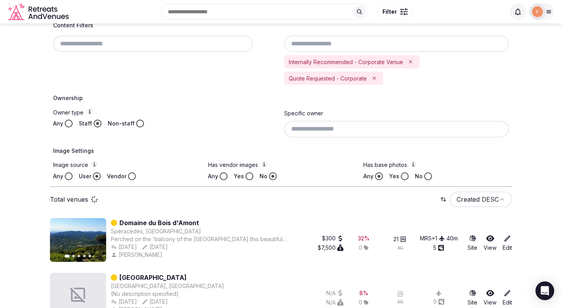
click at [342, 128] on input at bounding box center [396, 129] width 225 height 16
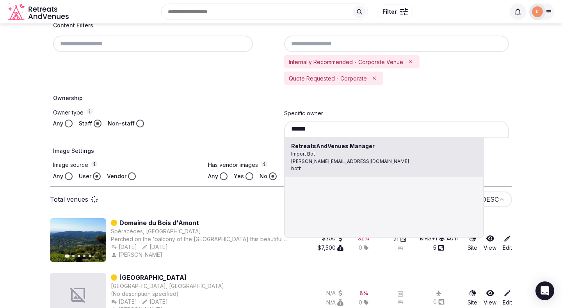
type input "**********"
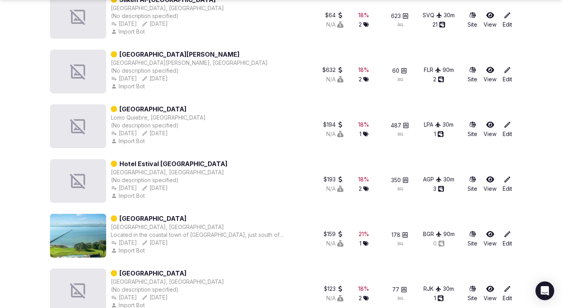
scroll to position [1537, 0]
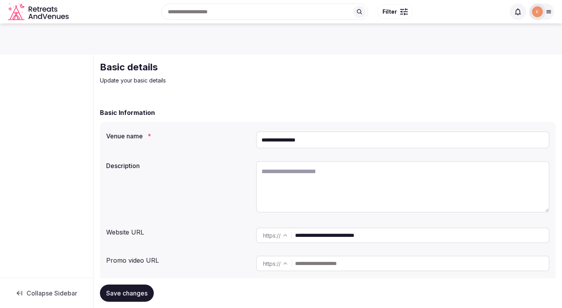
click at [339, 232] on input "**********" at bounding box center [422, 235] width 254 height 16
click at [317, 140] on input "**********" at bounding box center [403, 139] width 294 height 17
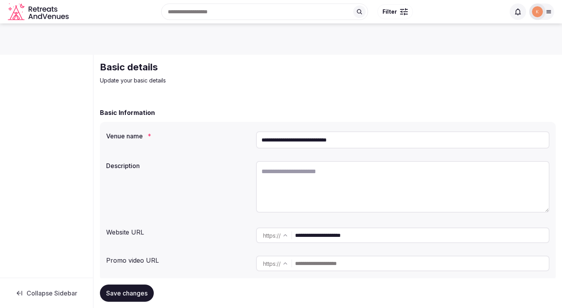
click at [317, 140] on input "**********" at bounding box center [403, 139] width 294 height 17
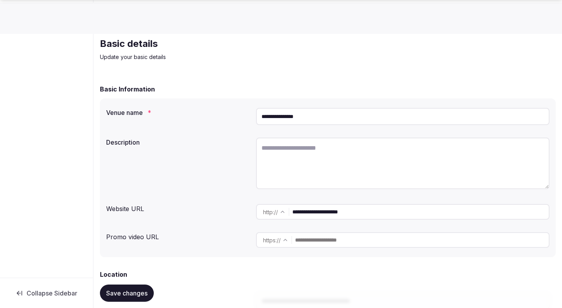
scroll to position [26, 0]
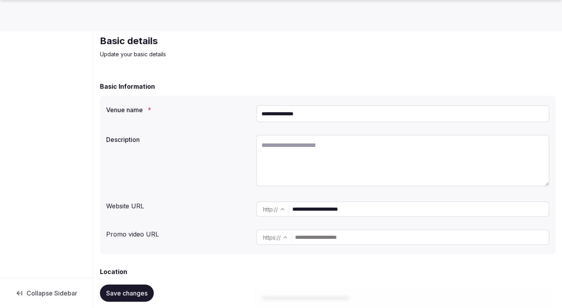
click at [312, 206] on input "**********" at bounding box center [420, 209] width 256 height 16
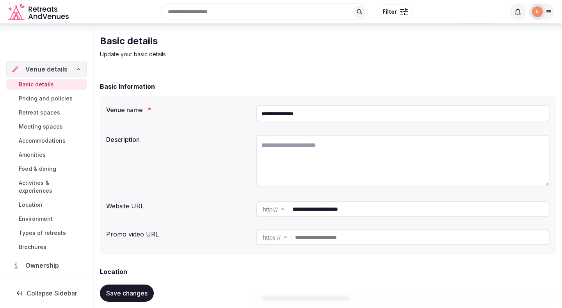
scroll to position [18, 0]
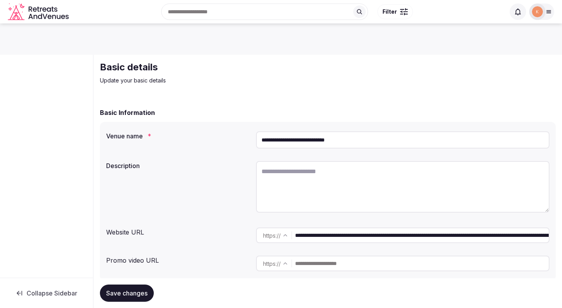
click at [311, 236] on input "**********" at bounding box center [422, 235] width 254 height 16
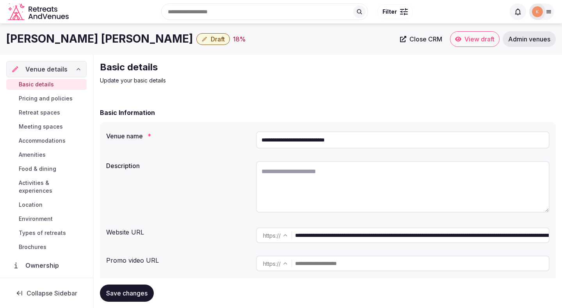
click at [330, 143] on input "**********" at bounding box center [403, 139] width 294 height 17
click at [514, 40] on span "Admin venues" at bounding box center [529, 39] width 42 height 8
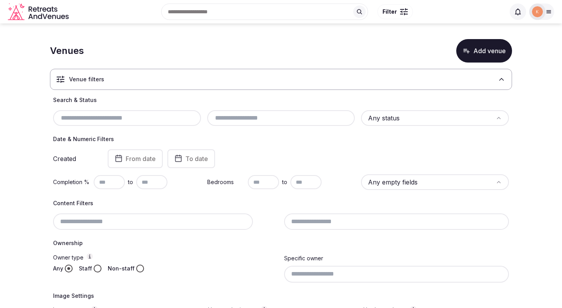
click at [169, 121] on input "text" at bounding box center [127, 117] width 142 height 9
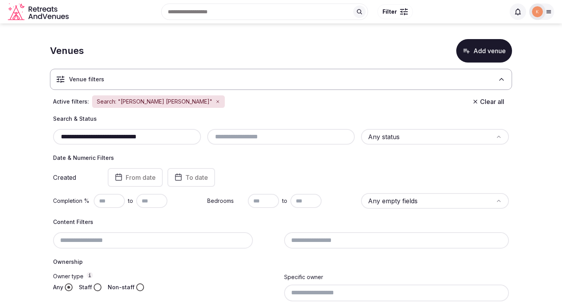
type input "**********"
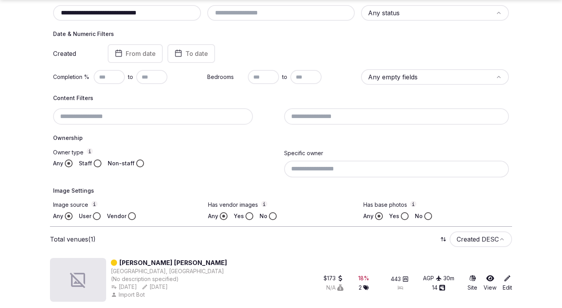
scroll to position [130, 0]
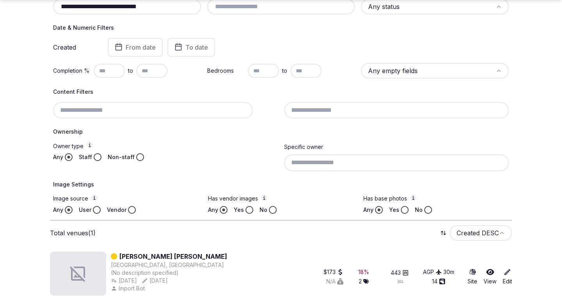
click at [150, 259] on link "[PERSON_NAME] [PERSON_NAME]" at bounding box center [173, 255] width 108 height 9
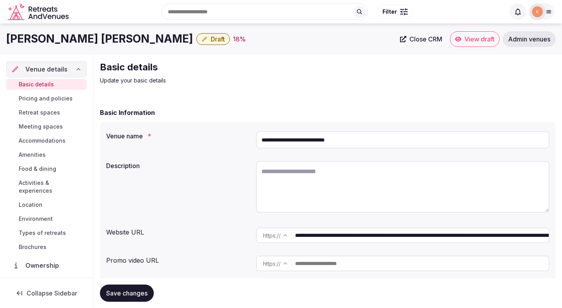
click at [434, 43] on span "Close CRM" at bounding box center [425, 39] width 33 height 8
